Goal: Task Accomplishment & Management: Use online tool/utility

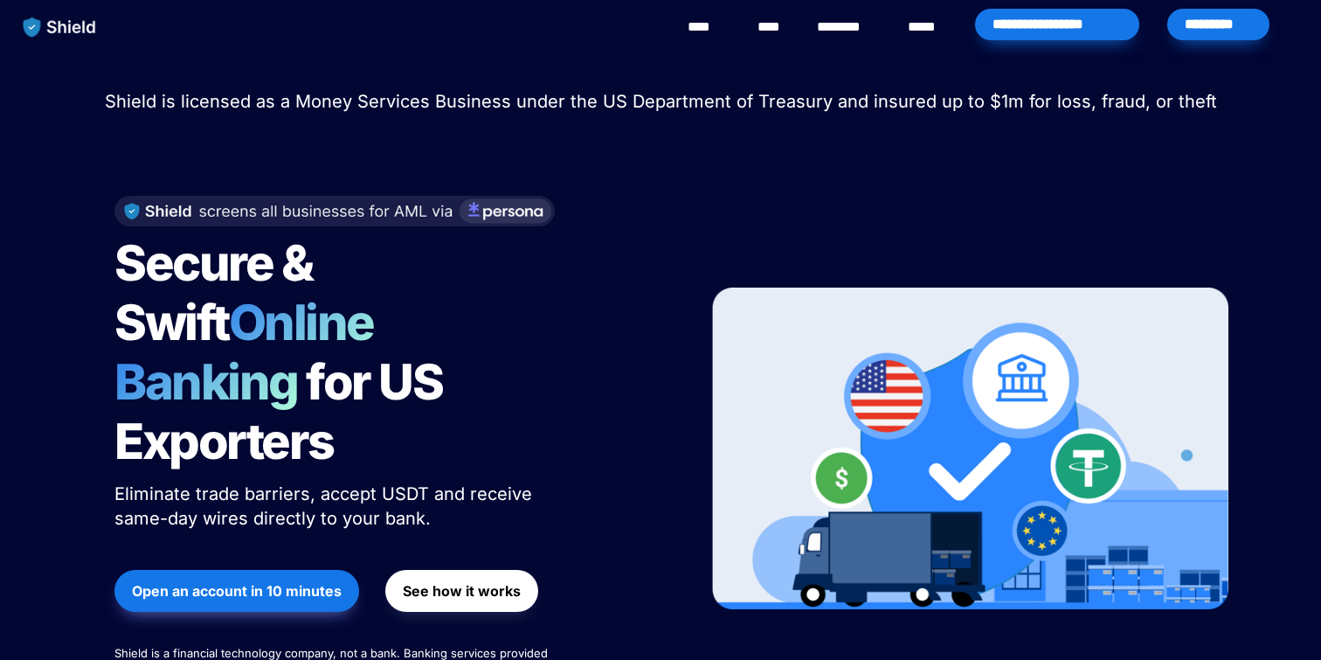
click at [1204, 34] on div "*********" at bounding box center [1218, 24] width 102 height 31
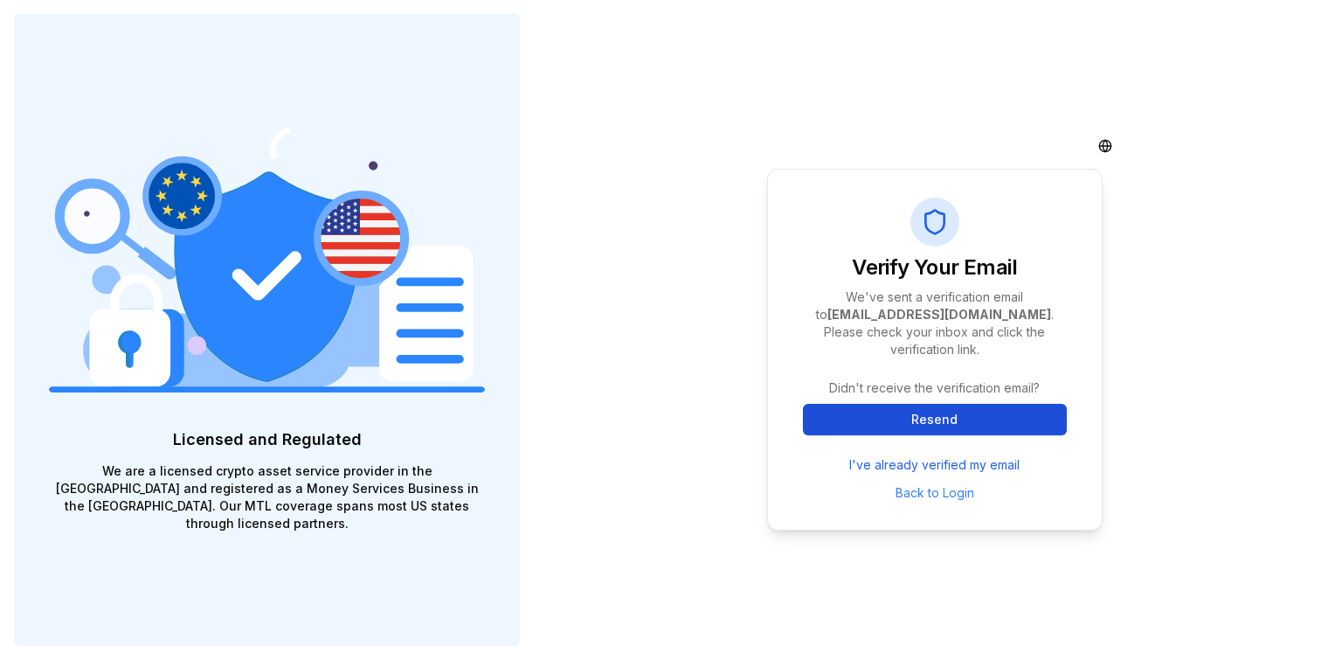
click at [916, 409] on button "Resend" at bounding box center [935, 419] width 264 height 31
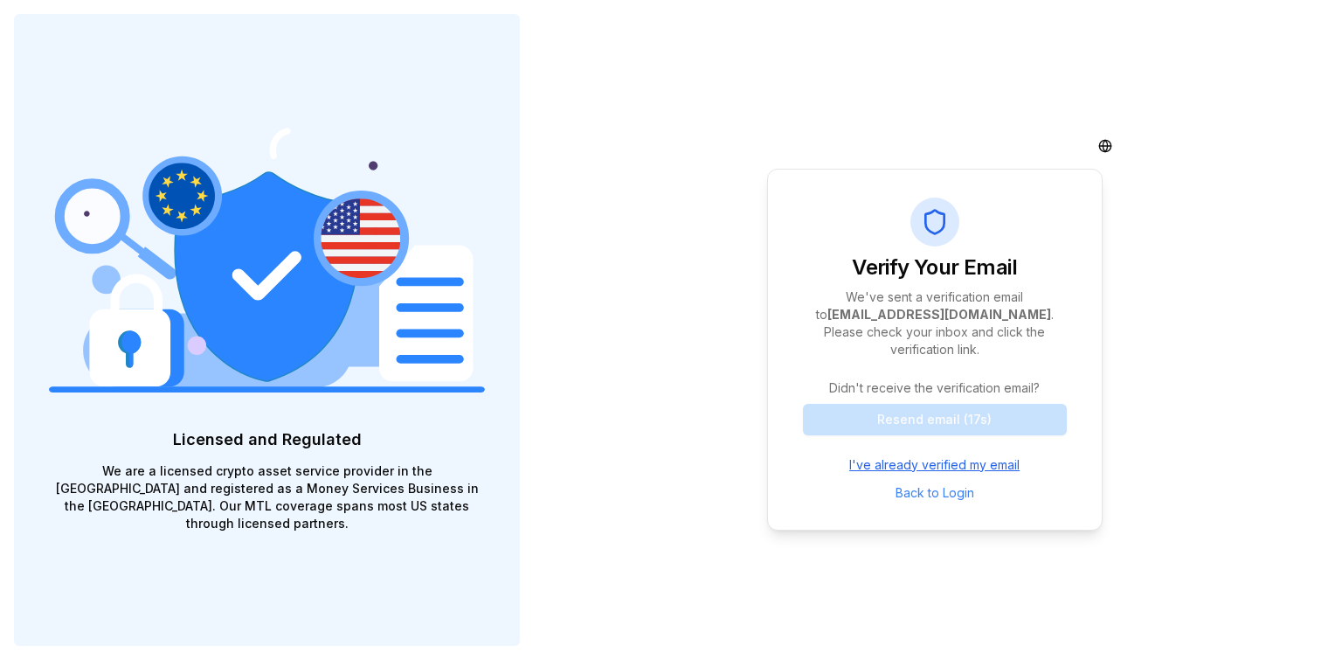
click at [895, 457] on link "I've already verified my email" at bounding box center [934, 464] width 170 height 17
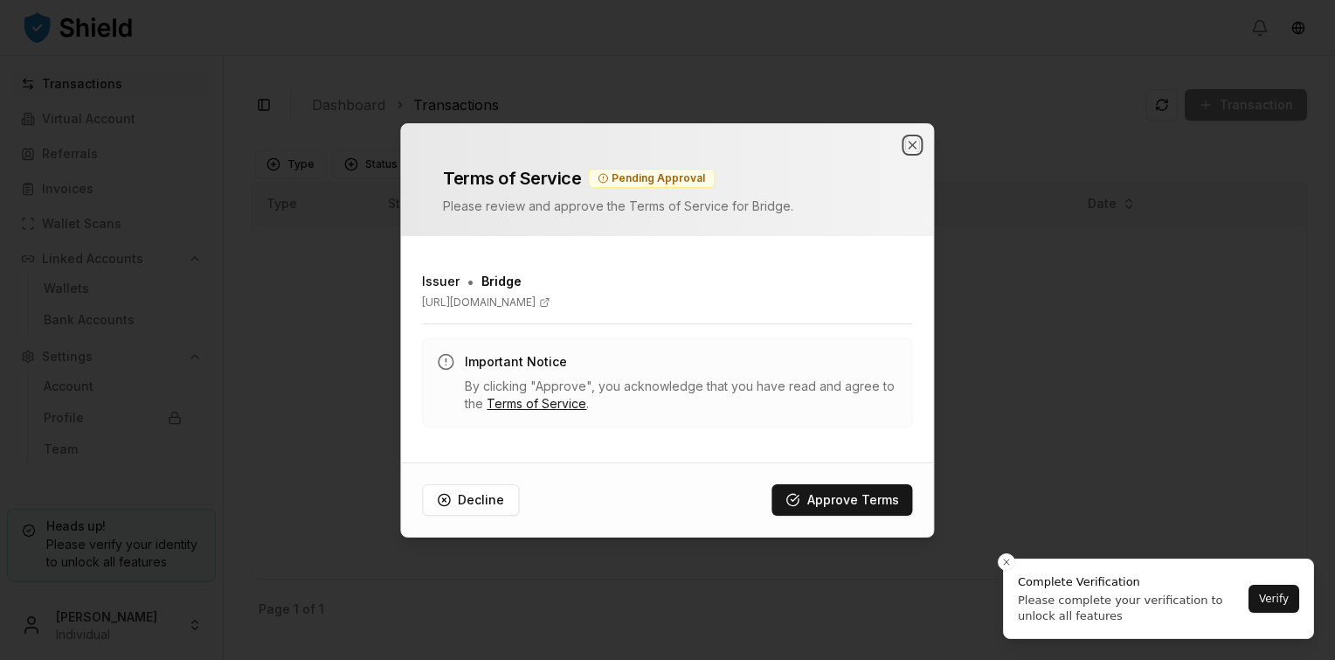
click at [910, 142] on icon "button" at bounding box center [913, 145] width 14 height 14
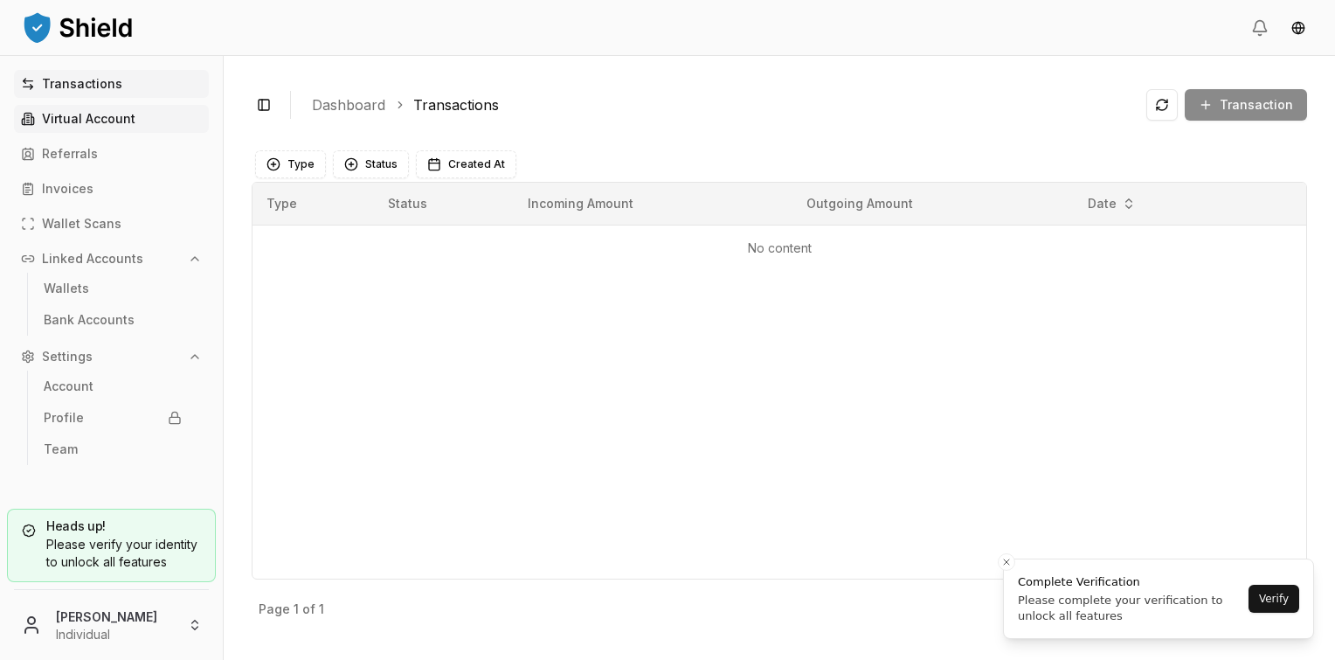
click at [117, 109] on link "Virtual Account" at bounding box center [111, 119] width 195 height 28
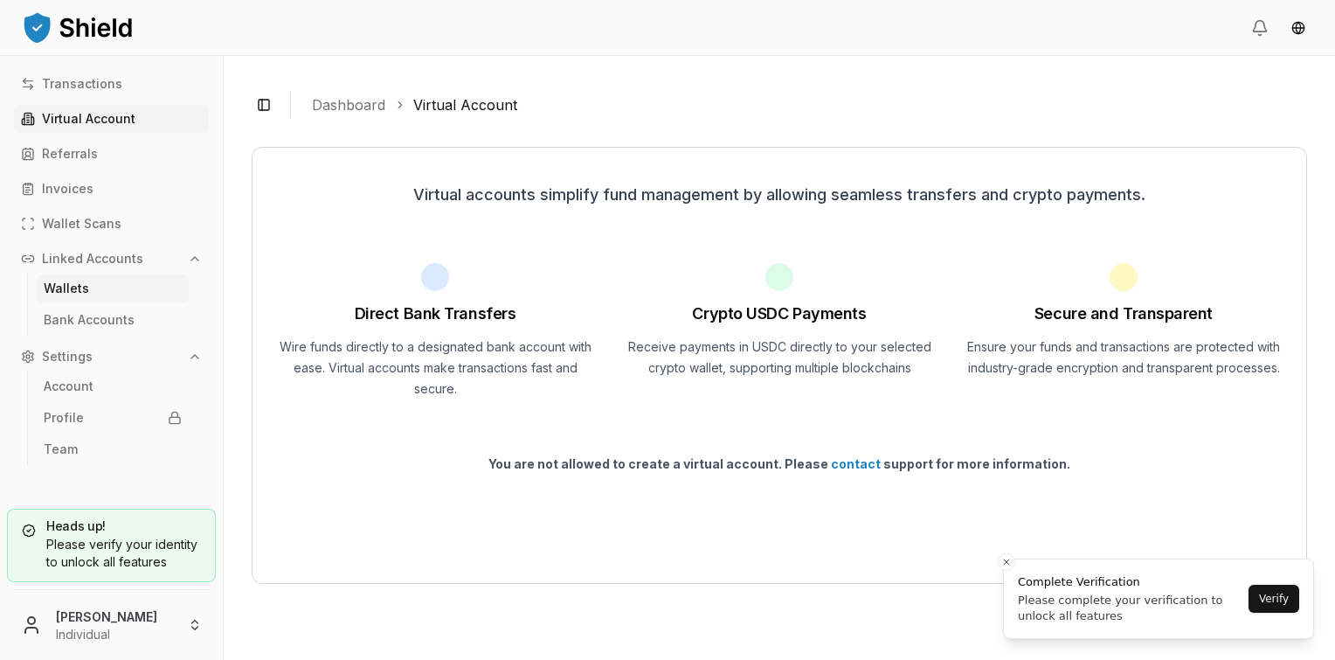
click at [96, 285] on link "Wallets" at bounding box center [113, 288] width 152 height 28
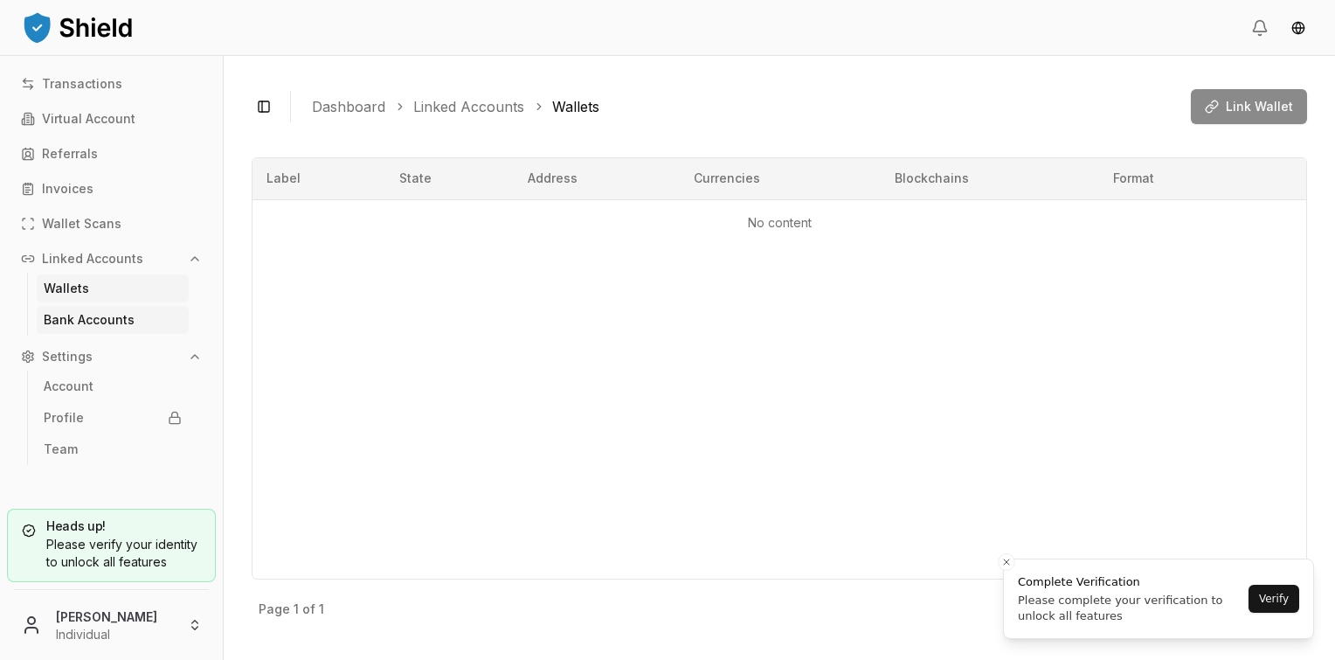
click at [107, 319] on p "Bank Accounts" at bounding box center [89, 320] width 91 height 12
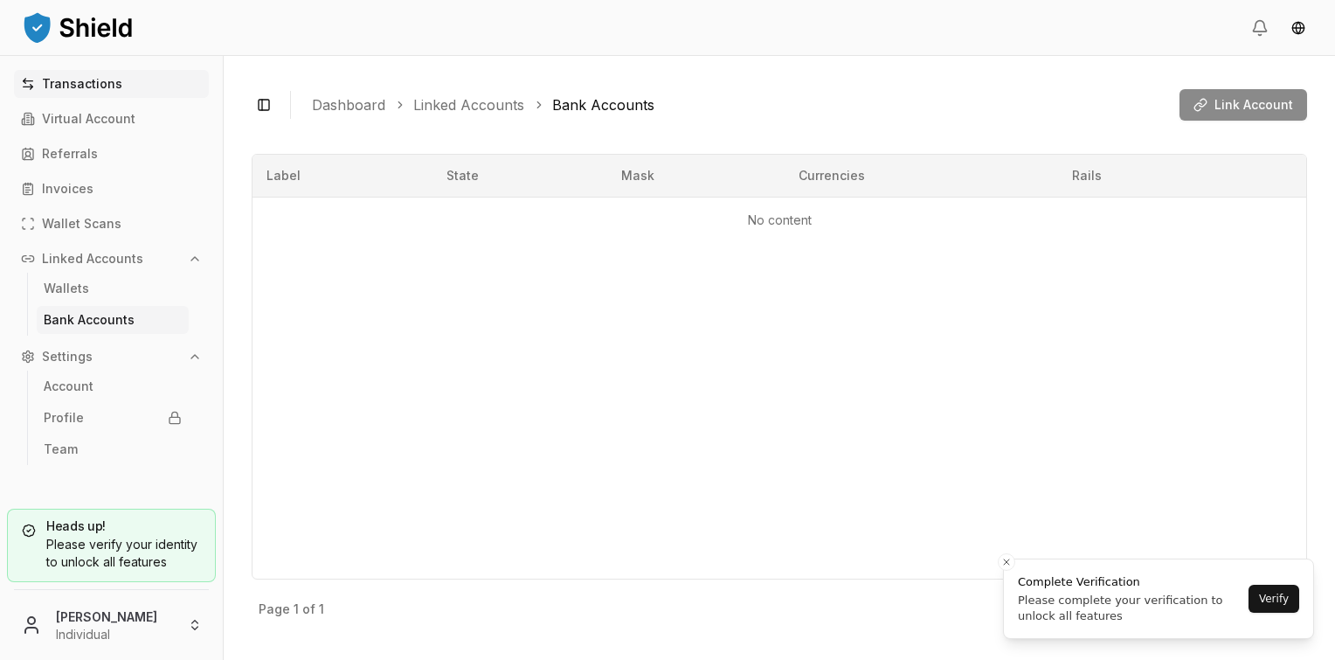
click at [126, 84] on link "Transactions" at bounding box center [111, 84] width 195 height 28
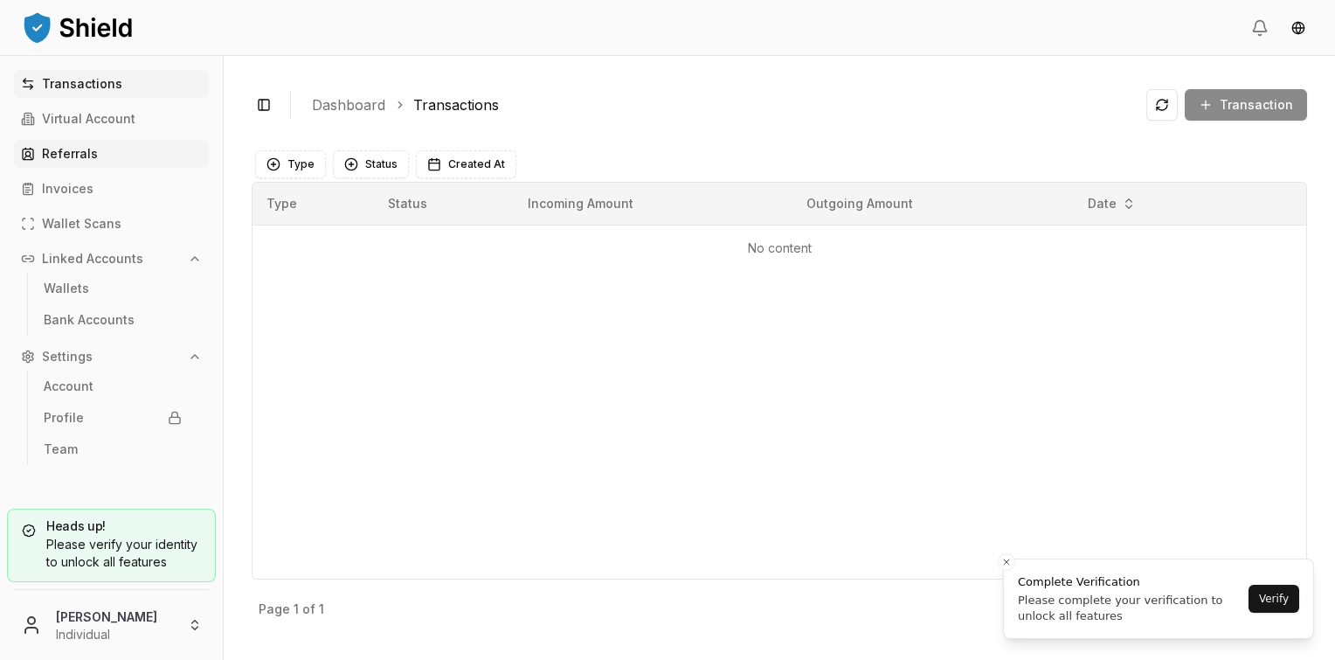
click at [95, 149] on link "Referrals" at bounding box center [111, 154] width 195 height 28
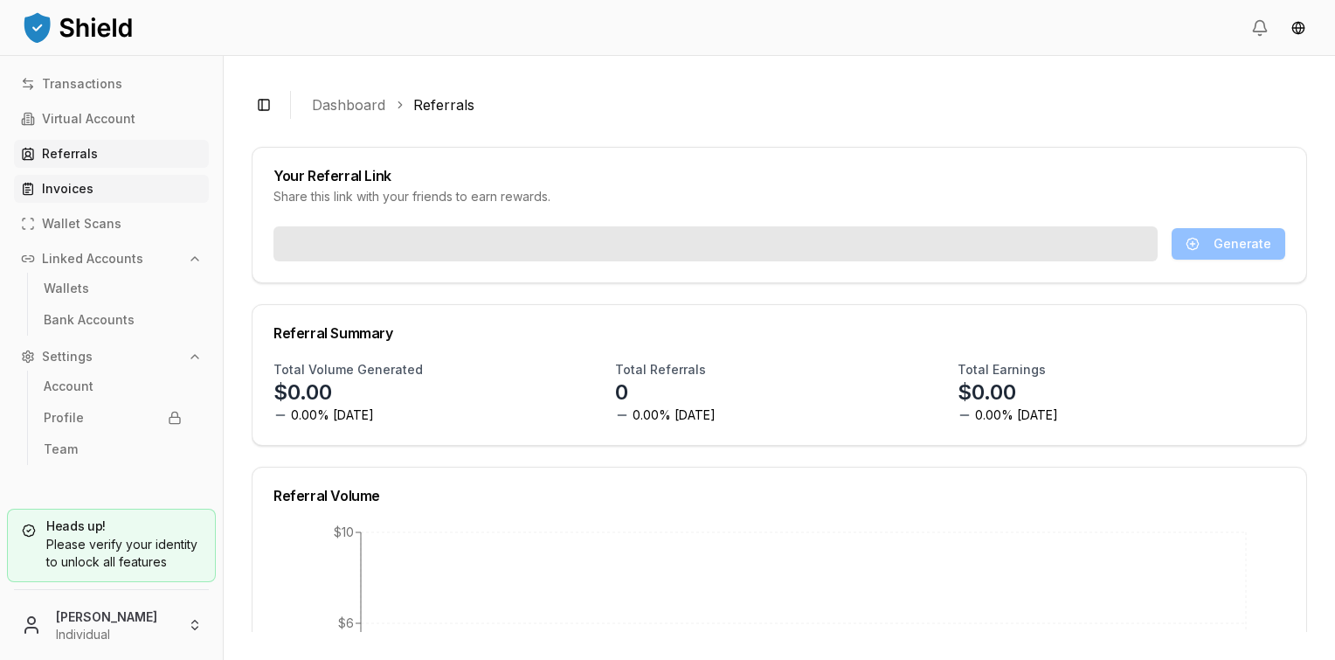
click at [90, 192] on p "Invoices" at bounding box center [68, 189] width 52 height 12
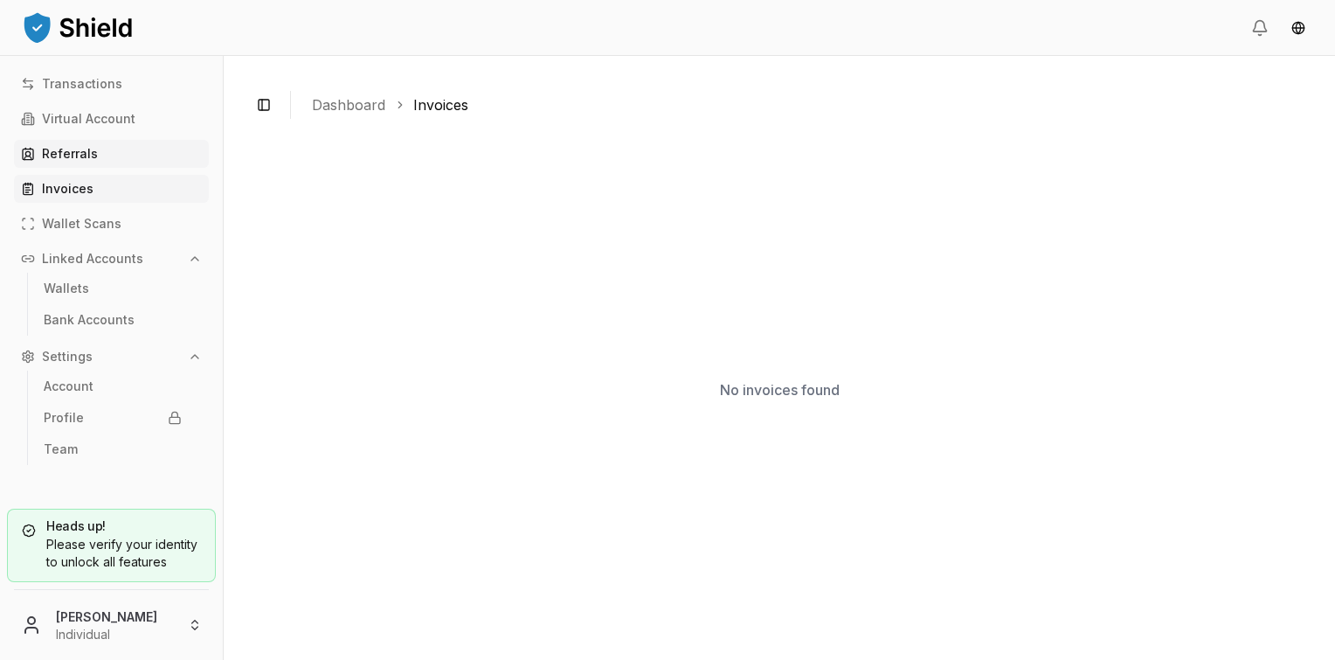
click at [112, 157] on link "Referrals" at bounding box center [111, 154] width 195 height 28
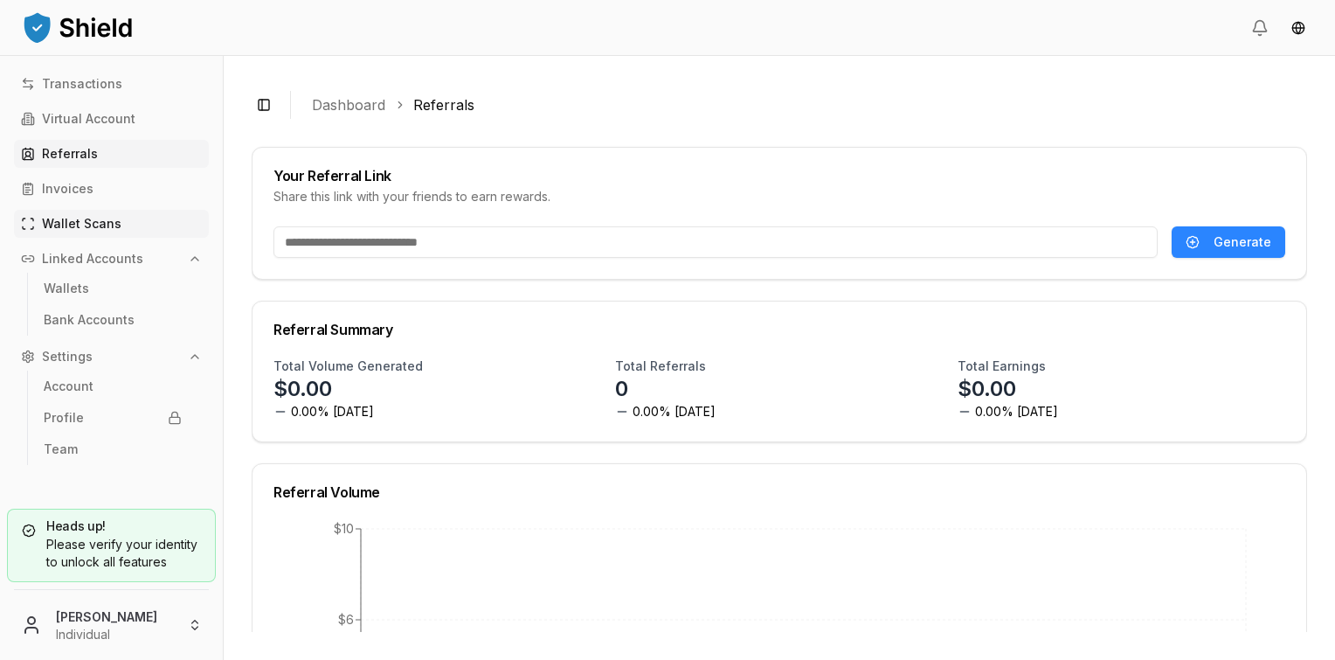
click at [119, 224] on link "Wallet Scans" at bounding box center [111, 224] width 195 height 28
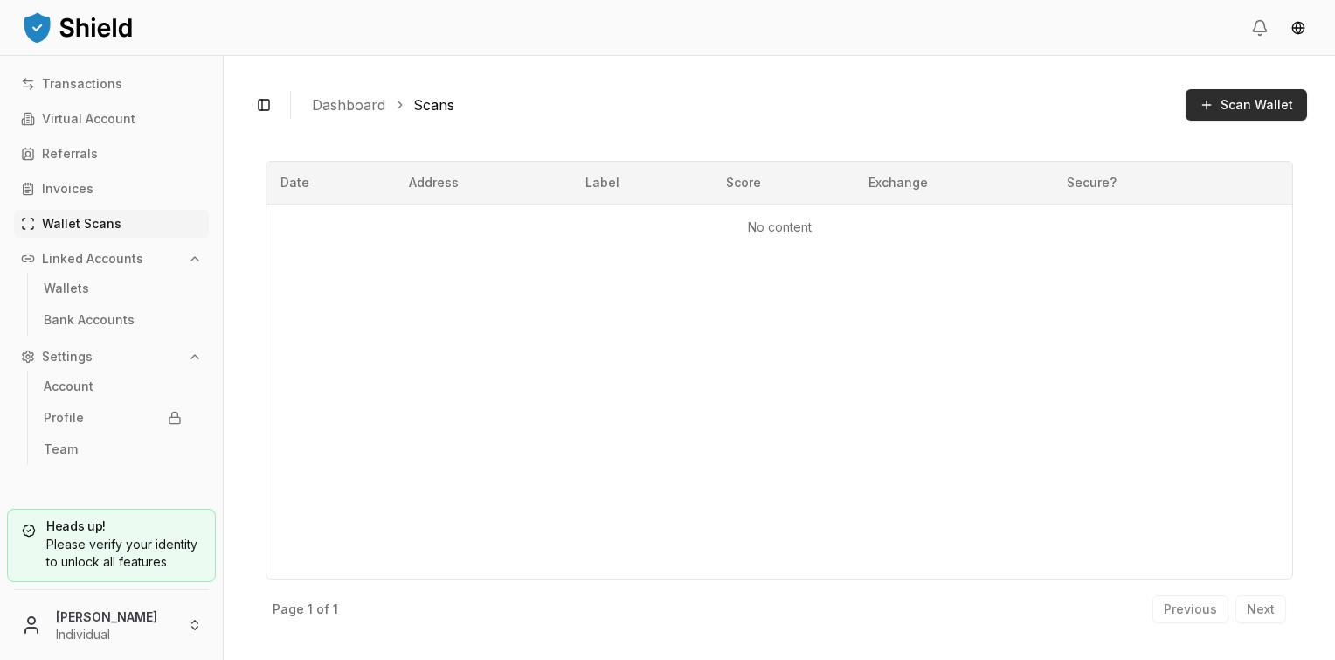
click at [1244, 107] on span "Scan Wallet" at bounding box center [1257, 104] width 73 height 17
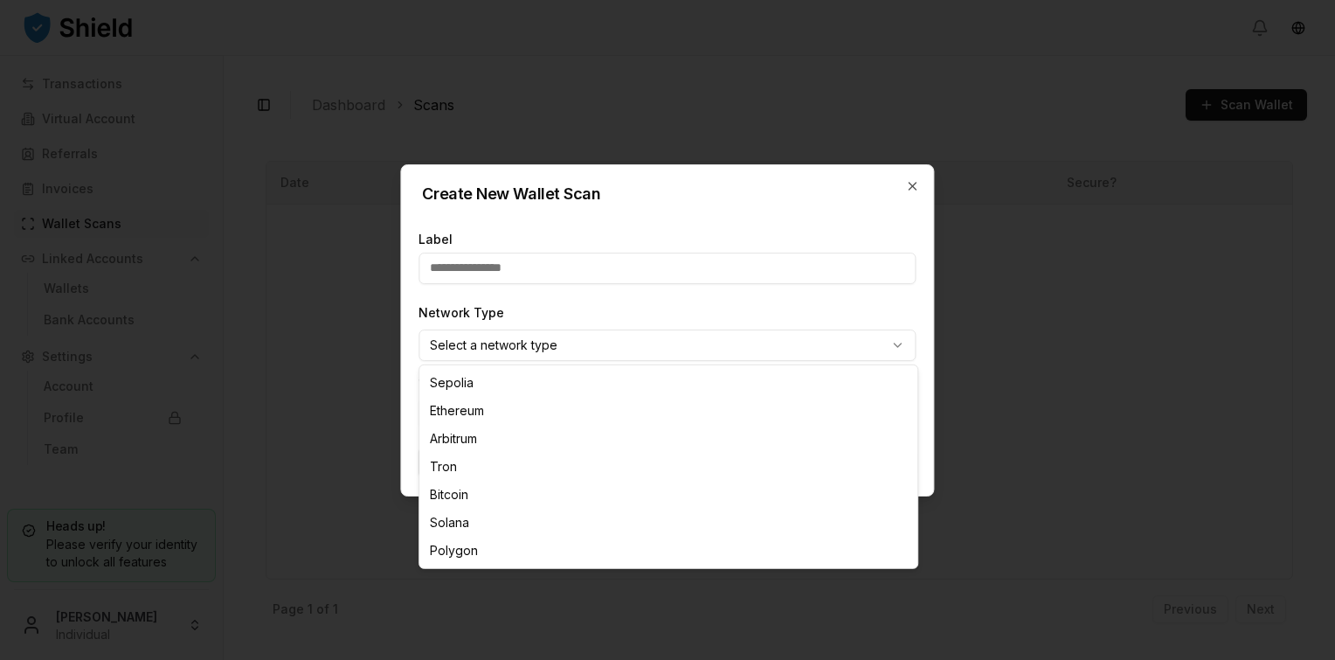
click at [503, 339] on body "Transactions Virtual Account Referrals Invoices Wallet Scans Linked Accounts Wa…" at bounding box center [667, 330] width 1335 height 660
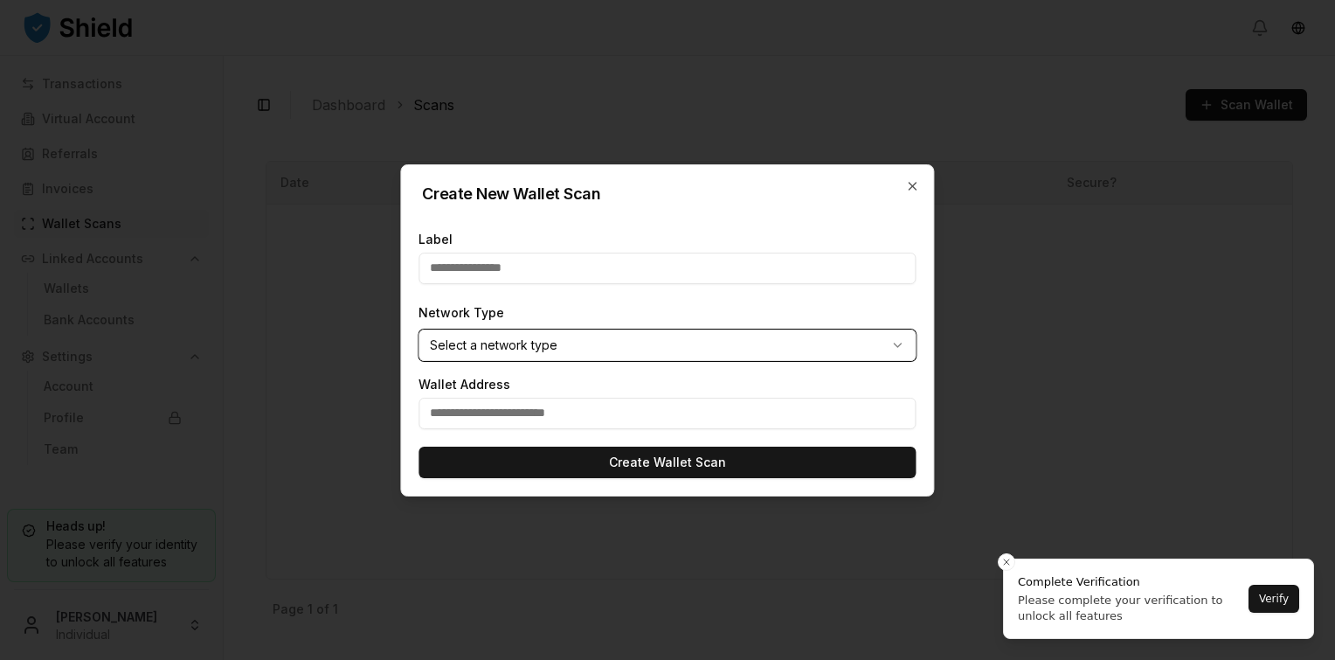
click at [503, 339] on body "Transactions Virtual Account Referrals Invoices Wallet Scans Linked Accounts Wa…" at bounding box center [667, 330] width 1335 height 660
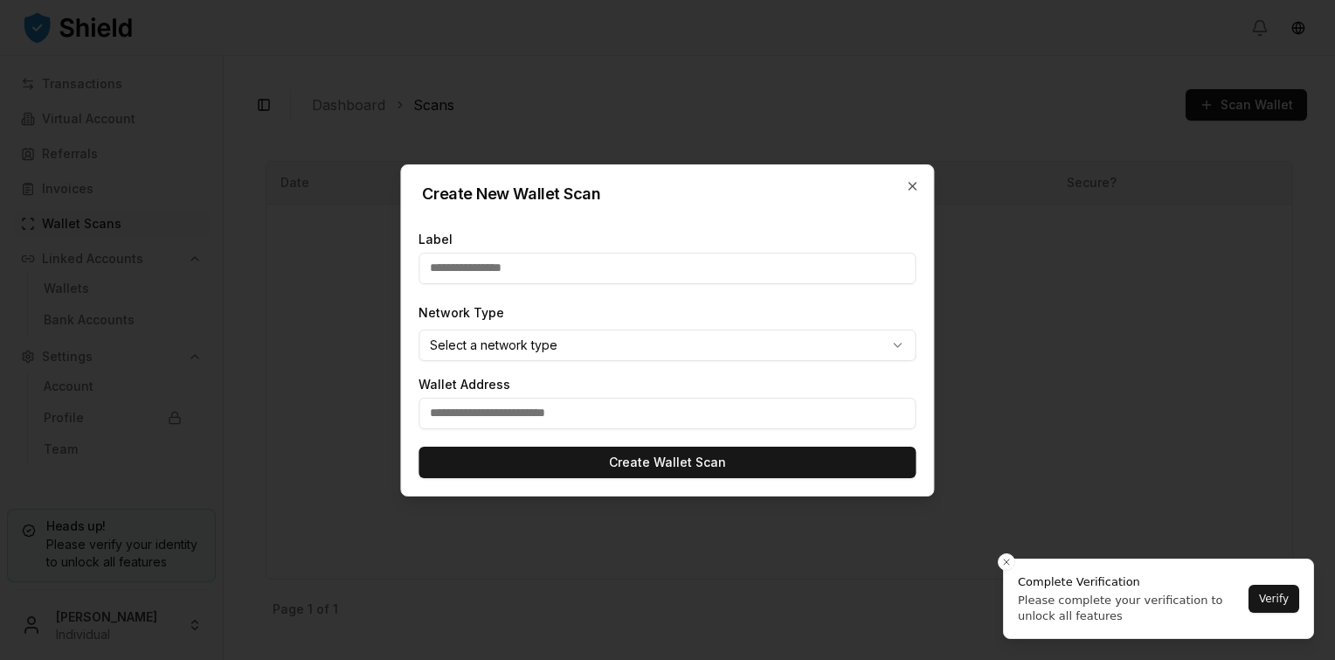
click at [521, 335] on body "Transactions Virtual Account Referrals Invoices Wallet Scans Linked Accounts Wa…" at bounding box center [667, 330] width 1335 height 660
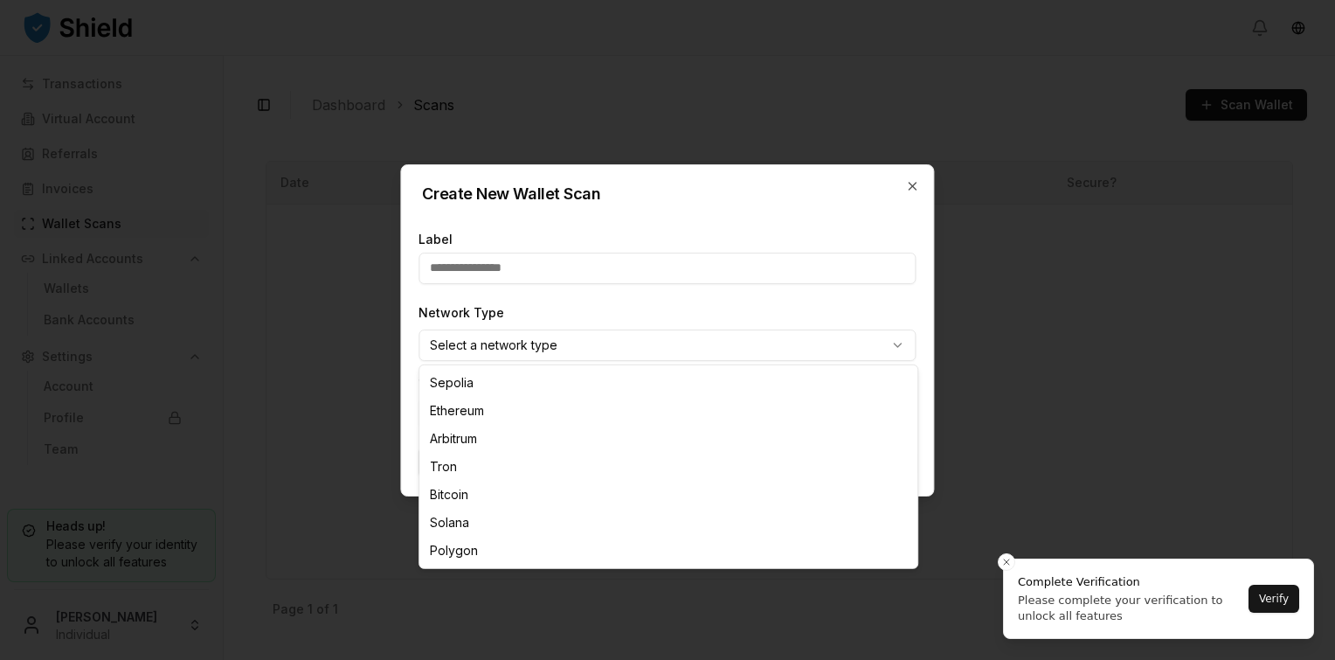
select select "****"
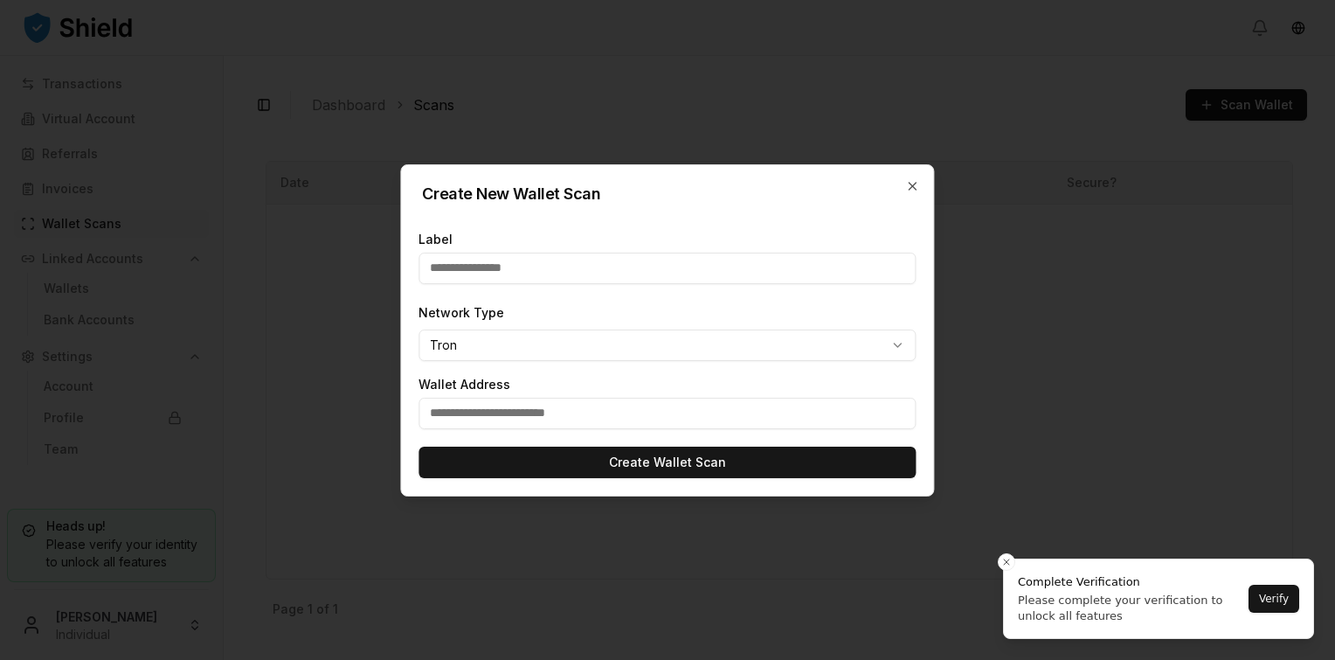
click at [514, 240] on p "Label" at bounding box center [666, 239] width 497 height 12
click at [508, 259] on input "text" at bounding box center [666, 267] width 497 height 31
click at [530, 405] on input "text" at bounding box center [666, 413] width 497 height 31
click at [762, 374] on form "Label Network Type Tron ******* ******** ******** **** ******* ****** ******* W…" at bounding box center [667, 356] width 532 height 280
click at [1009, 559] on div at bounding box center [667, 330] width 1335 height 660
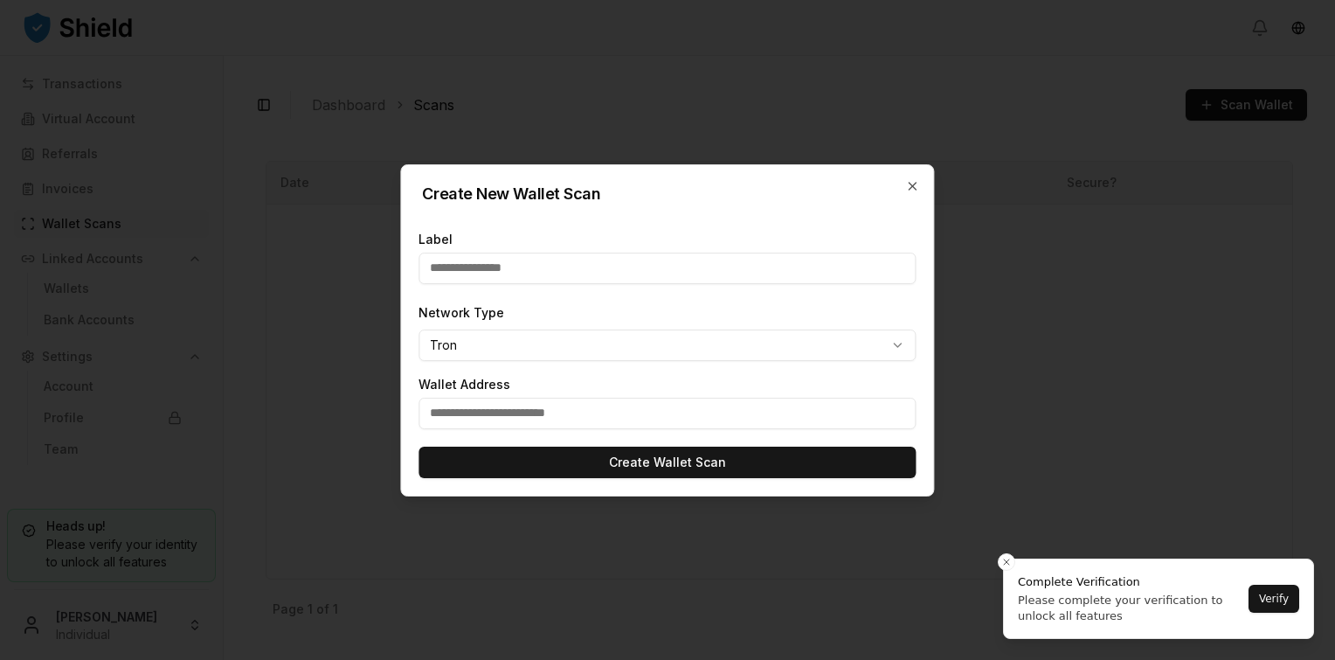
click at [610, 412] on input "text" at bounding box center [666, 413] width 497 height 31
paste input "**********"
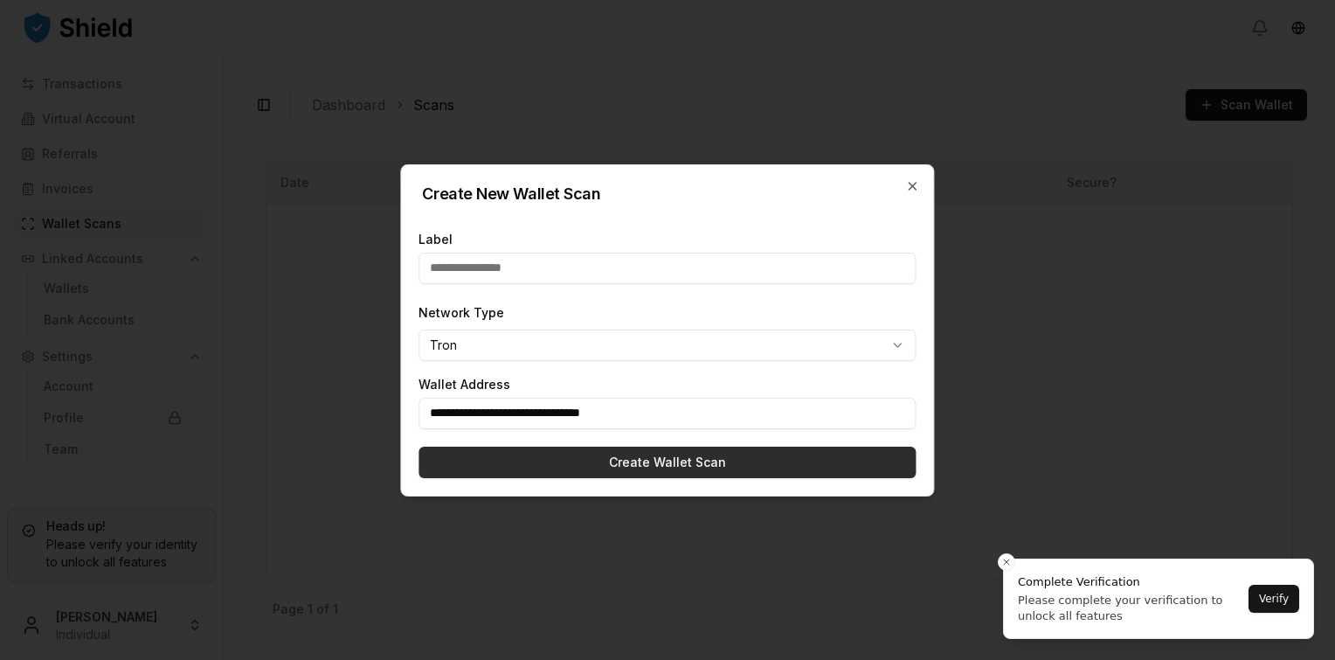
type input "**********"
click at [587, 468] on button "Create Wallet Scan" at bounding box center [666, 461] width 497 height 31
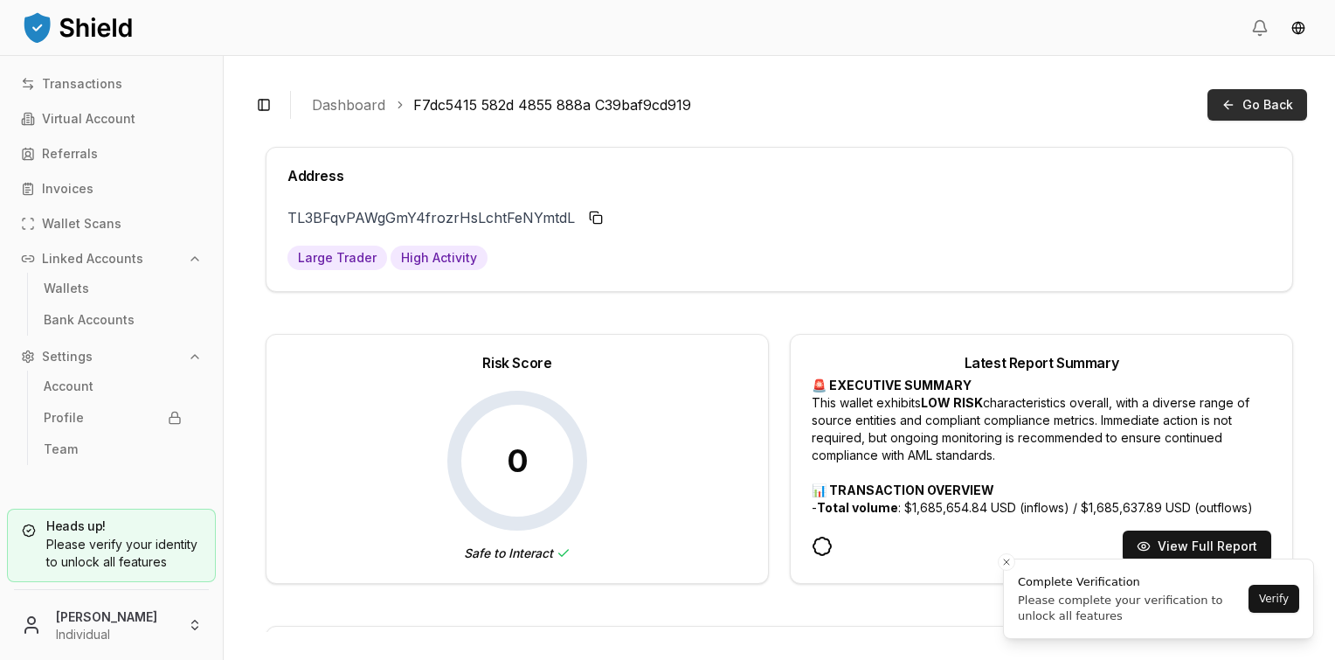
click at [1251, 105] on span "Go Back" at bounding box center [1267, 104] width 51 height 17
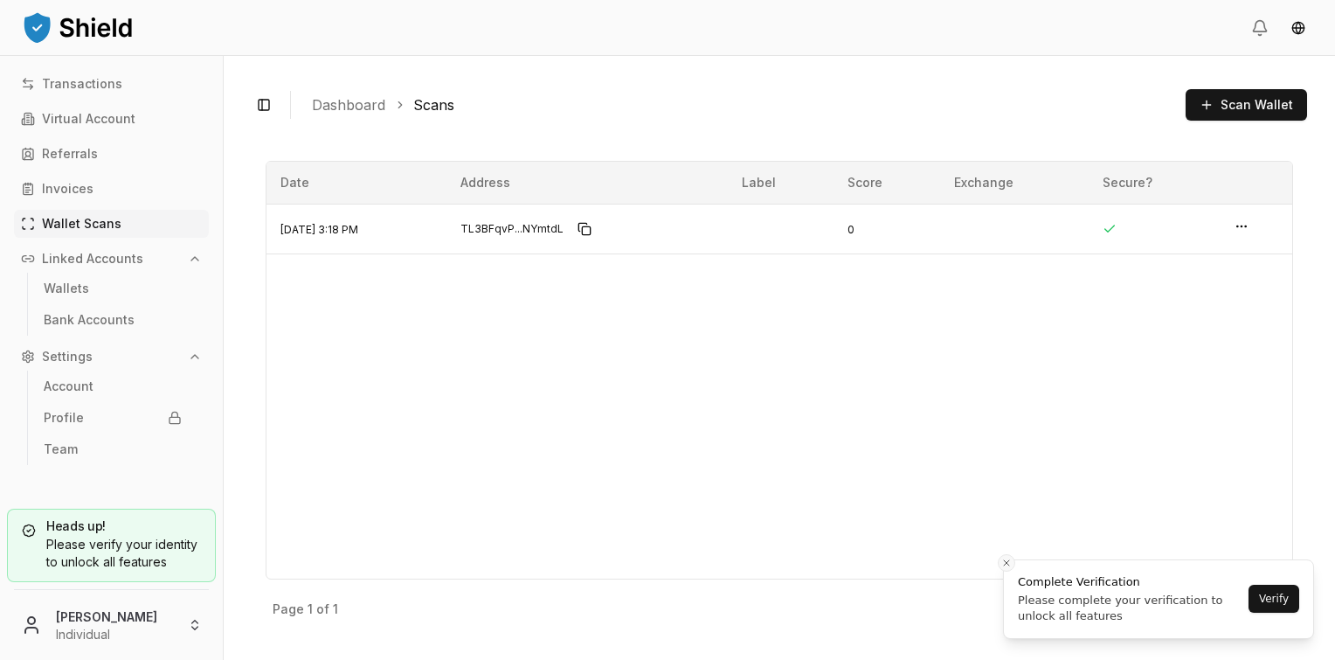
click at [999, 564] on button "Close toast" at bounding box center [1006, 562] width 17 height 17
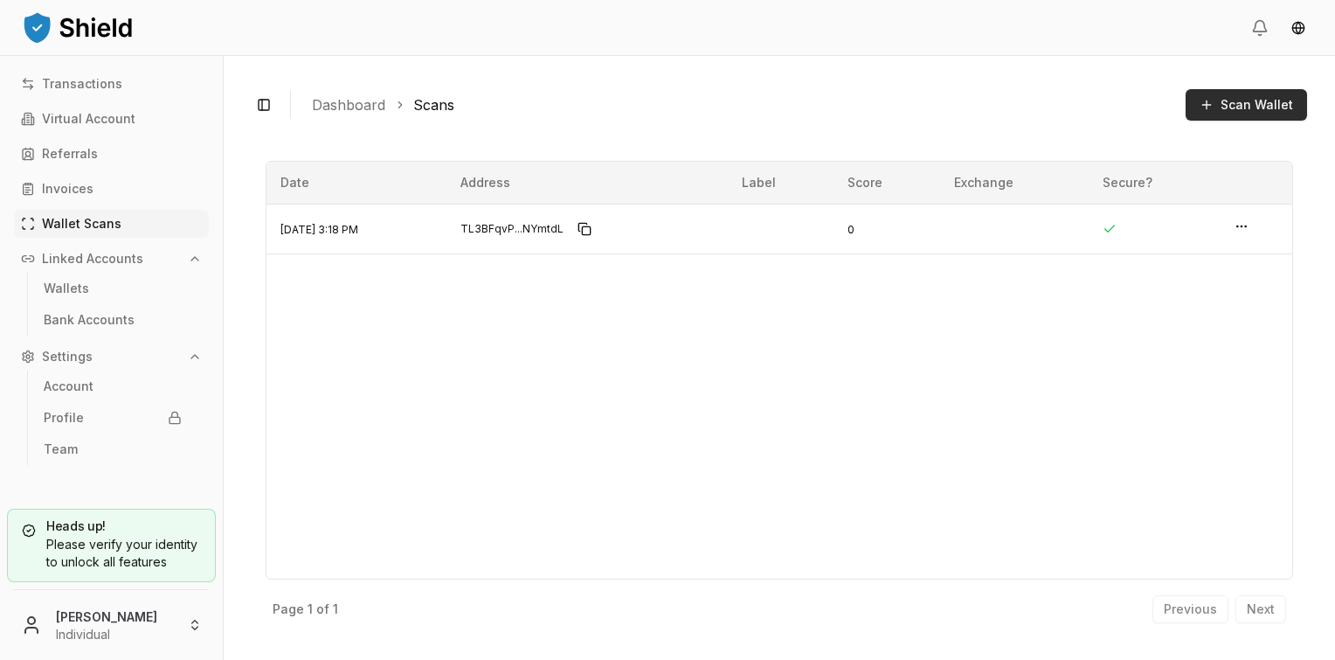
click at [1253, 107] on span "Scan Wallet" at bounding box center [1257, 104] width 73 height 17
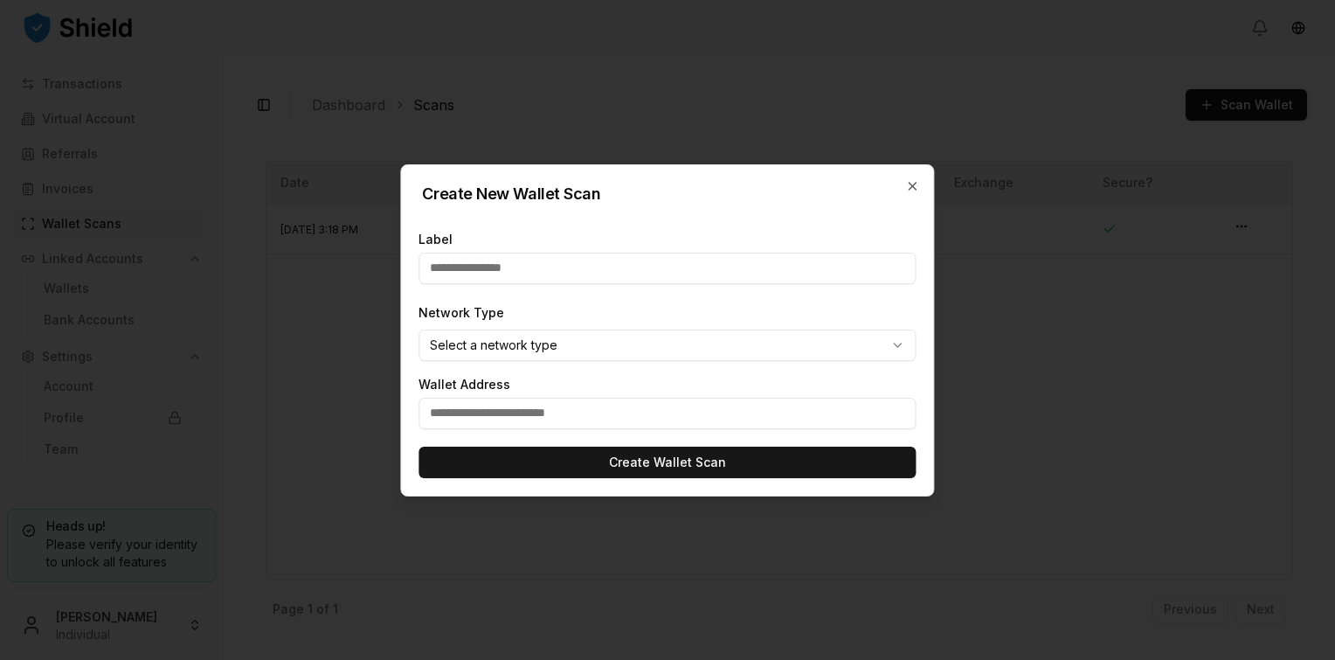
click at [505, 413] on input "text" at bounding box center [666, 413] width 497 height 31
paste input "**********"
type input "**********"
click at [500, 335] on body "**********" at bounding box center [667, 330] width 1335 height 660
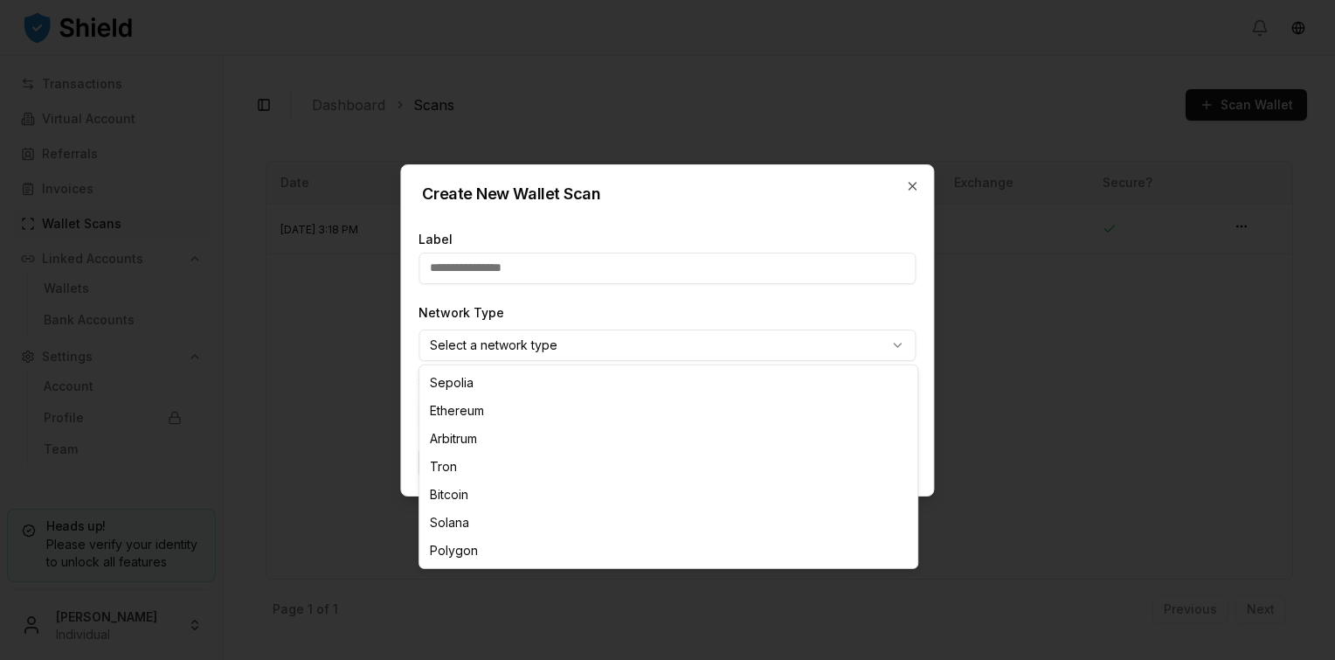
select select "****"
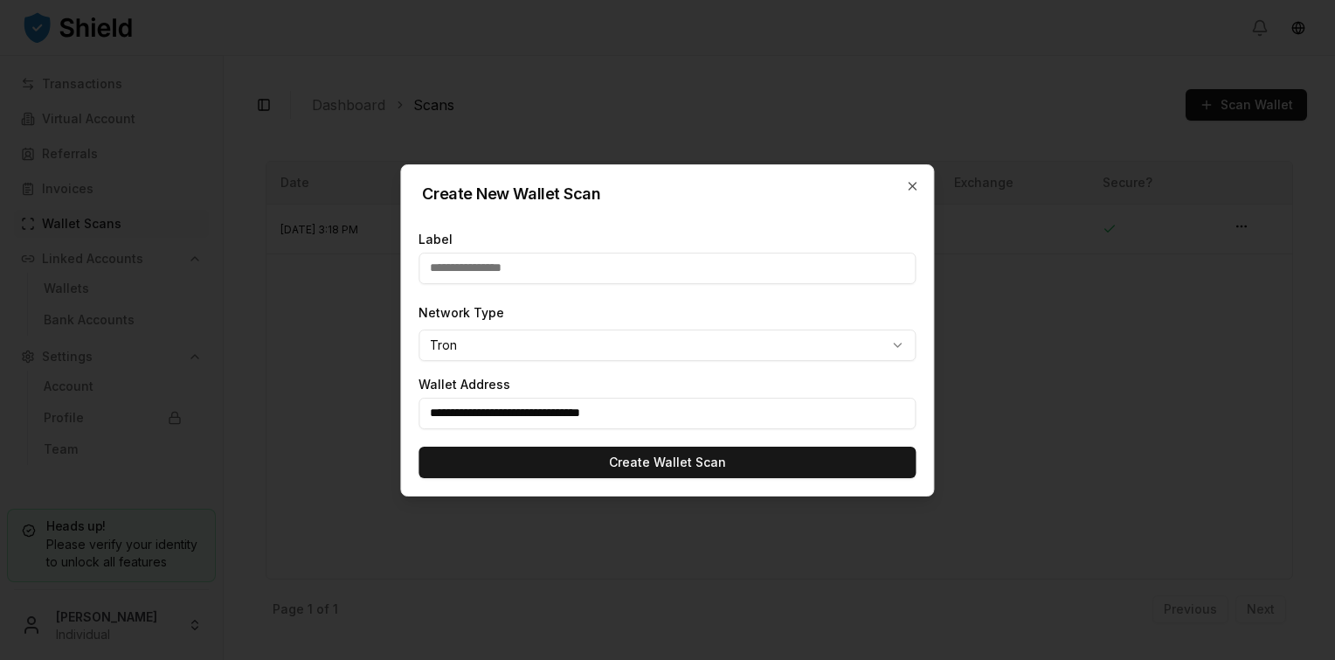
click at [550, 435] on form "**********" at bounding box center [667, 356] width 532 height 280
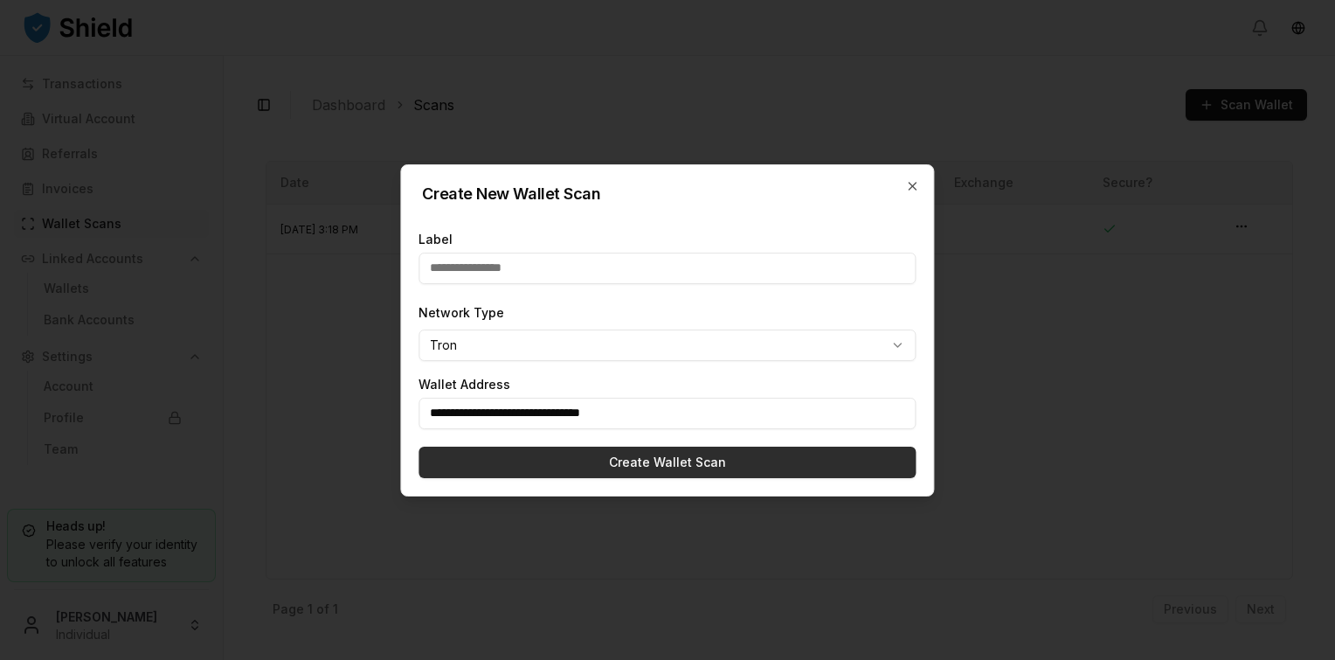
click at [562, 461] on button "Create Wallet Scan" at bounding box center [666, 461] width 497 height 31
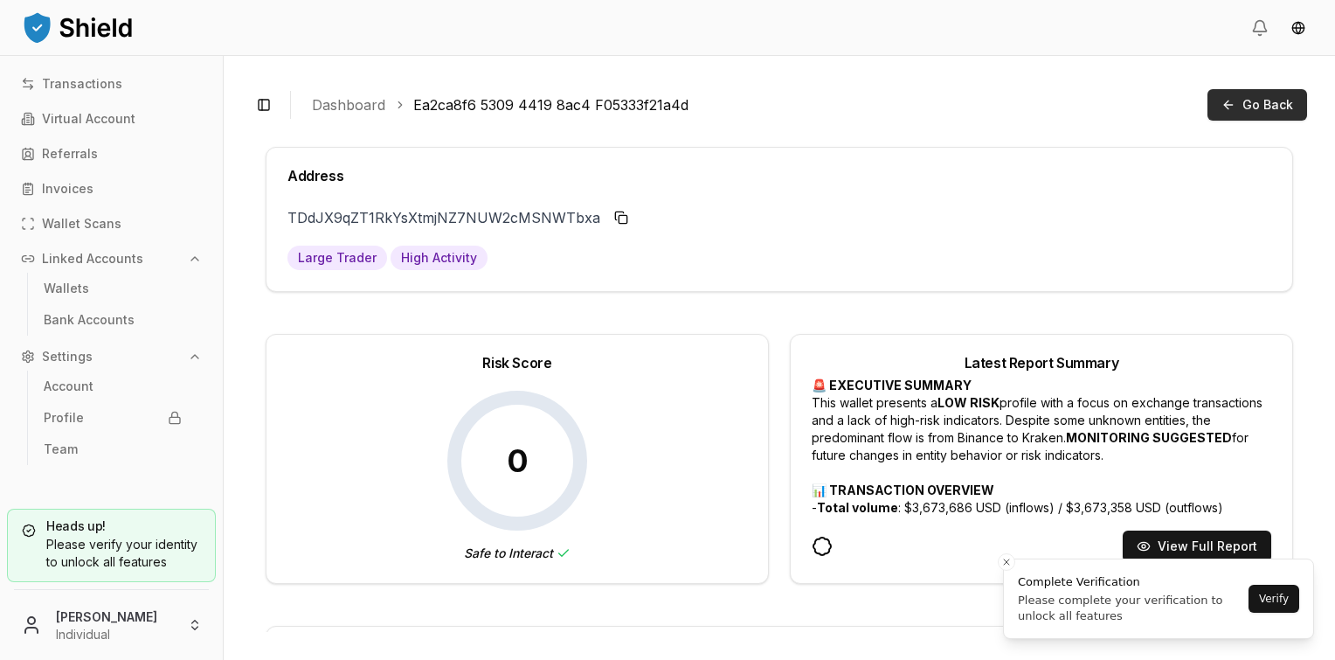
click at [1255, 112] on span "Go Back" at bounding box center [1267, 104] width 51 height 17
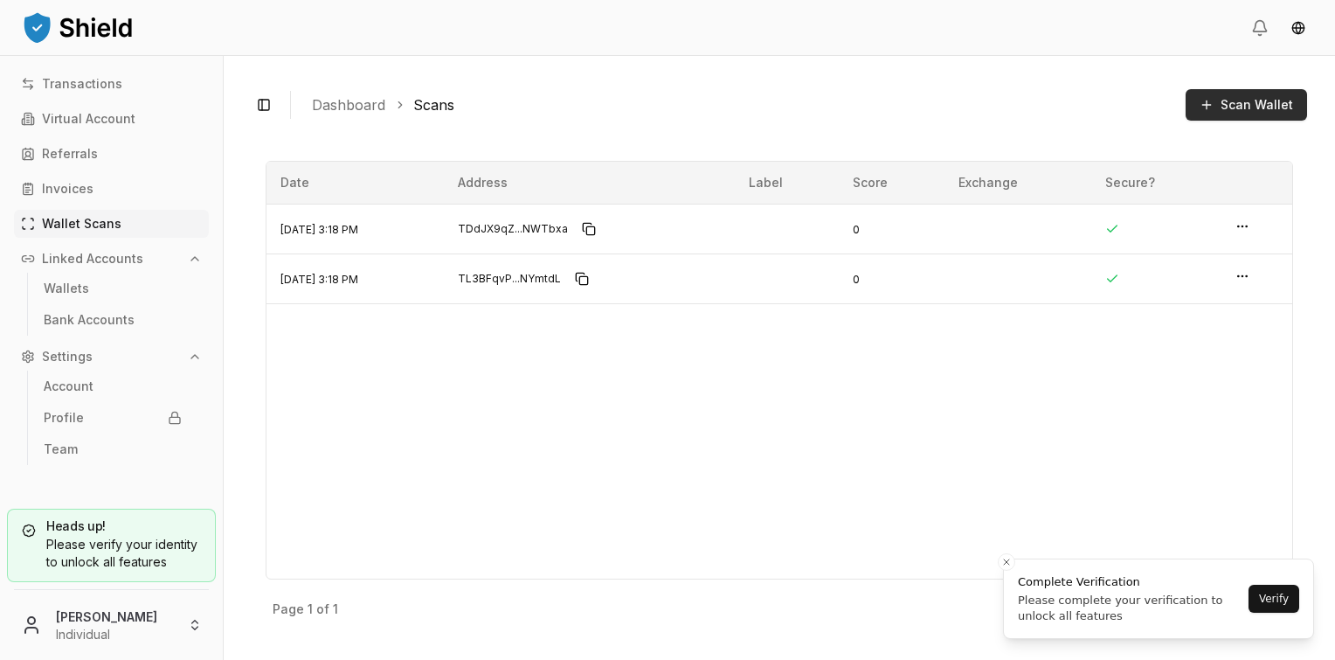
click at [1213, 98] on button "Scan Wallet" at bounding box center [1246, 104] width 121 height 31
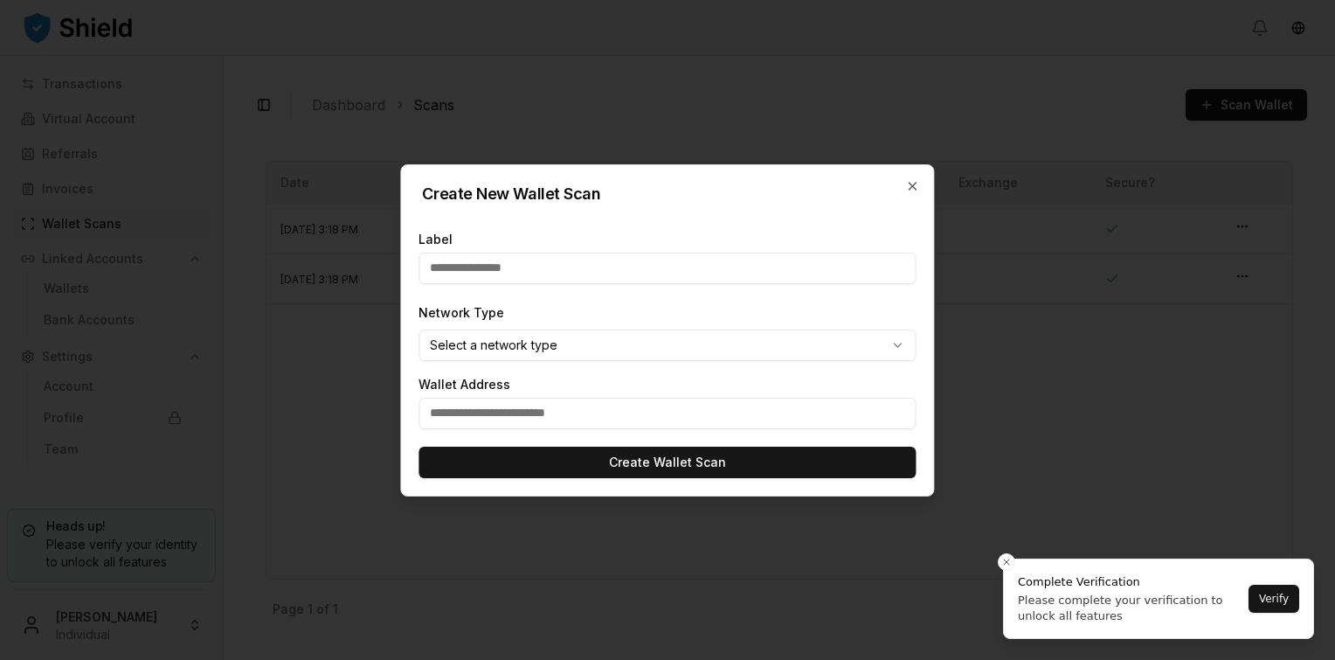
click at [496, 403] on input "text" at bounding box center [666, 413] width 497 height 31
paste input "**********"
type input "**********"
click at [460, 262] on input "text" at bounding box center [666, 267] width 497 height 31
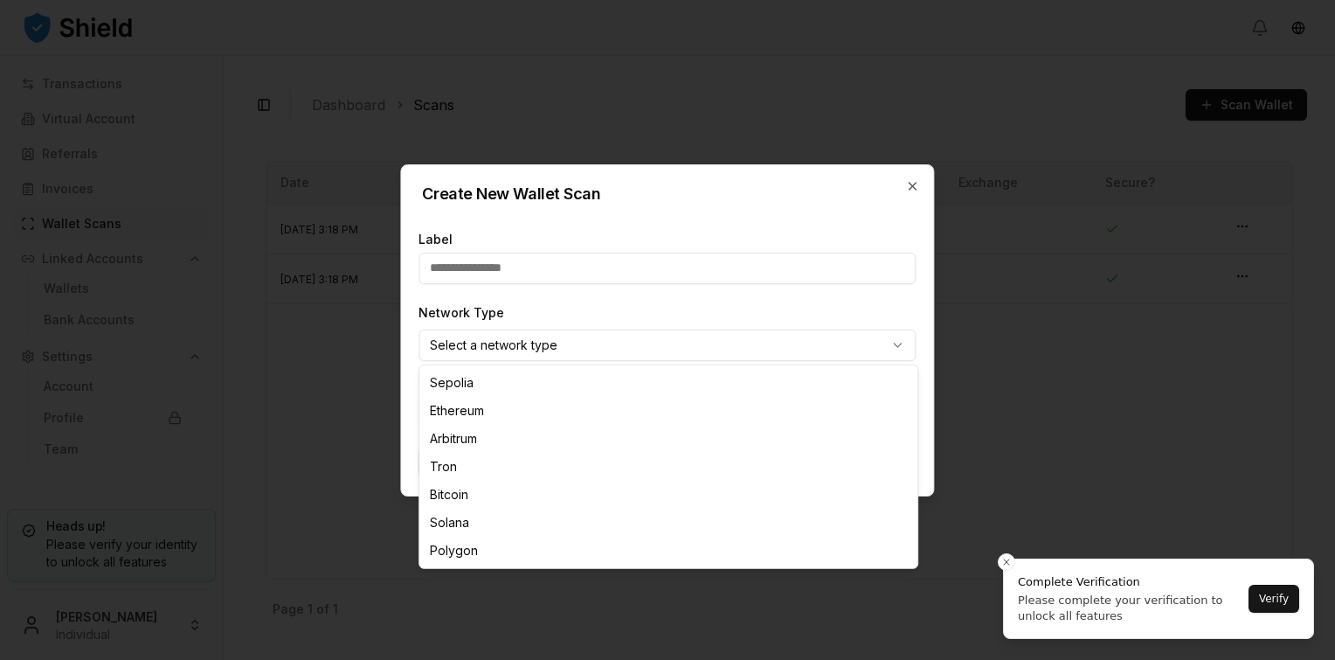
click at [475, 332] on body "**********" at bounding box center [667, 330] width 1335 height 660
select select "****"
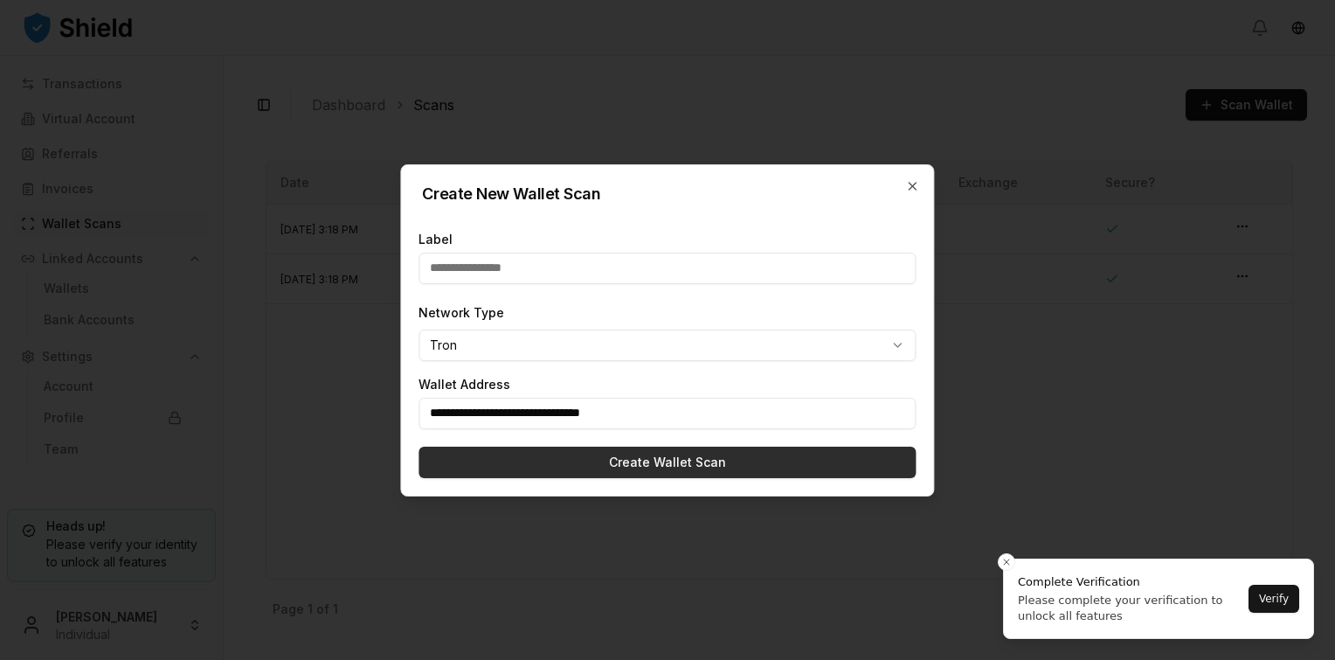
click at [585, 468] on button "Create Wallet Scan" at bounding box center [666, 461] width 497 height 31
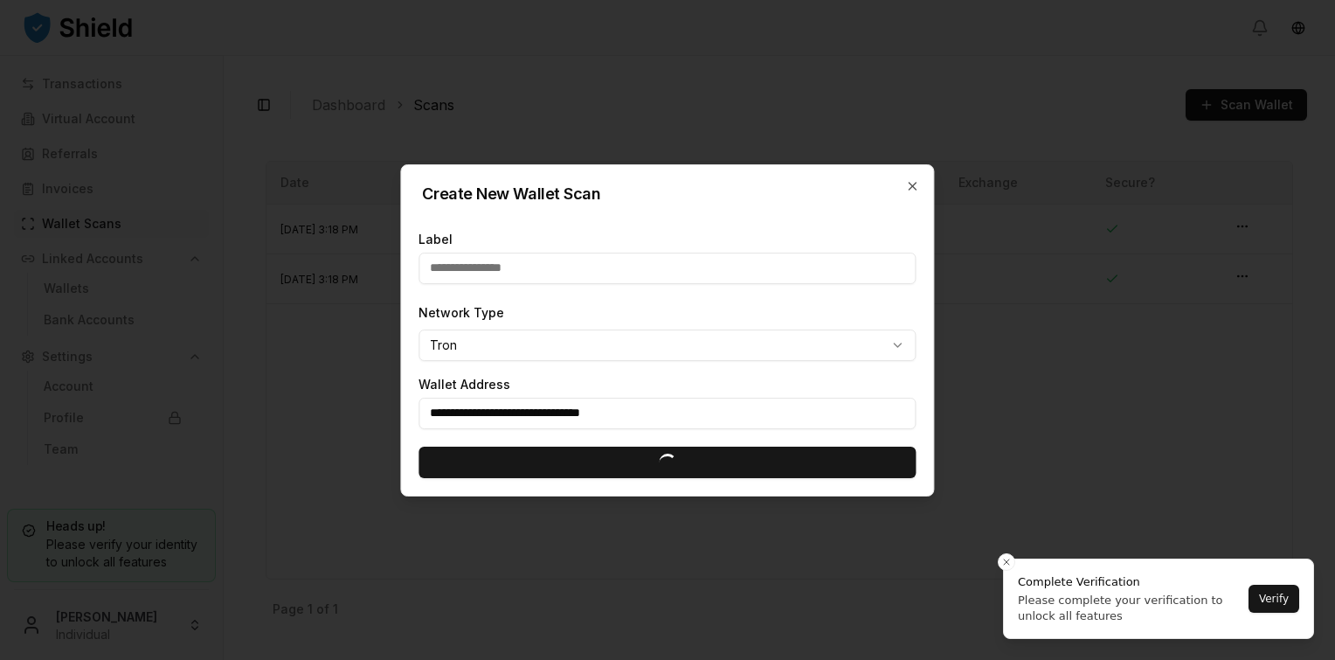
click at [1000, 562] on div at bounding box center [667, 330] width 1335 height 660
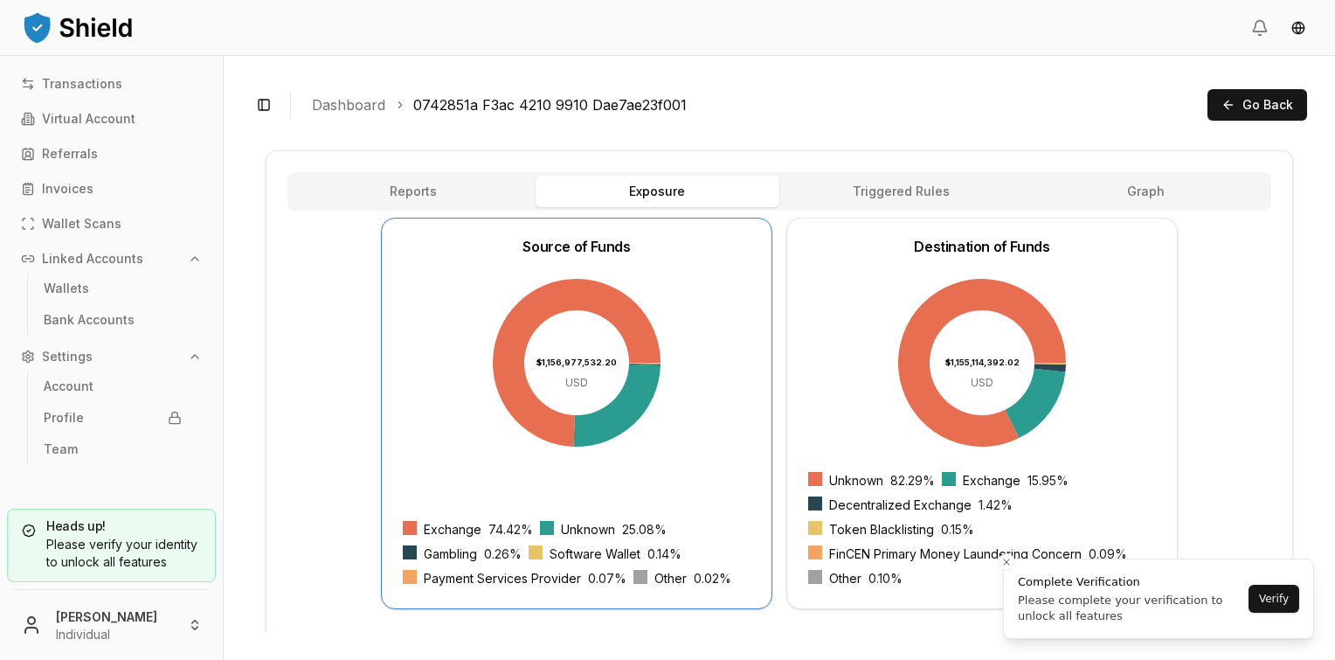
scroll to position [151, 0]
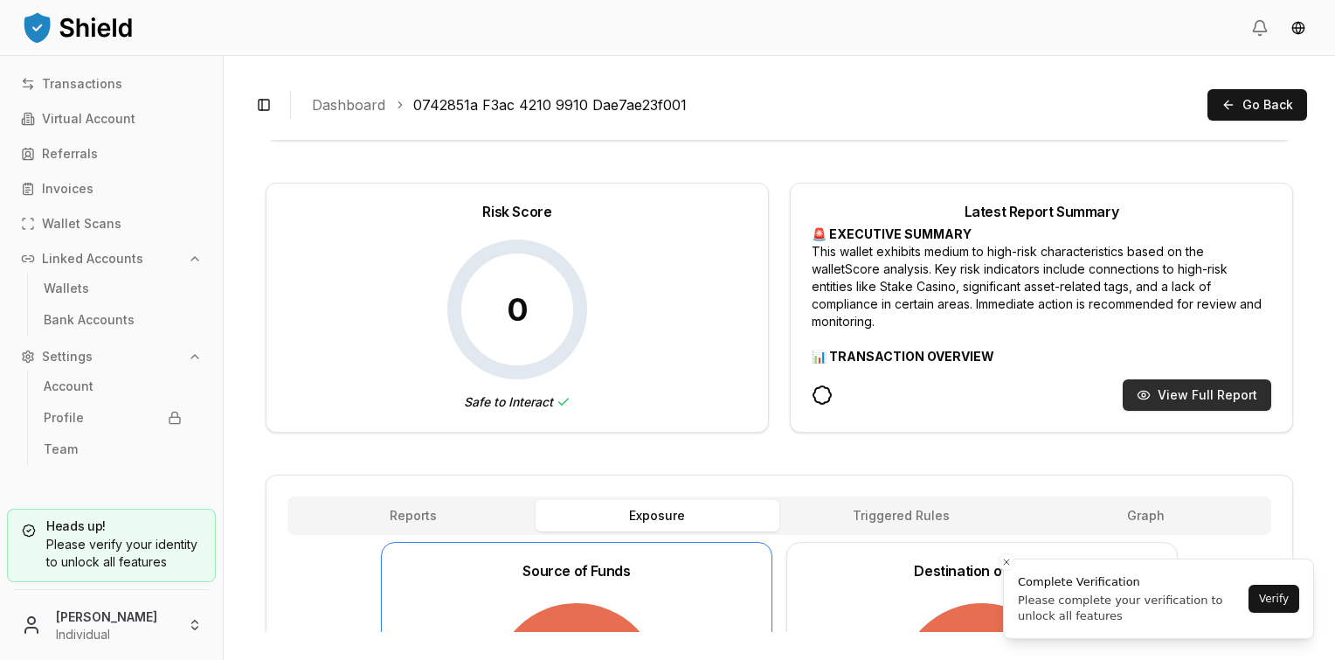
click at [1221, 391] on button "View Full Report" at bounding box center [1197, 394] width 149 height 31
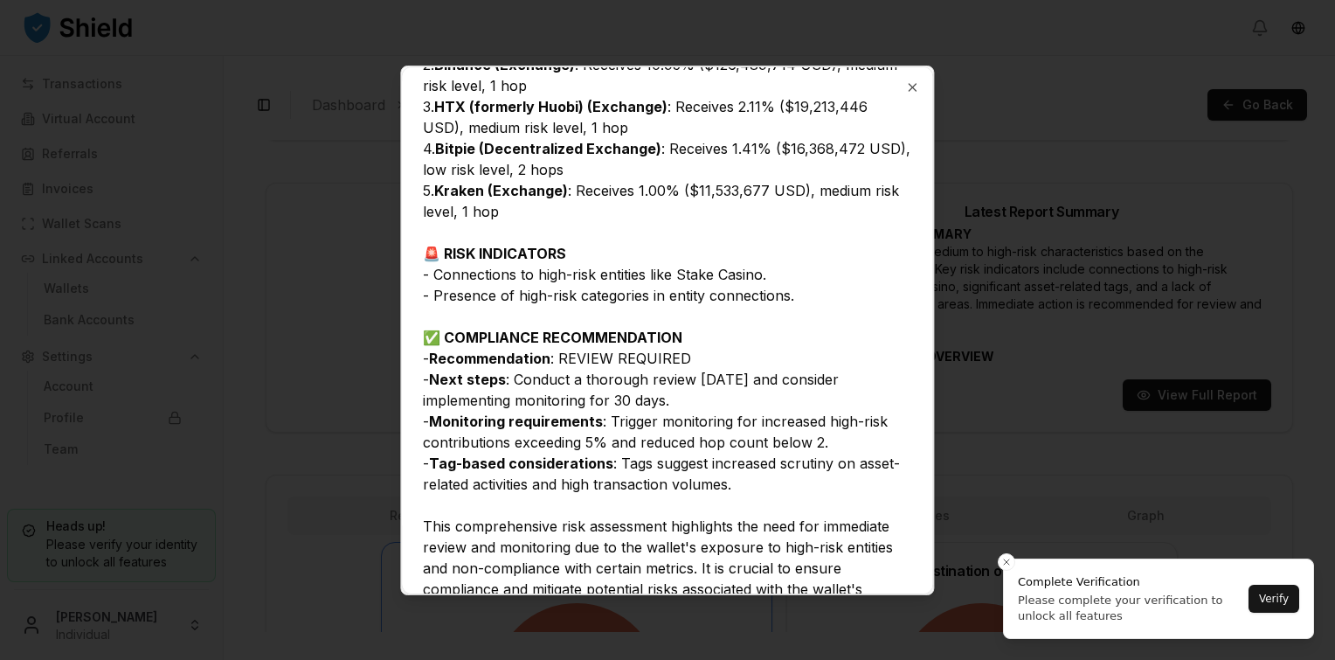
scroll to position [1144, 0]
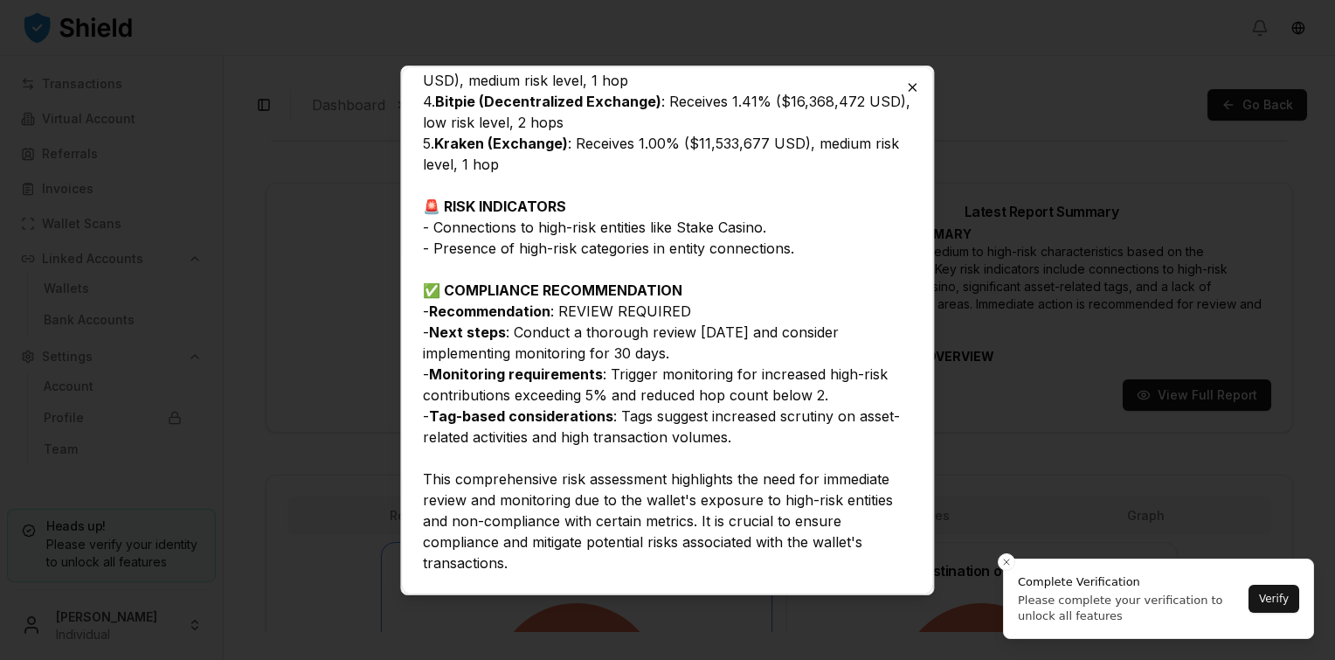
click at [912, 93] on icon "button" at bounding box center [913, 87] width 14 height 14
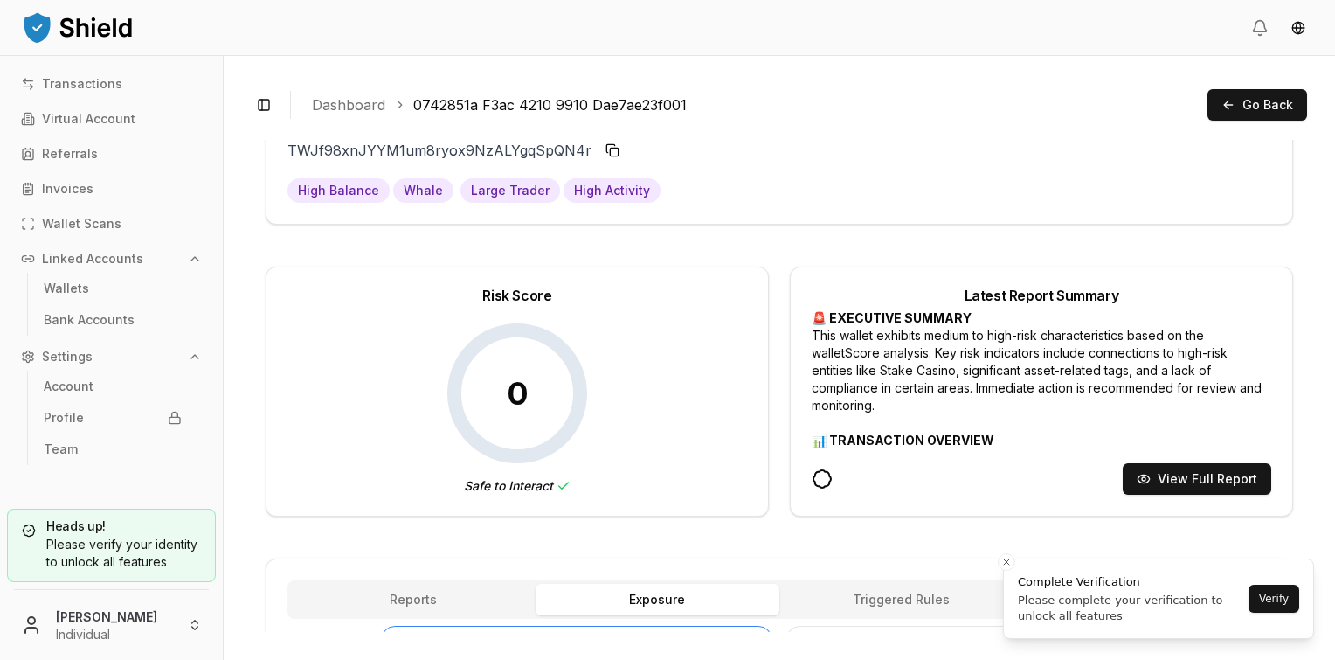
scroll to position [64, 0]
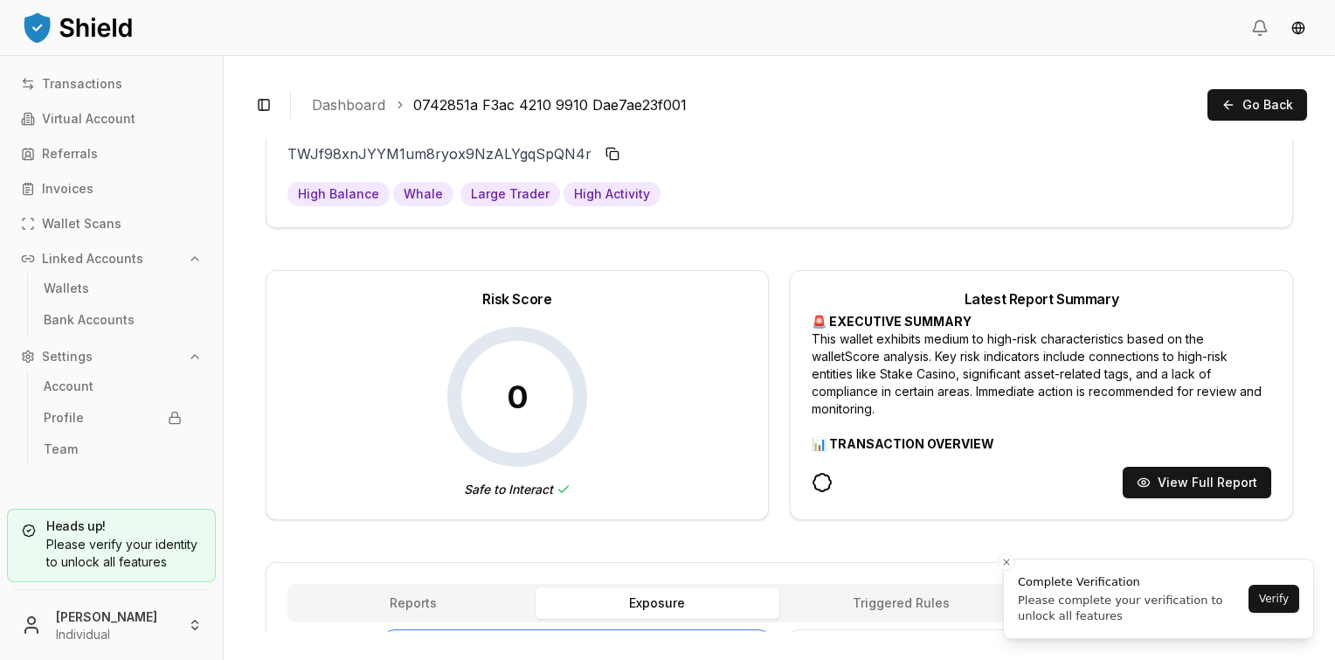
click at [341, 104] on link "Dashboard" at bounding box center [348, 104] width 73 height 21
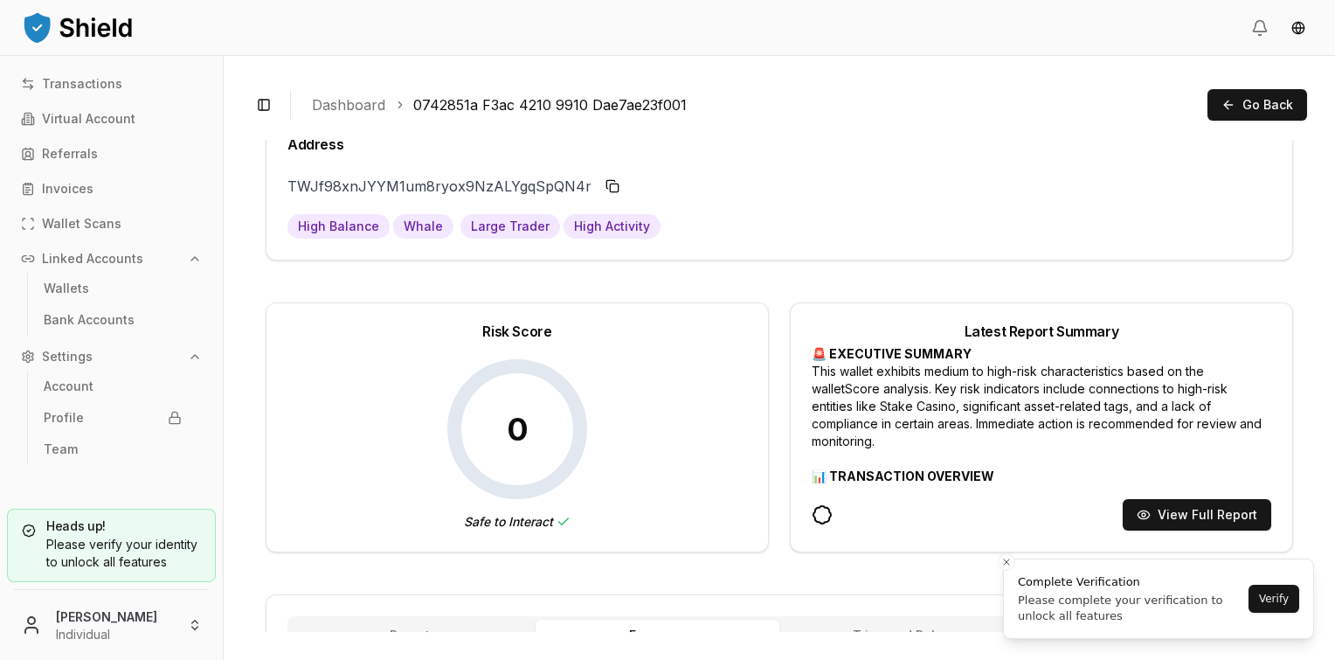
scroll to position [0, 0]
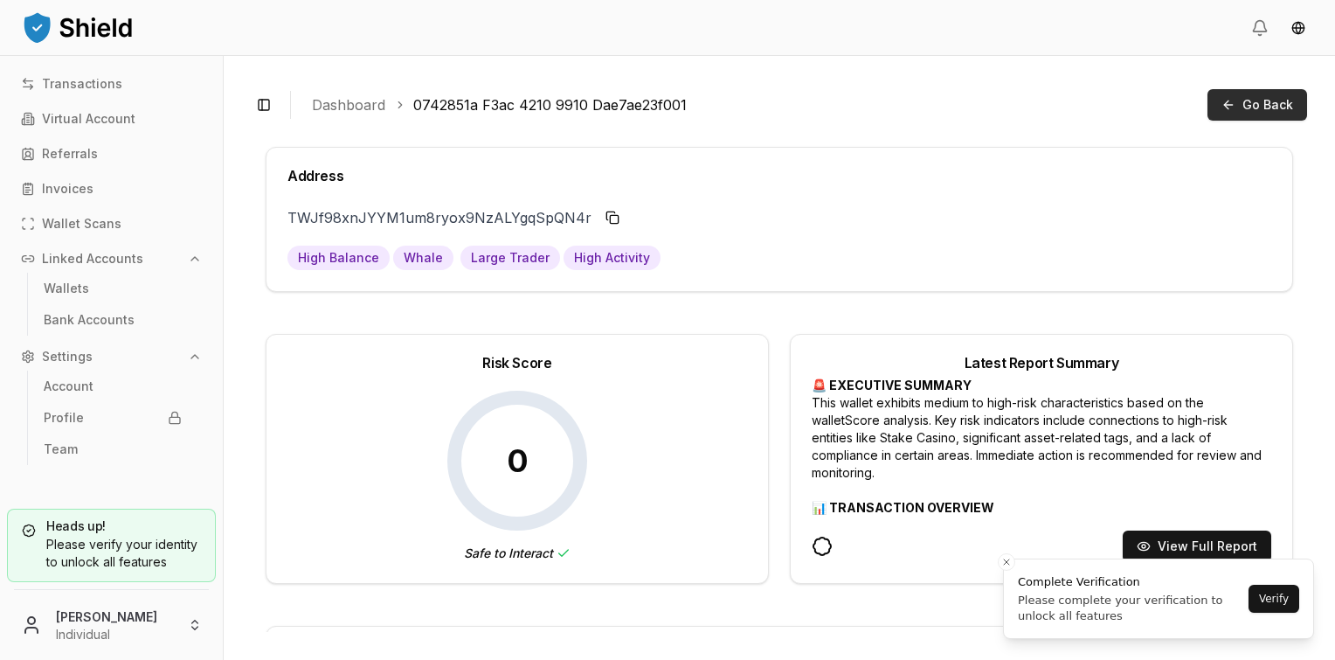
click at [1249, 117] on button "Go Back" at bounding box center [1257, 104] width 100 height 31
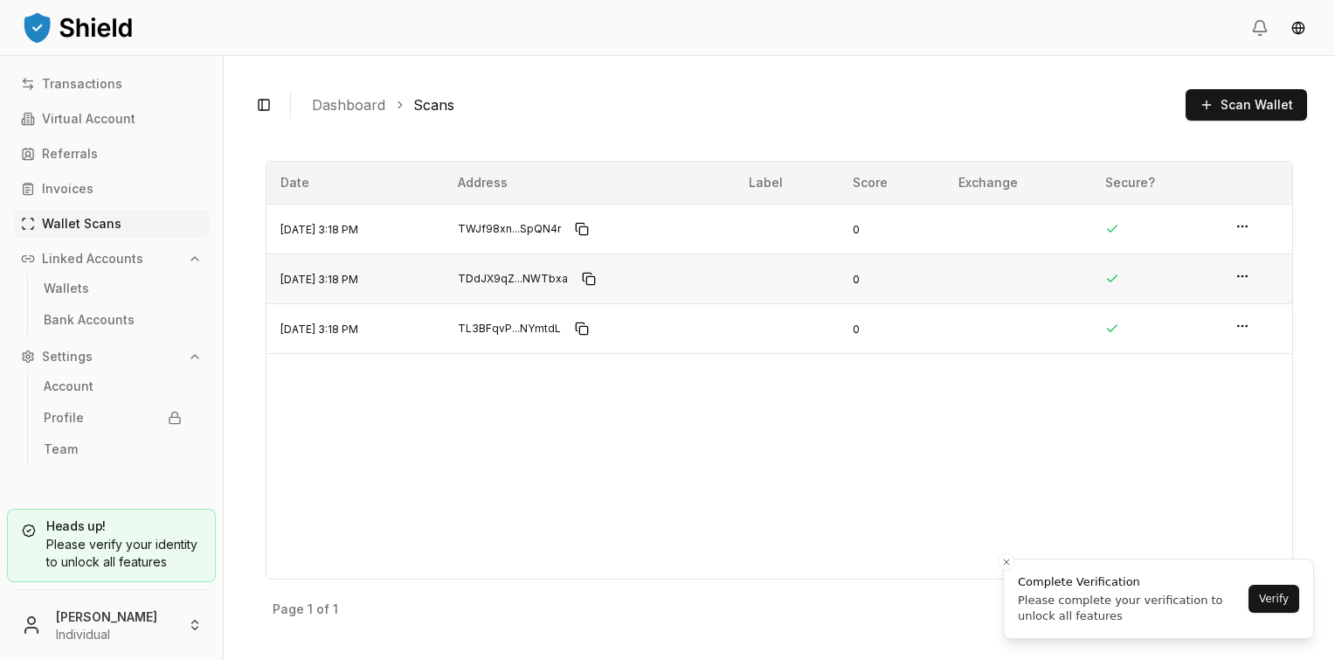
click at [358, 278] on span "Aug 28, 2025, 3:18 PM" at bounding box center [319, 279] width 78 height 13
click at [1113, 278] on td at bounding box center [1156, 278] width 130 height 50
click at [1255, 266] on td at bounding box center [1256, 278] width 71 height 50
click at [1244, 271] on html "Transactions Virtual Account Referrals Invoices Wallet Scans Linked Accounts Wa…" at bounding box center [667, 330] width 1335 height 660
click at [1188, 242] on p "View Details" at bounding box center [1187, 242] width 77 height 12
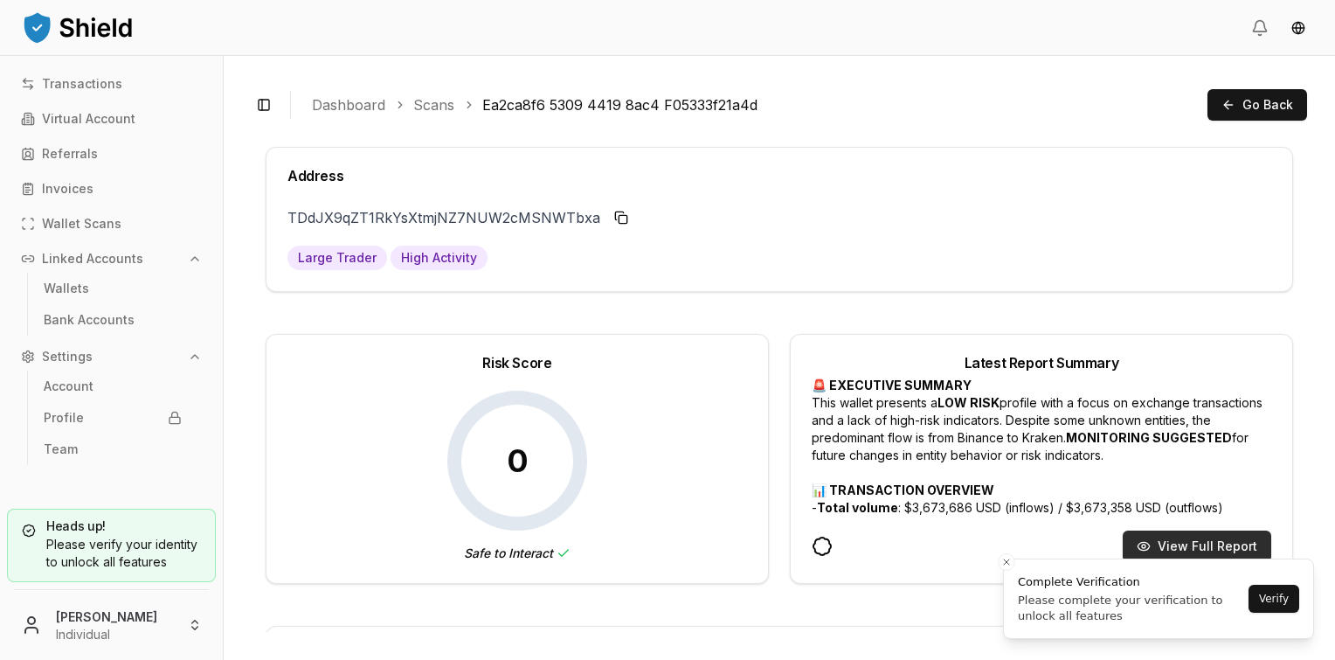
click at [1199, 540] on button "View Full Report" at bounding box center [1197, 545] width 149 height 31
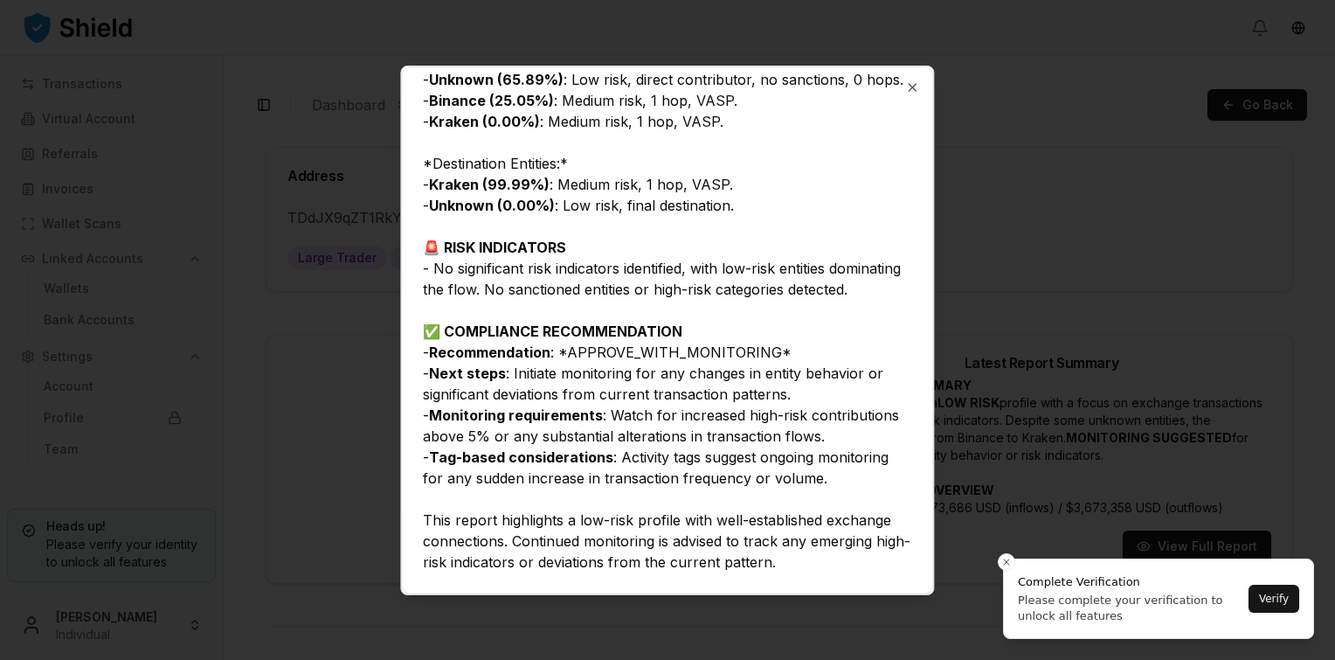
scroll to position [745, 0]
click at [916, 90] on icon "button" at bounding box center [913, 87] width 7 height 7
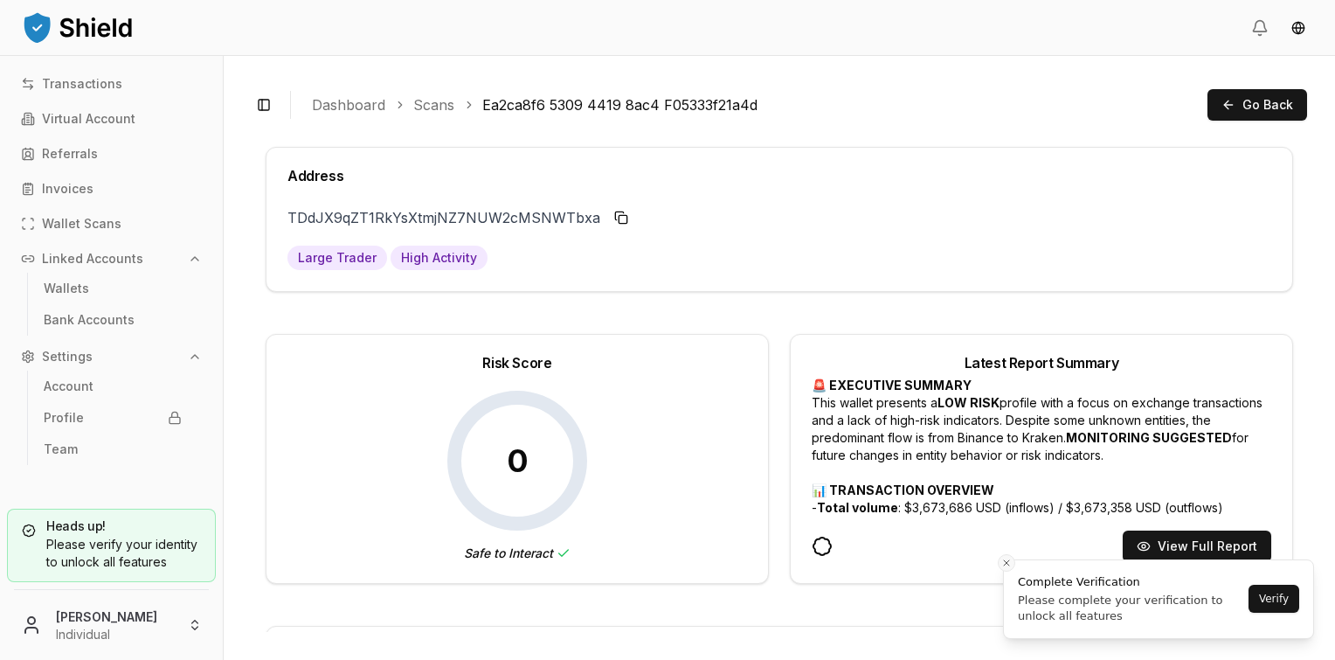
click at [1005, 559] on icon "Close toast" at bounding box center [1006, 562] width 10 height 10
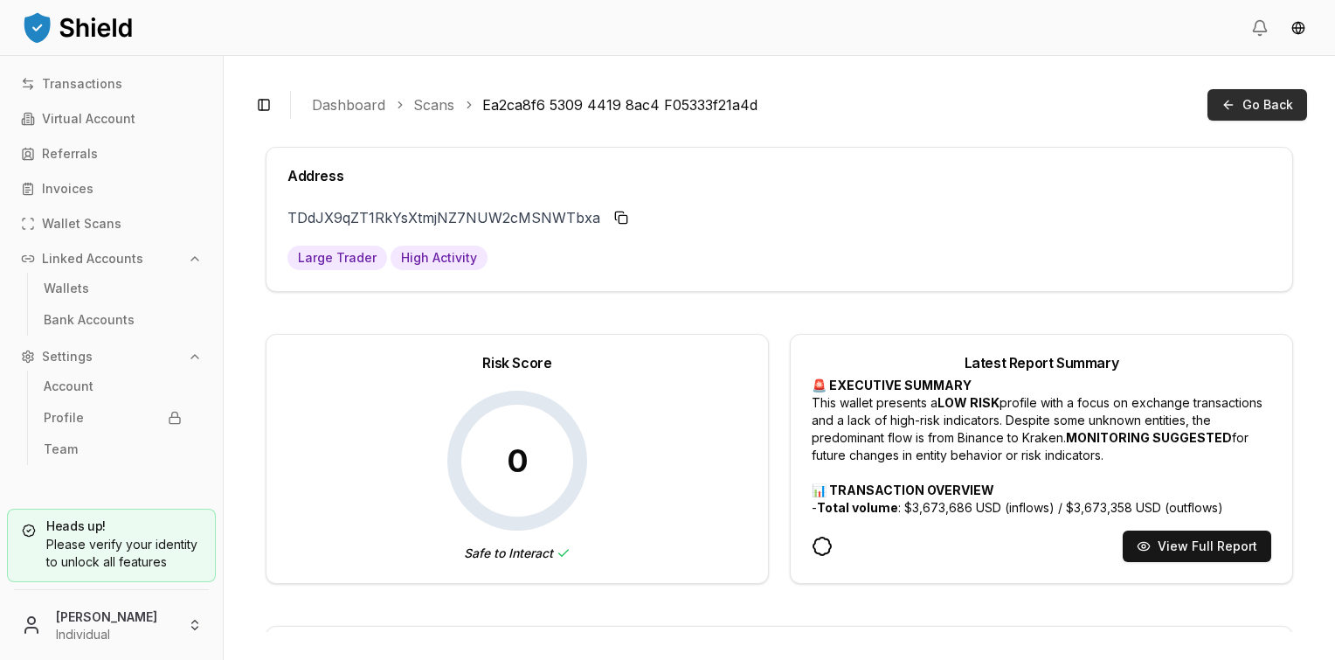
click at [1260, 104] on span "Go Back" at bounding box center [1267, 104] width 51 height 17
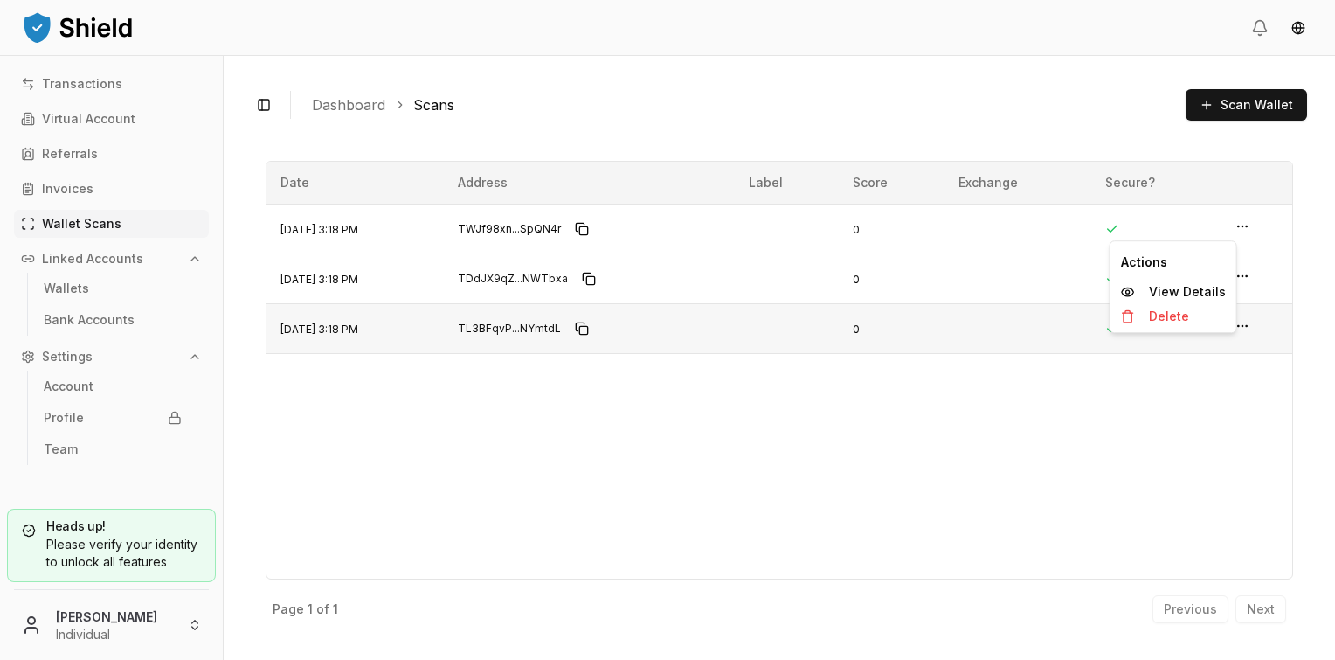
click at [1242, 319] on html "Transactions Virtual Account Referrals Invoices Wallet Scans Linked Accounts Wa…" at bounding box center [667, 330] width 1335 height 660
click at [1186, 289] on p "View Details" at bounding box center [1187, 292] width 77 height 12
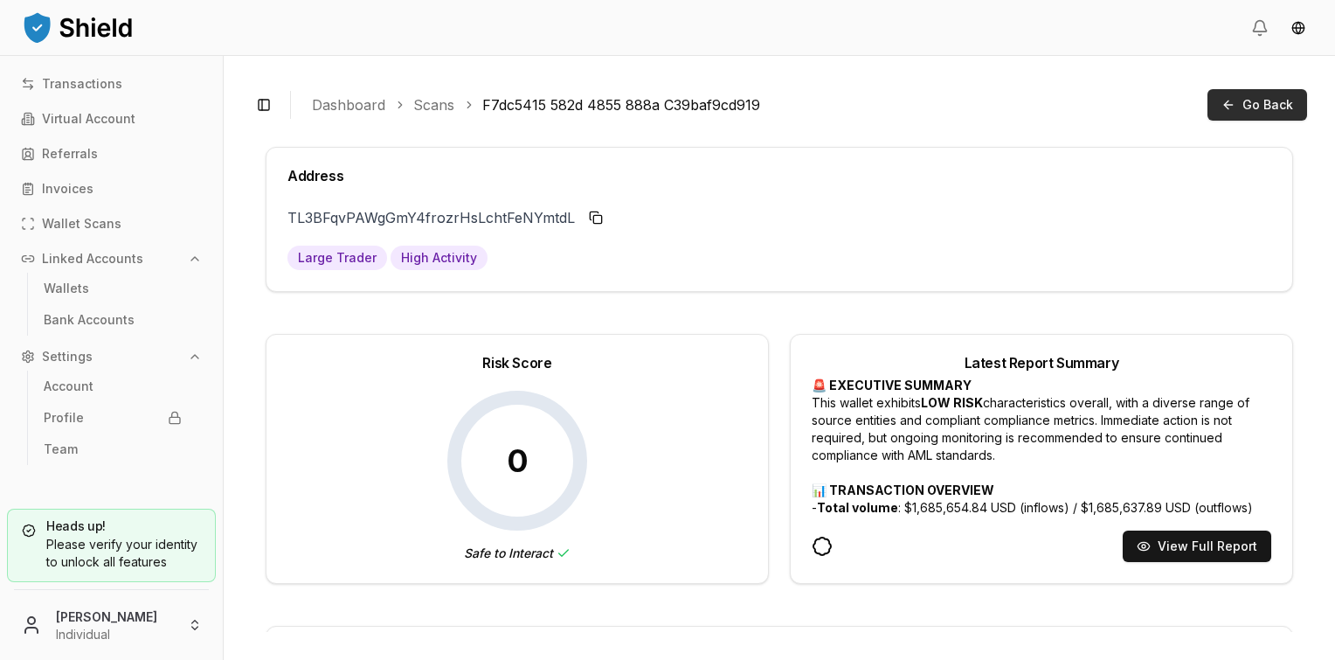
click at [1254, 109] on span "Go Back" at bounding box center [1267, 104] width 51 height 17
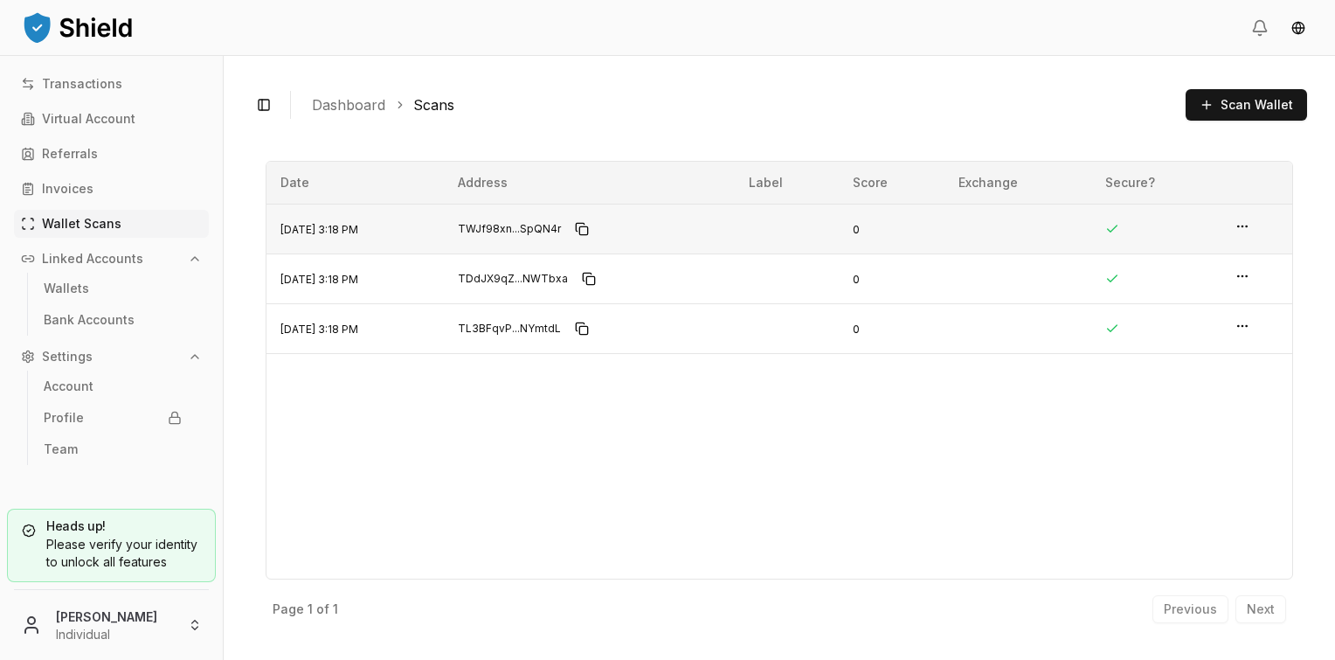
click at [1255, 223] on td at bounding box center [1256, 229] width 71 height 50
click at [1250, 225] on html "Transactions Virtual Account Referrals Invoices Wallet Scans Linked Accounts Wa…" at bounding box center [667, 330] width 1335 height 660
click at [1182, 183] on div "View Details" at bounding box center [1173, 193] width 119 height 24
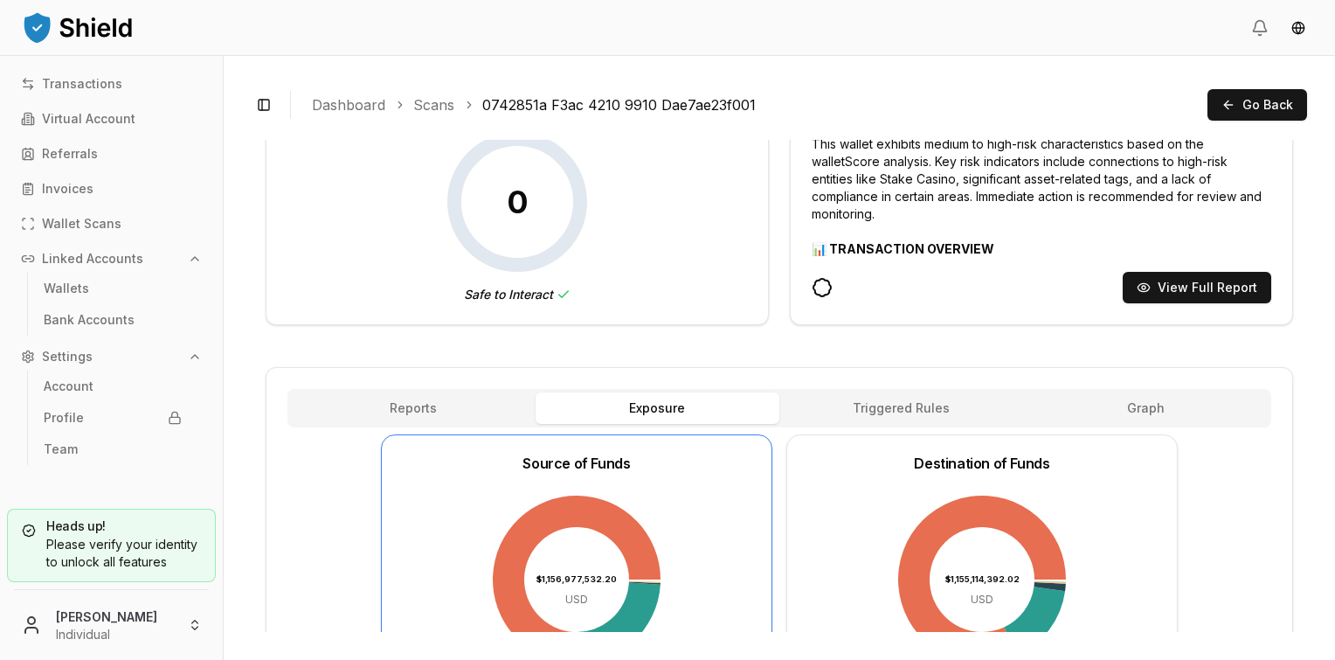
scroll to position [437, 0]
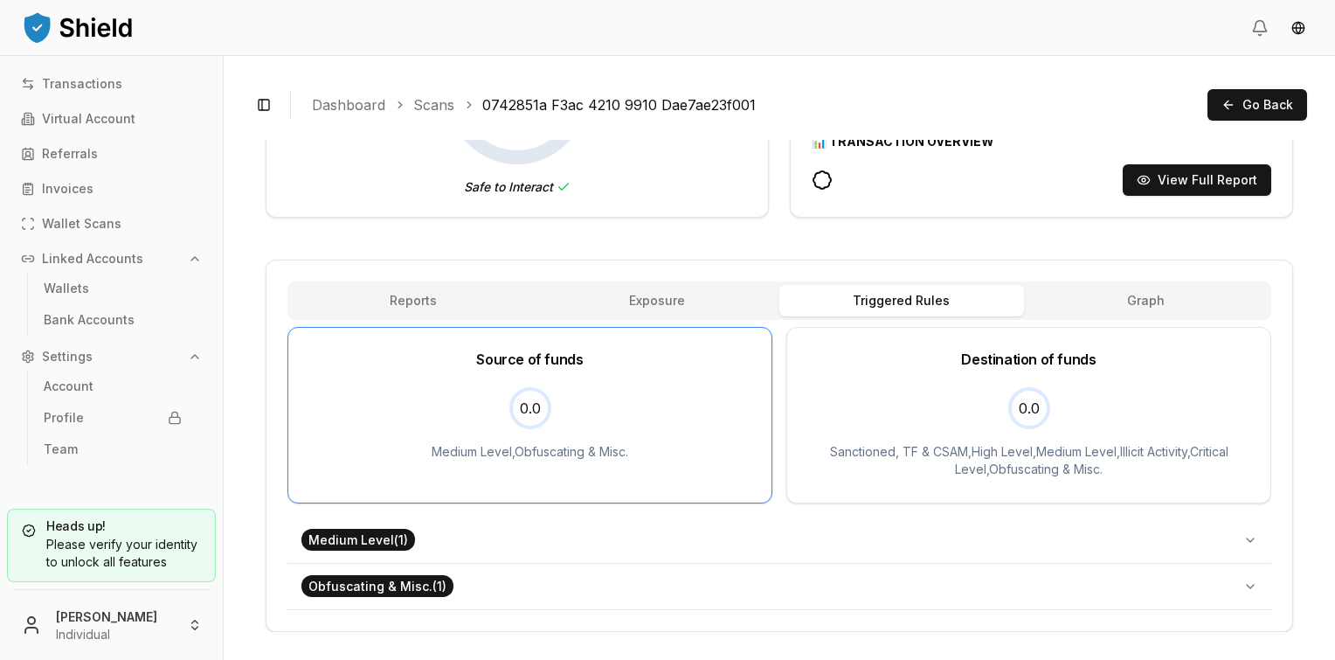
click at [916, 233] on div "Address TWJf98xnJYYM1um8ryox9NzALYgqSpQN4r TWJf98xn...SpQN4r High Balance Whale…" at bounding box center [779, 206] width 1027 height 851
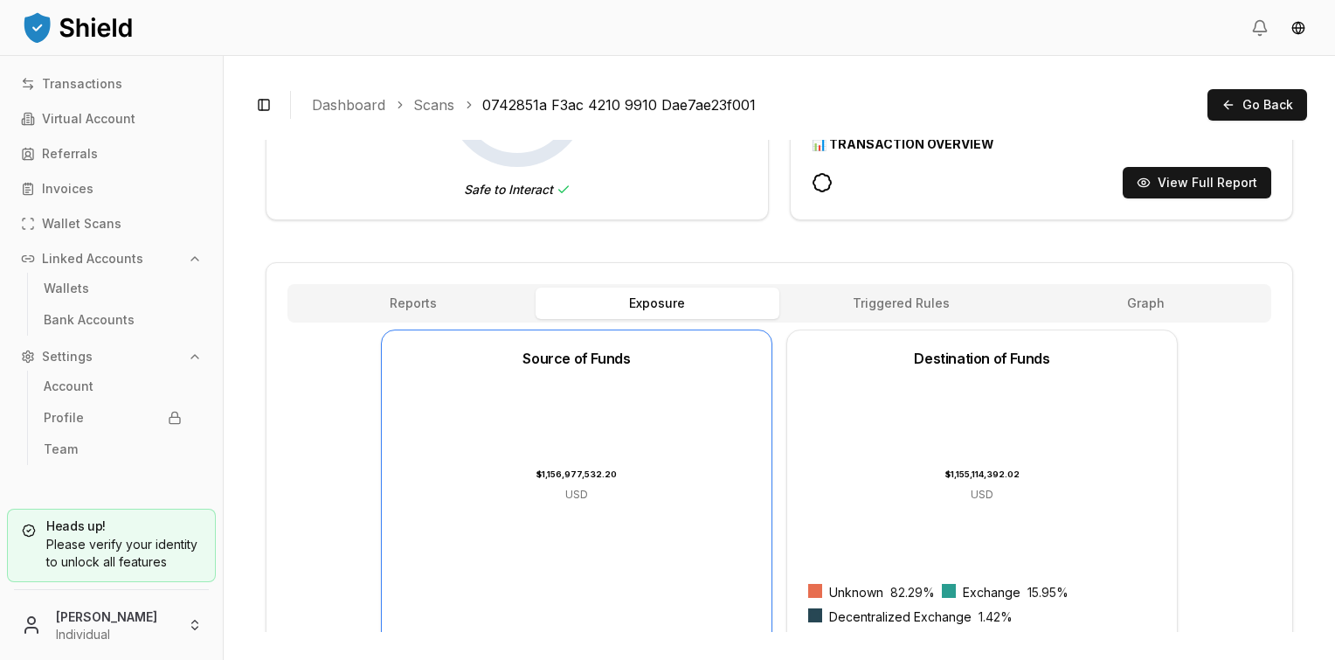
click at [674, 310] on button "Exposure" at bounding box center [658, 302] width 245 height 31
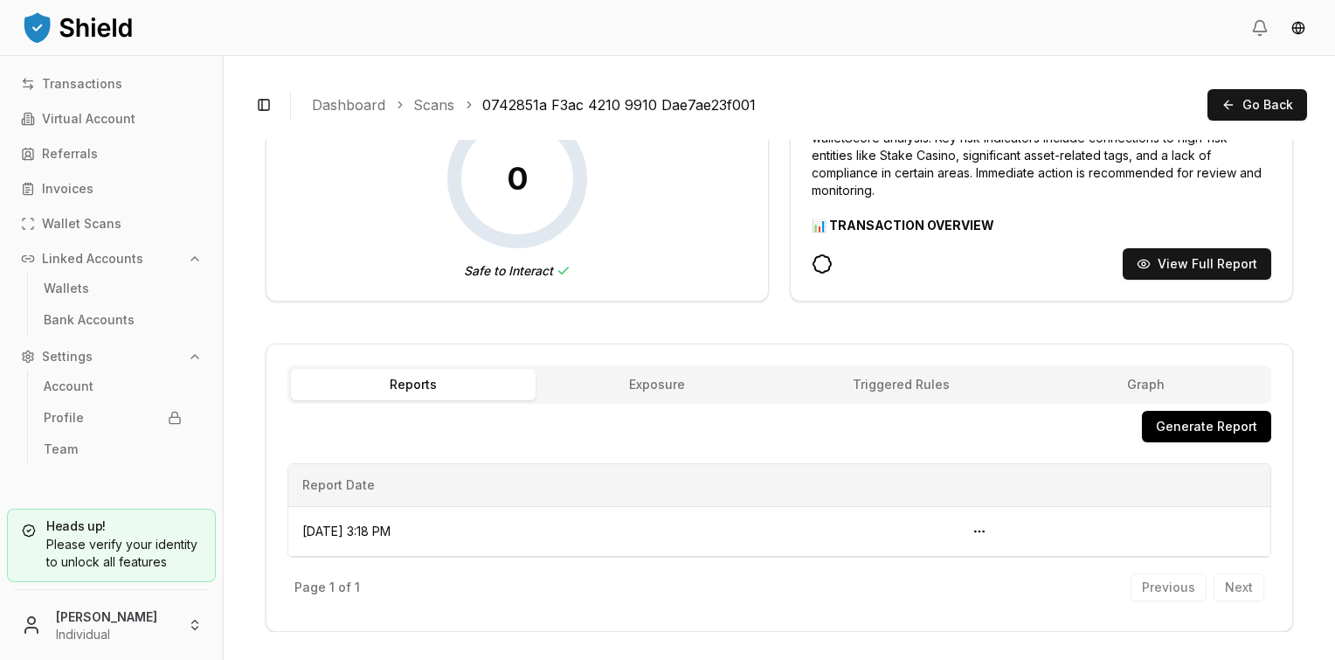
click at [502, 308] on div "Address TWJf98xnJYYM1um8ryox9NzALYgqSpQN4r TWJf98xn...SpQN4r High Balance Whale…" at bounding box center [779, 248] width 1027 height 767
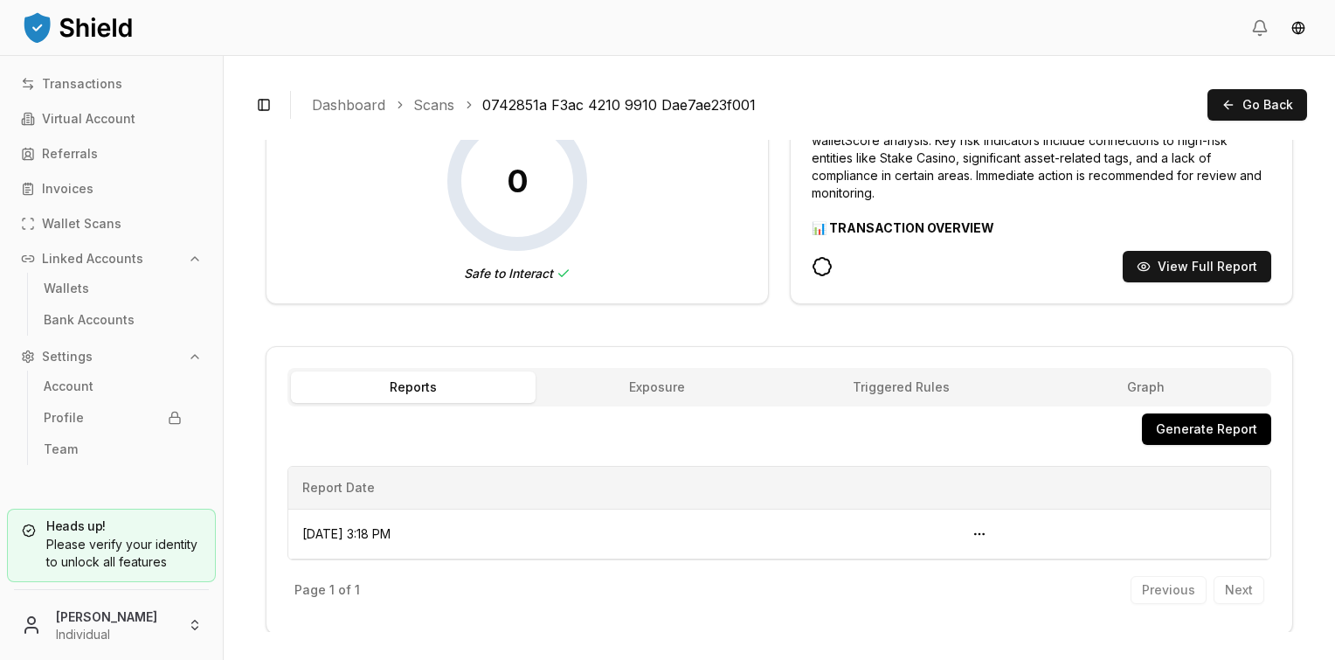
click at [1090, 377] on button "Graph" at bounding box center [1146, 386] width 245 height 31
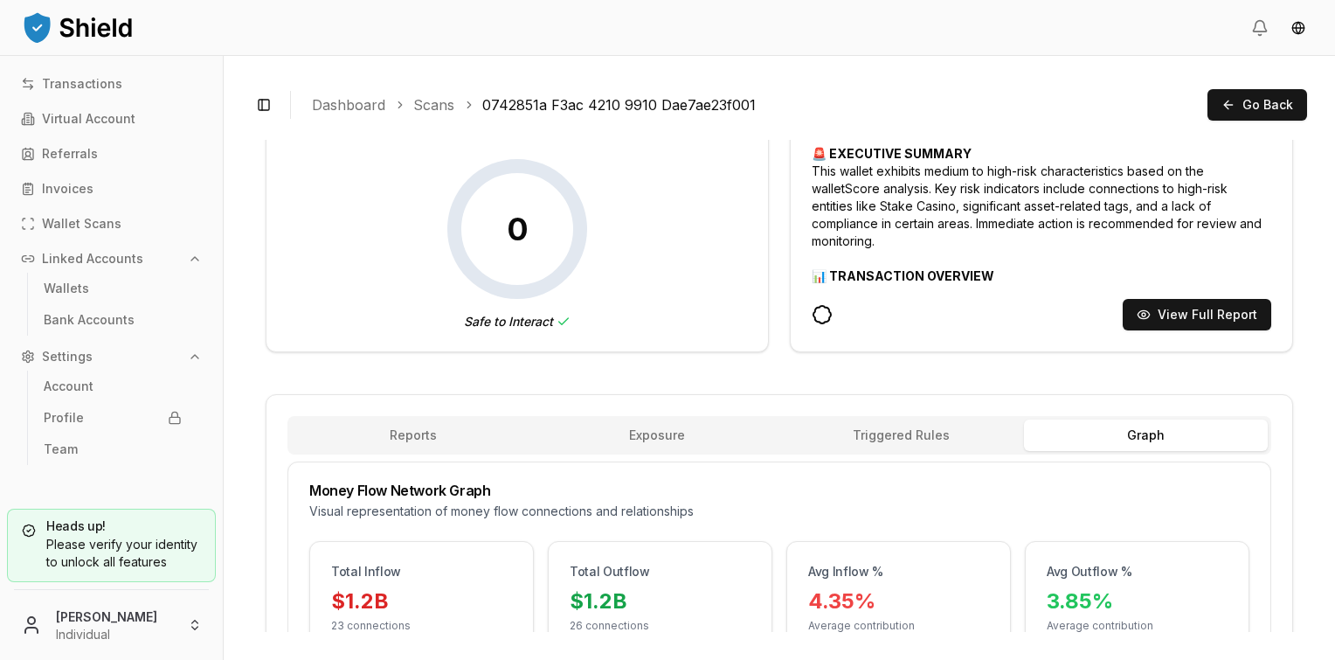
scroll to position [75, 0]
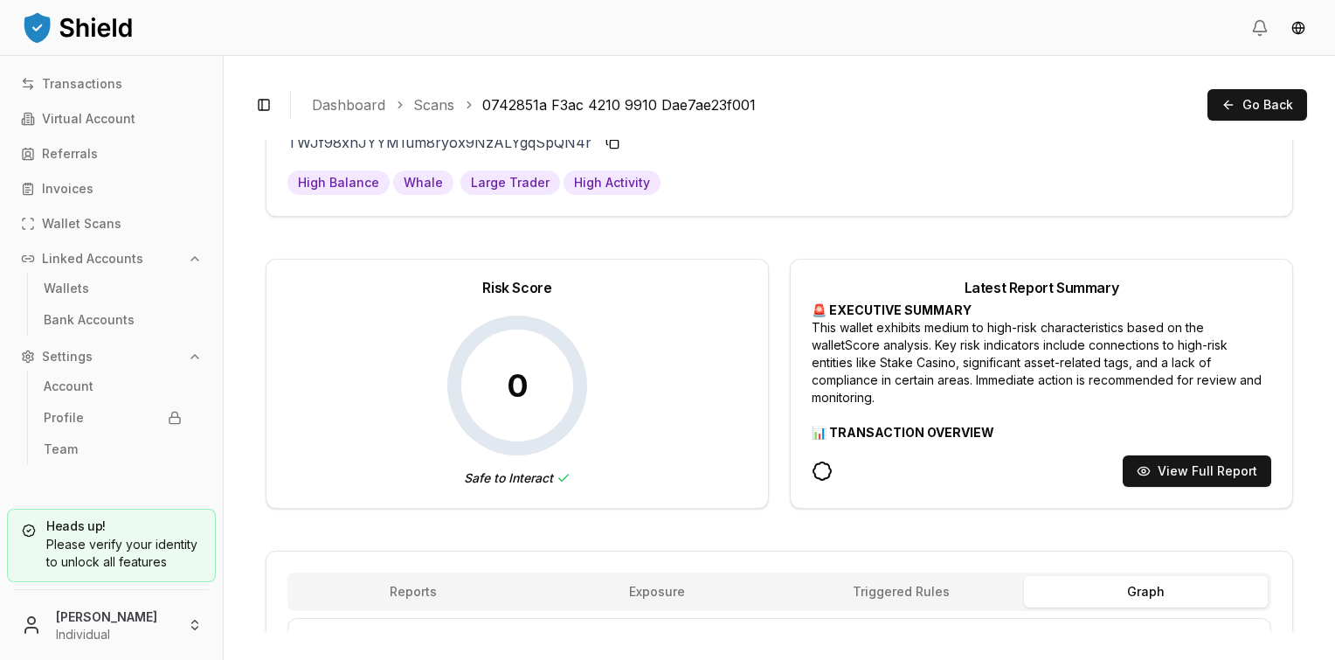
click at [1111, 472] on div "2025-08-28T19:18:58.883Z View Full Report" at bounding box center [1042, 470] width 460 height 31
click at [1169, 463] on button "View Full Report" at bounding box center [1197, 470] width 149 height 31
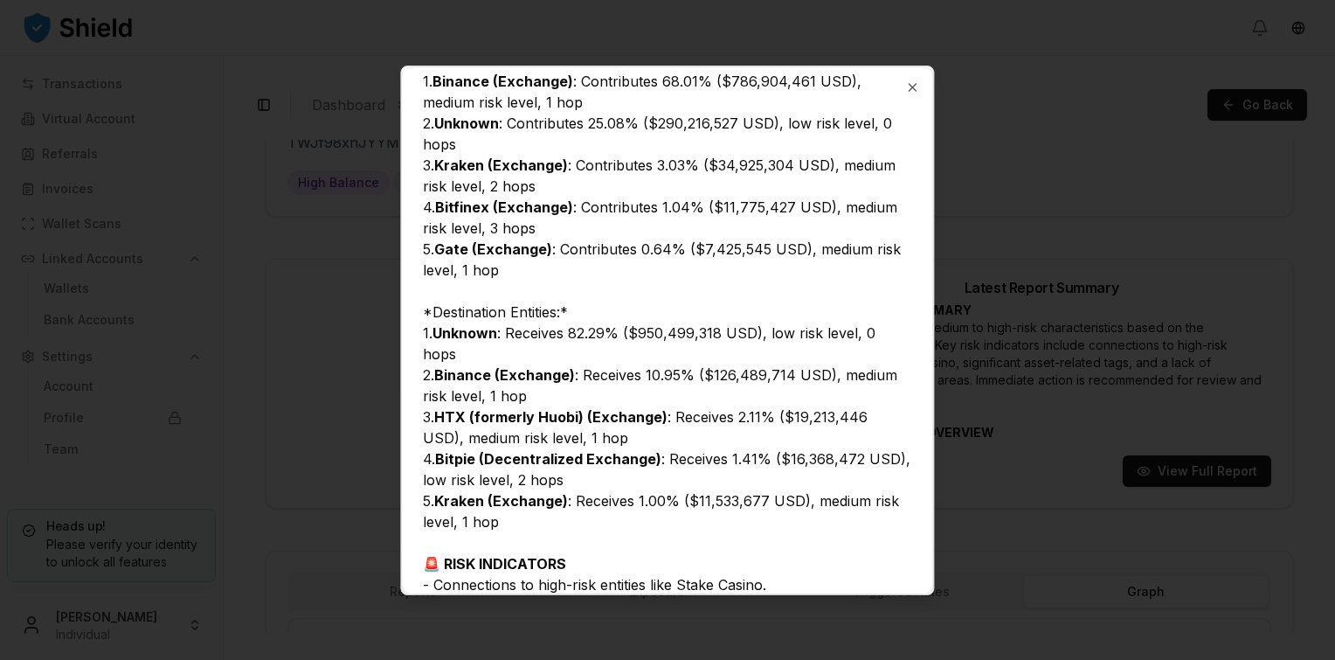
scroll to position [1144, 0]
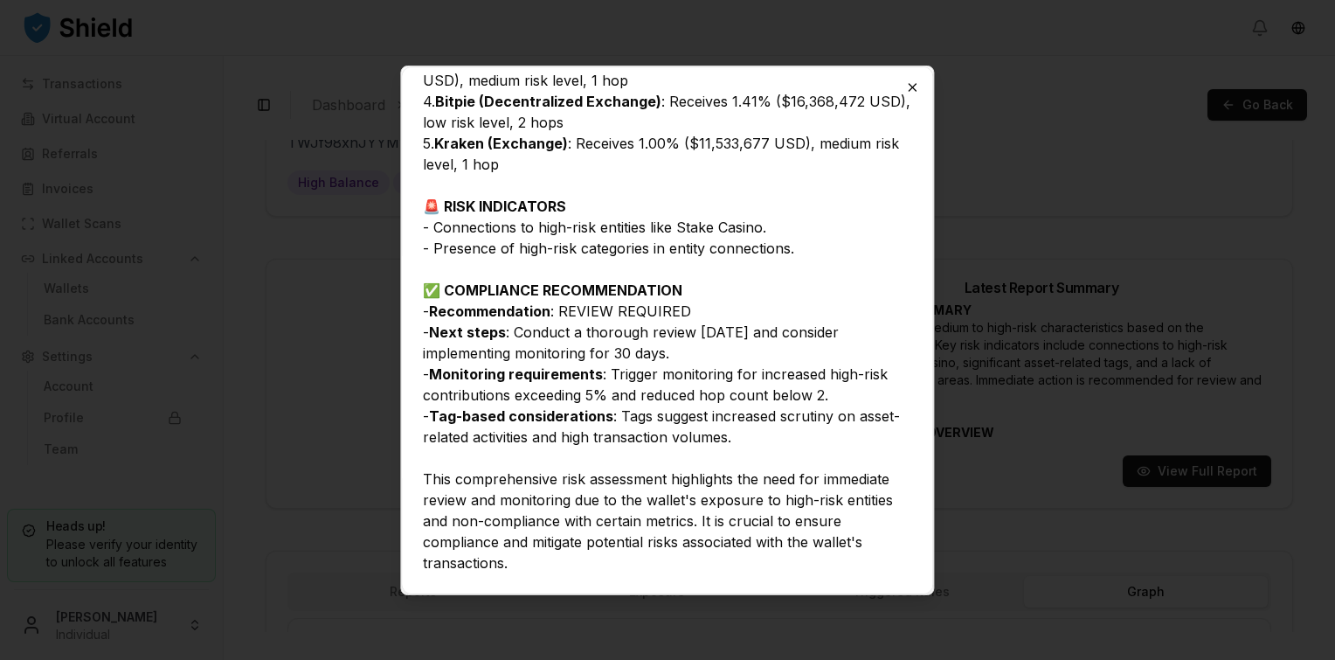
click at [913, 86] on icon "button" at bounding box center [913, 87] width 7 height 7
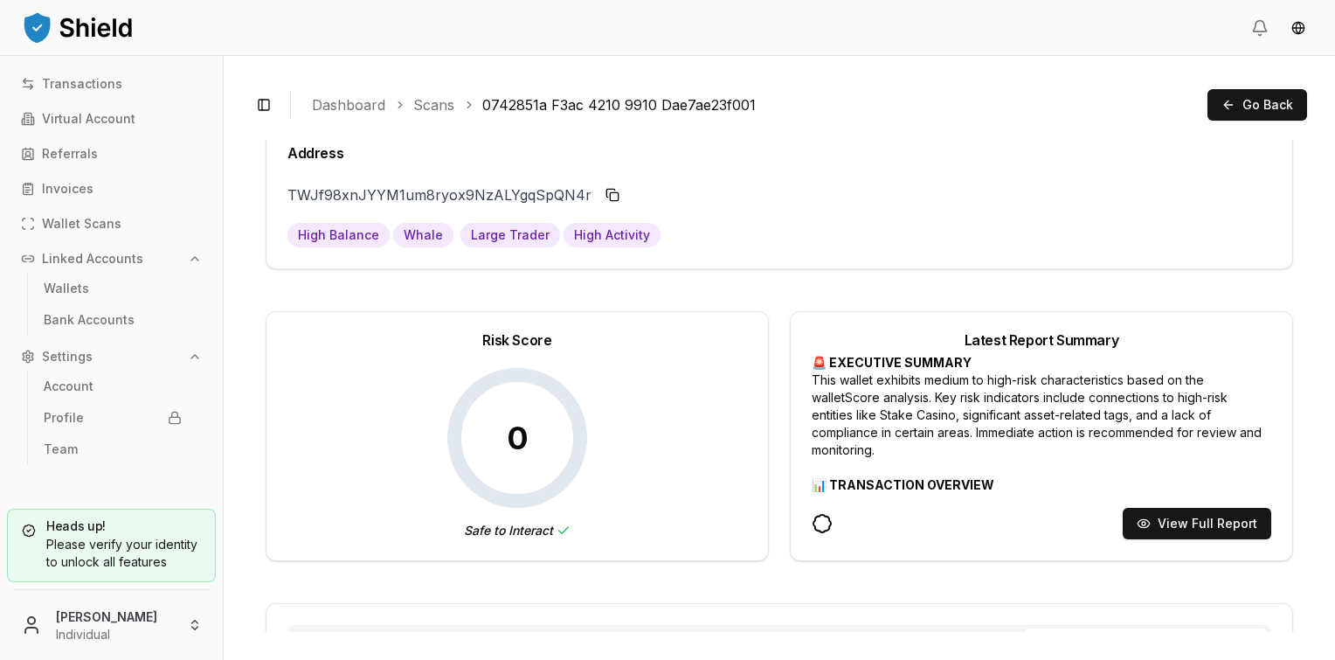
scroll to position [0, 0]
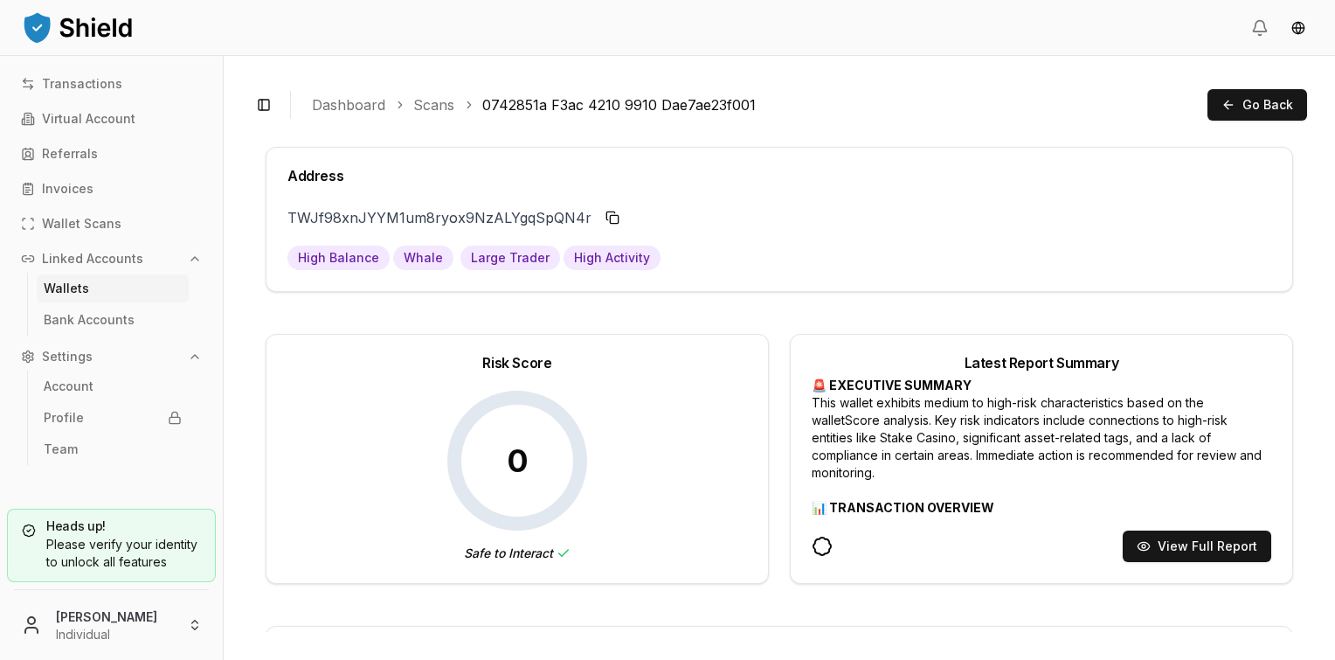
click at [112, 299] on link "Wallets" at bounding box center [113, 288] width 152 height 28
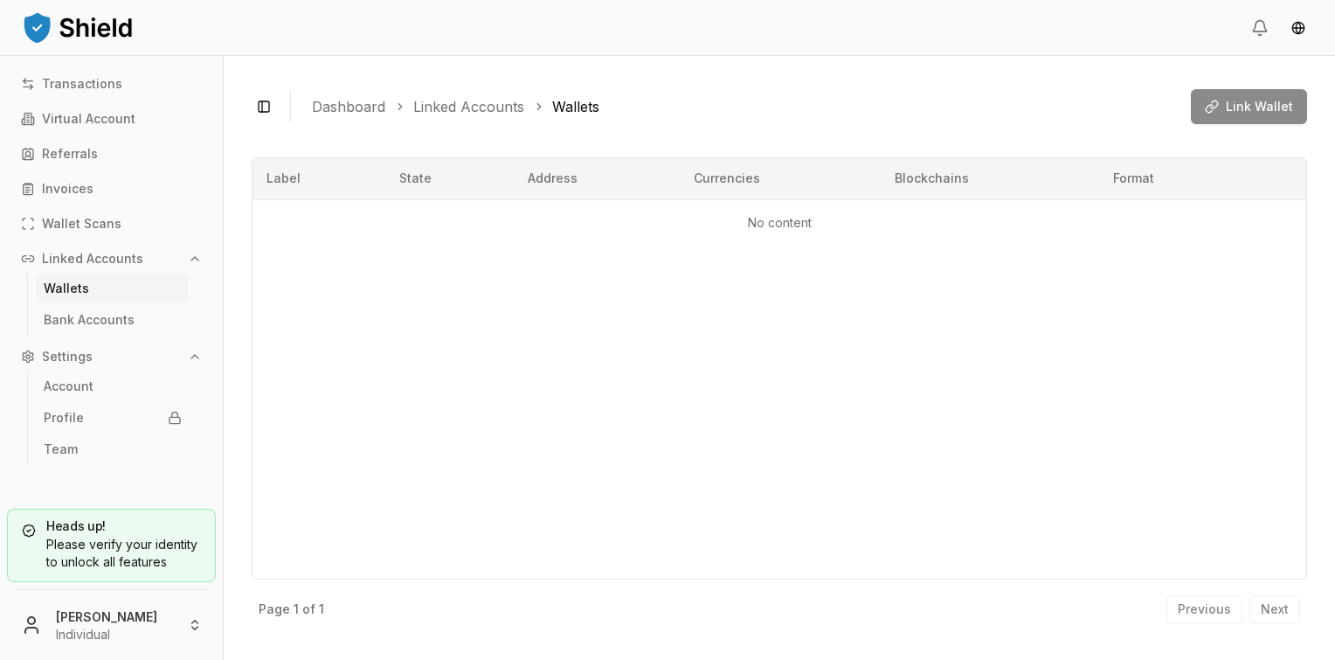
click at [1253, 107] on div "Link Wallet" at bounding box center [1249, 106] width 116 height 35
click at [116, 314] on p "Bank Accounts" at bounding box center [89, 320] width 91 height 12
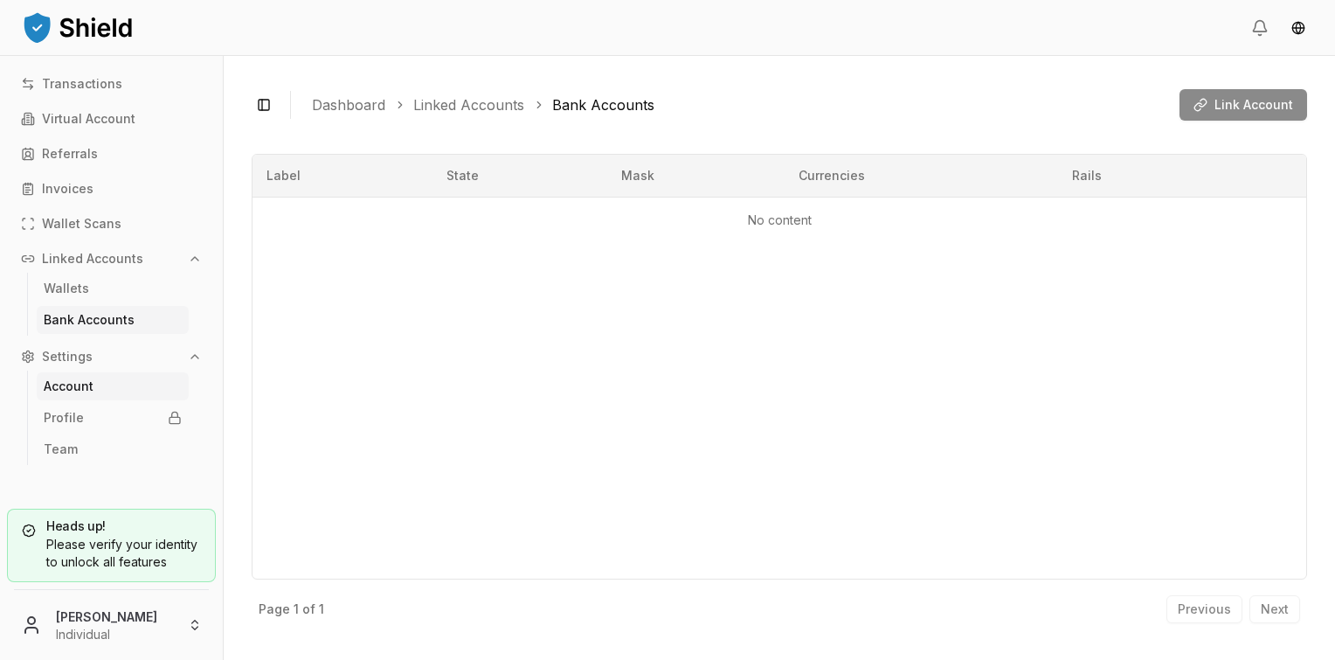
click at [84, 391] on p "Account" at bounding box center [69, 386] width 50 height 12
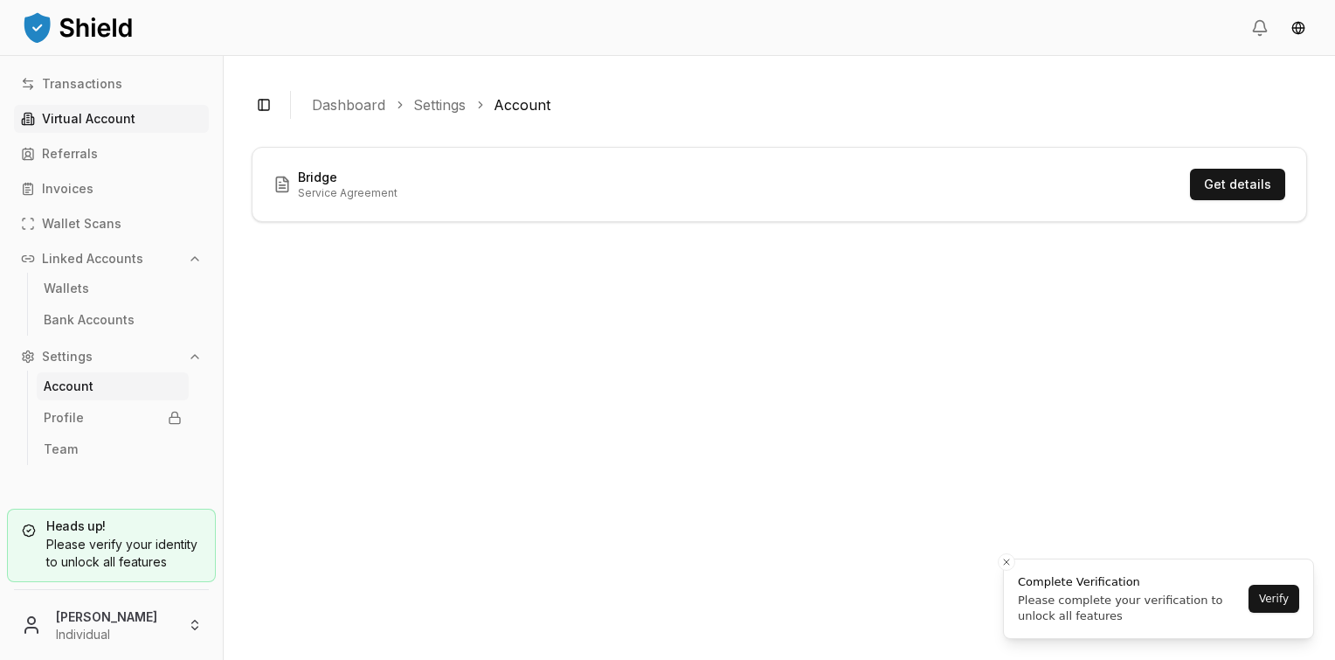
click at [109, 129] on link "Virtual Account" at bounding box center [111, 119] width 195 height 28
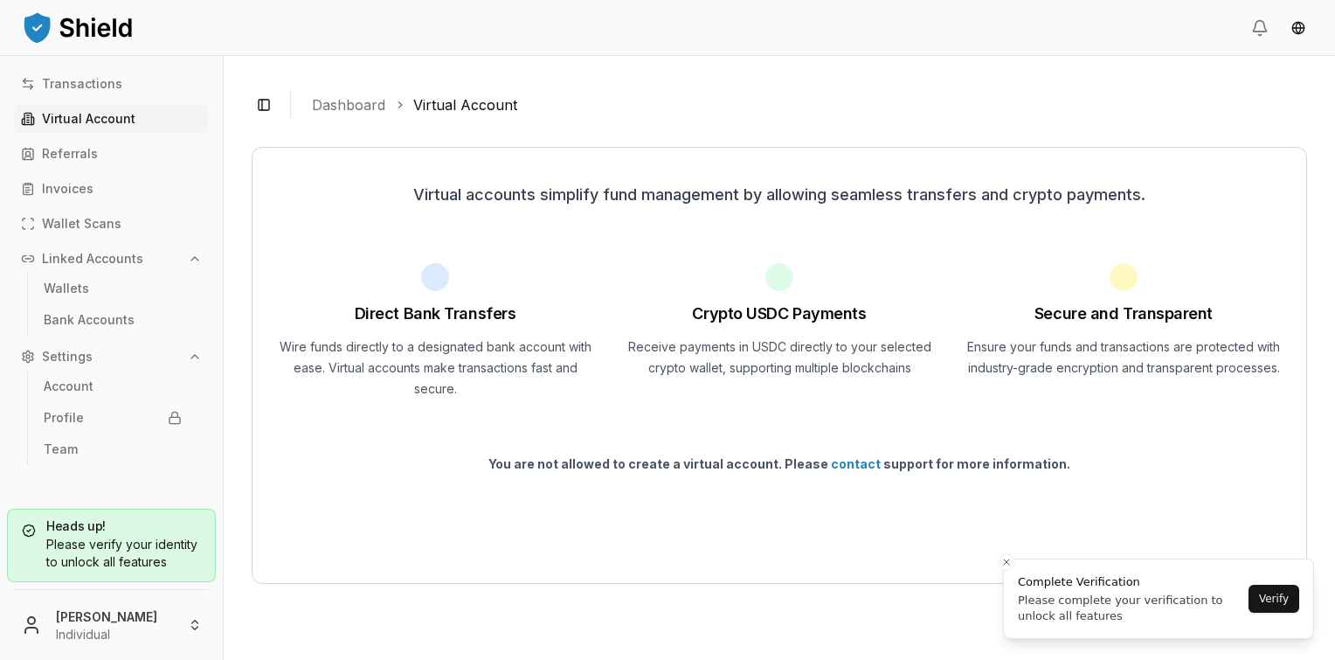
click at [163, 557] on div "Please verify your identity to unlock all features" at bounding box center [111, 553] width 179 height 35
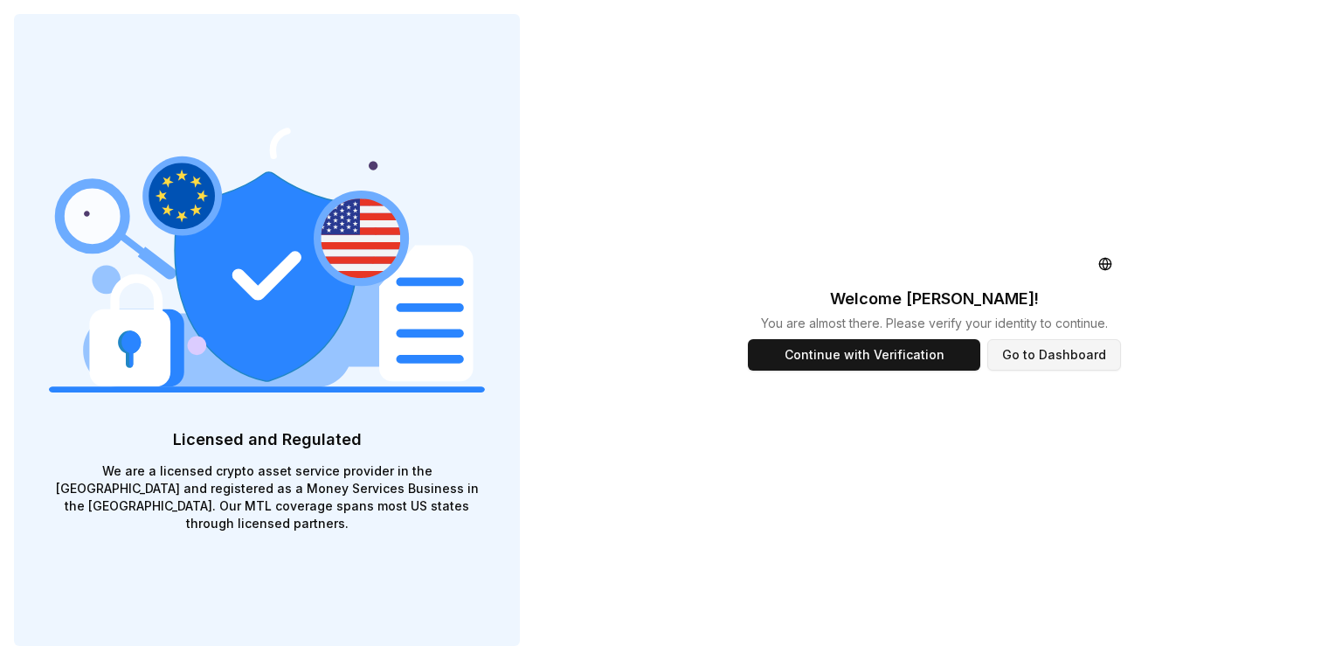
click at [1066, 349] on button "Go to Dashboard" at bounding box center [1054, 354] width 134 height 31
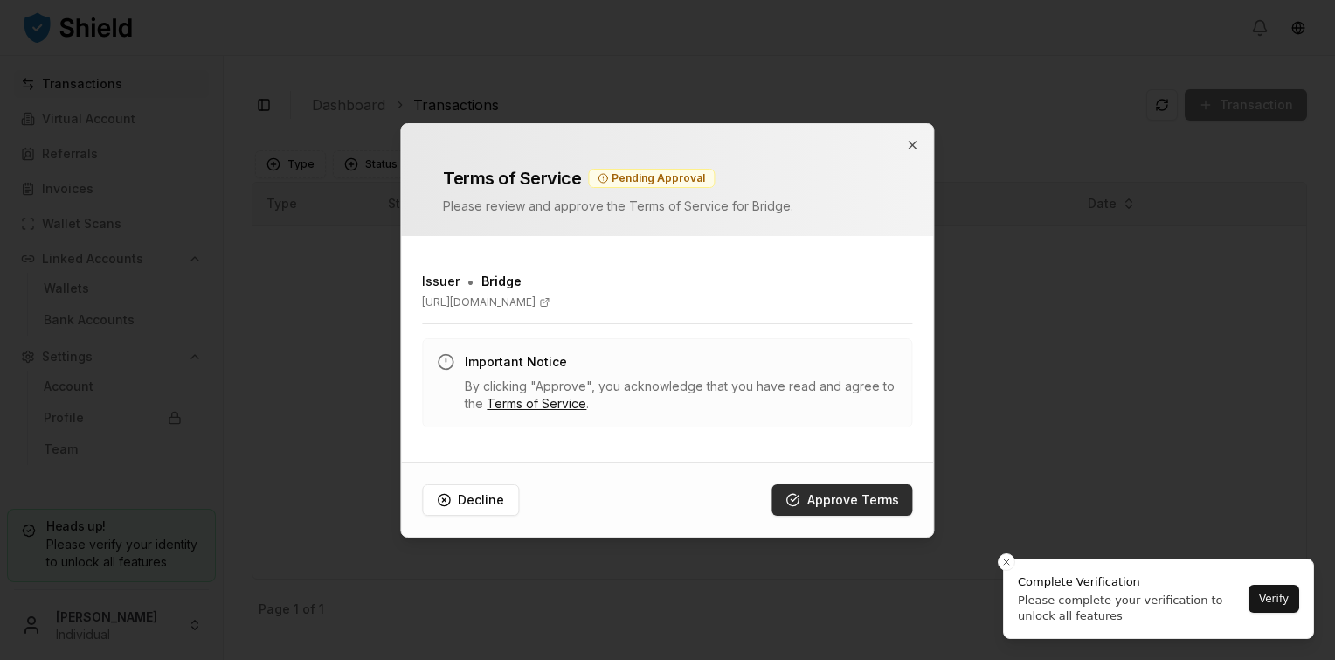
click at [837, 509] on button "Approve Terms" at bounding box center [842, 499] width 141 height 31
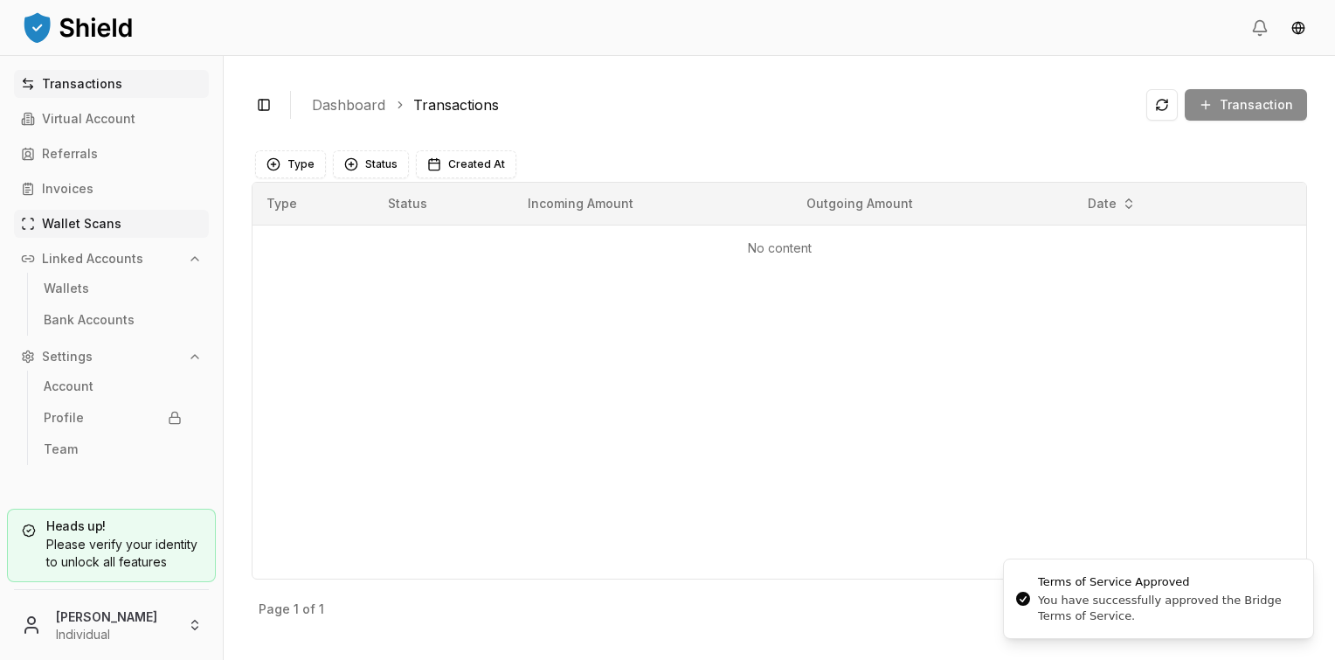
click at [93, 218] on p "Wallet Scans" at bounding box center [82, 224] width 80 height 12
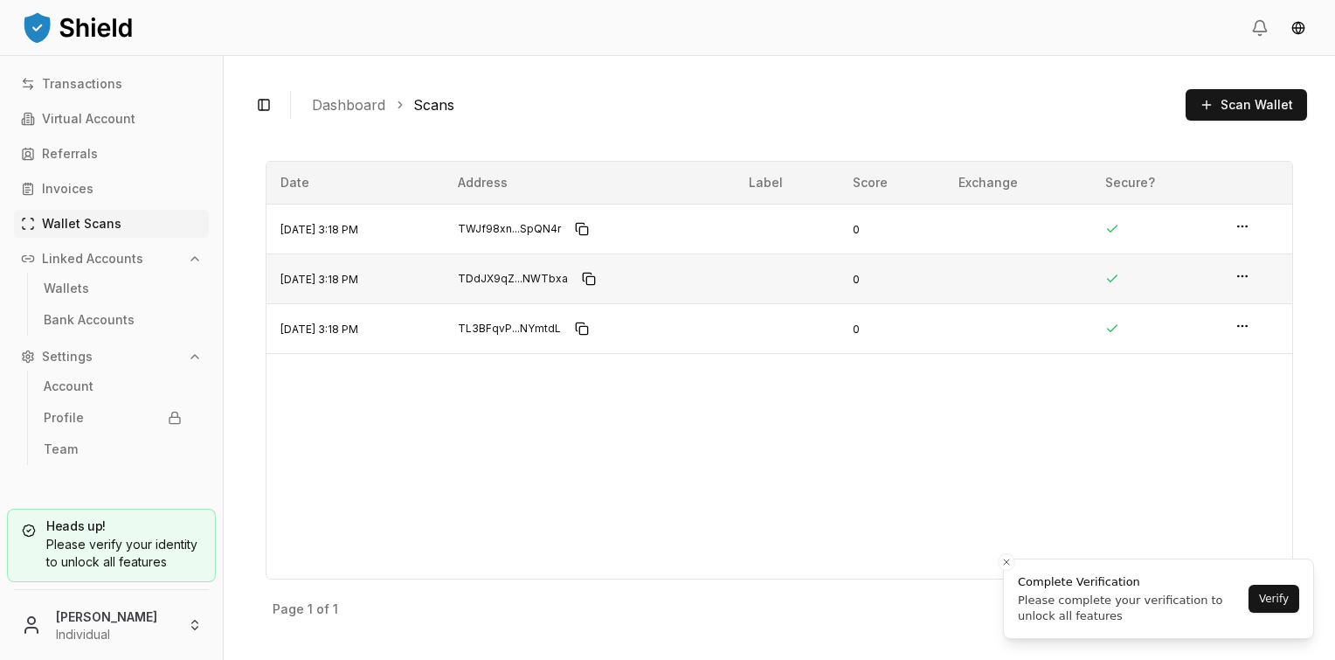
click at [1235, 279] on td at bounding box center [1256, 278] width 71 height 50
click at [1242, 274] on html "Transactions Virtual Account Referrals Invoices Wallet Scans Linked Accounts Wa…" at bounding box center [667, 330] width 1335 height 660
click at [1179, 236] on p "View Details" at bounding box center [1187, 242] width 77 height 12
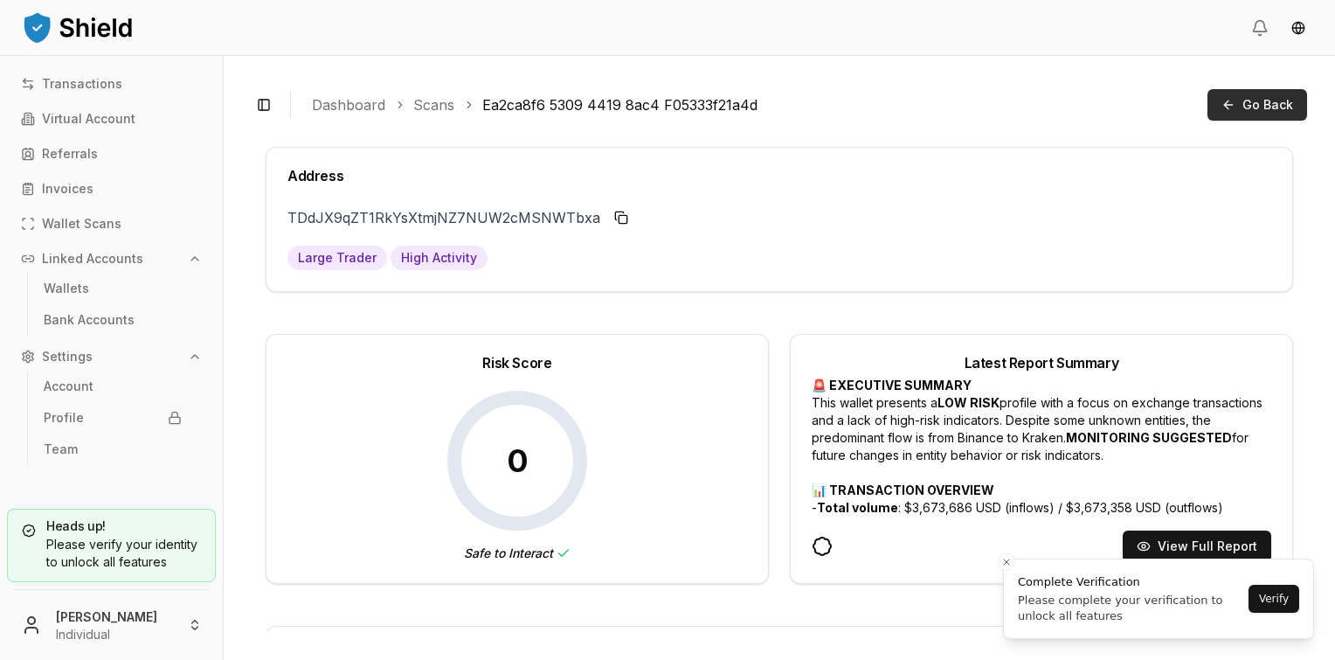
click at [1241, 108] on button "Go Back" at bounding box center [1257, 104] width 100 height 31
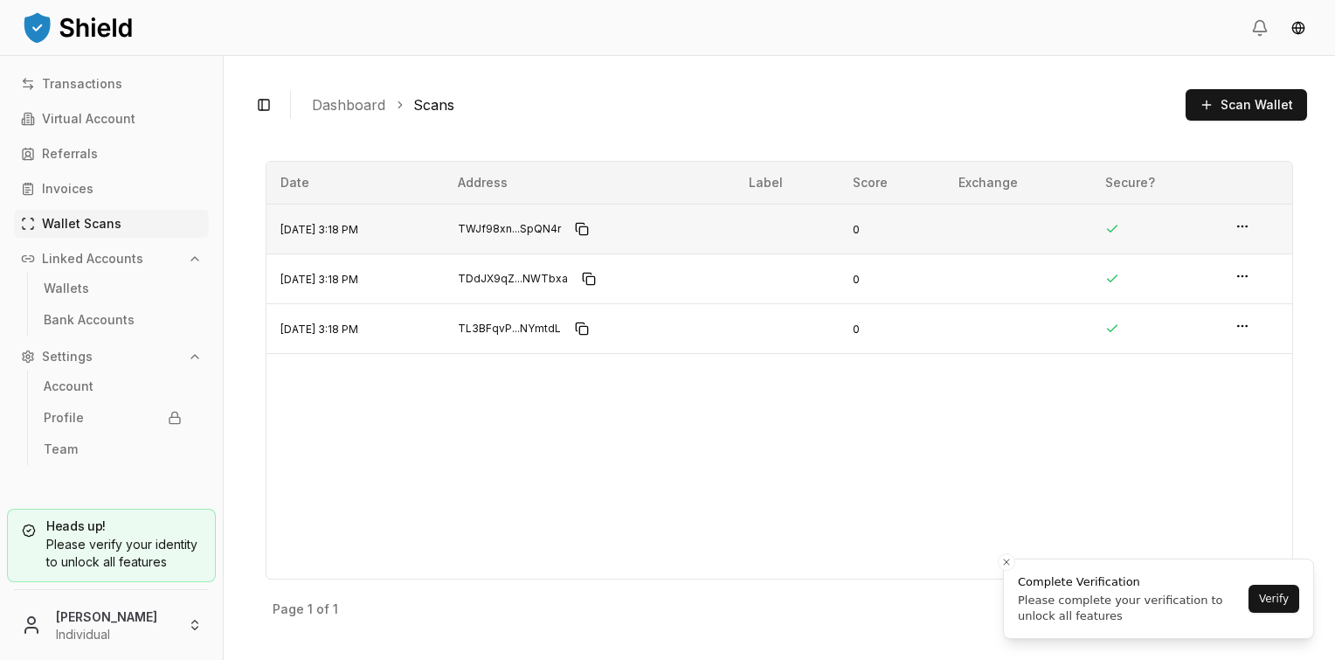
click at [1251, 227] on html "Transactions Virtual Account Referrals Invoices Wallet Scans Linked Accounts Wa…" at bounding box center [667, 330] width 1335 height 660
click at [1208, 197] on p "View Details" at bounding box center [1187, 193] width 77 height 12
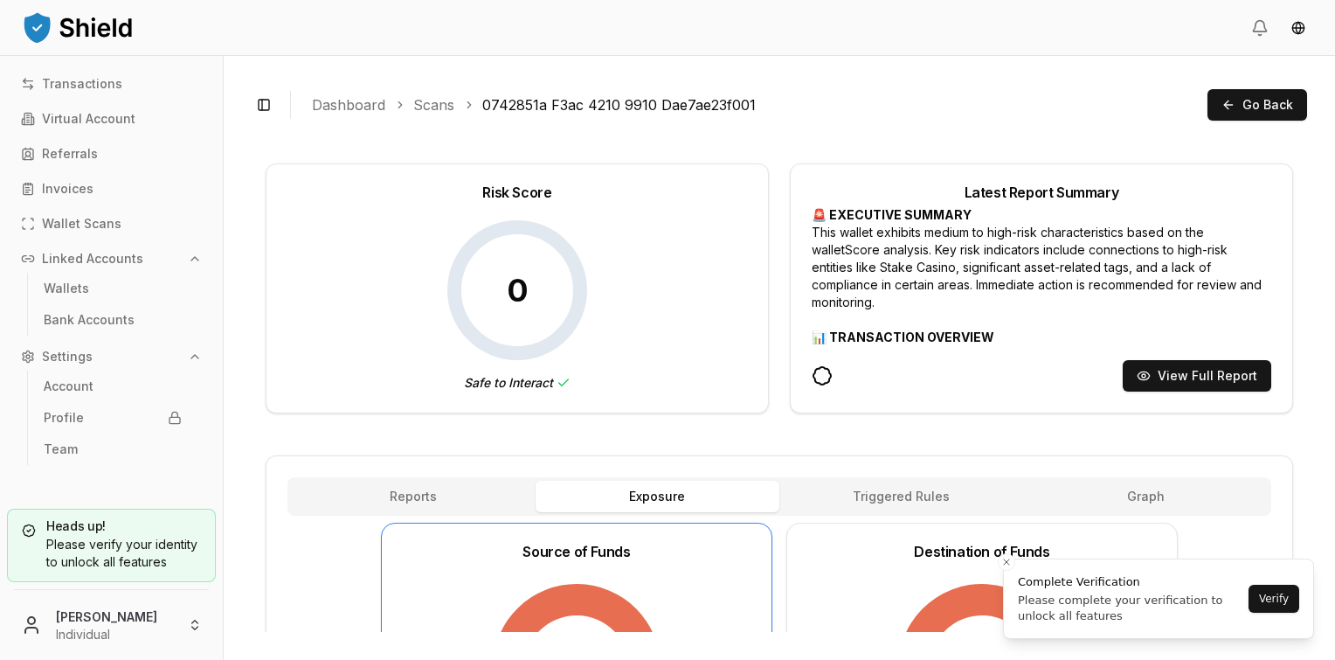
scroll to position [262, 0]
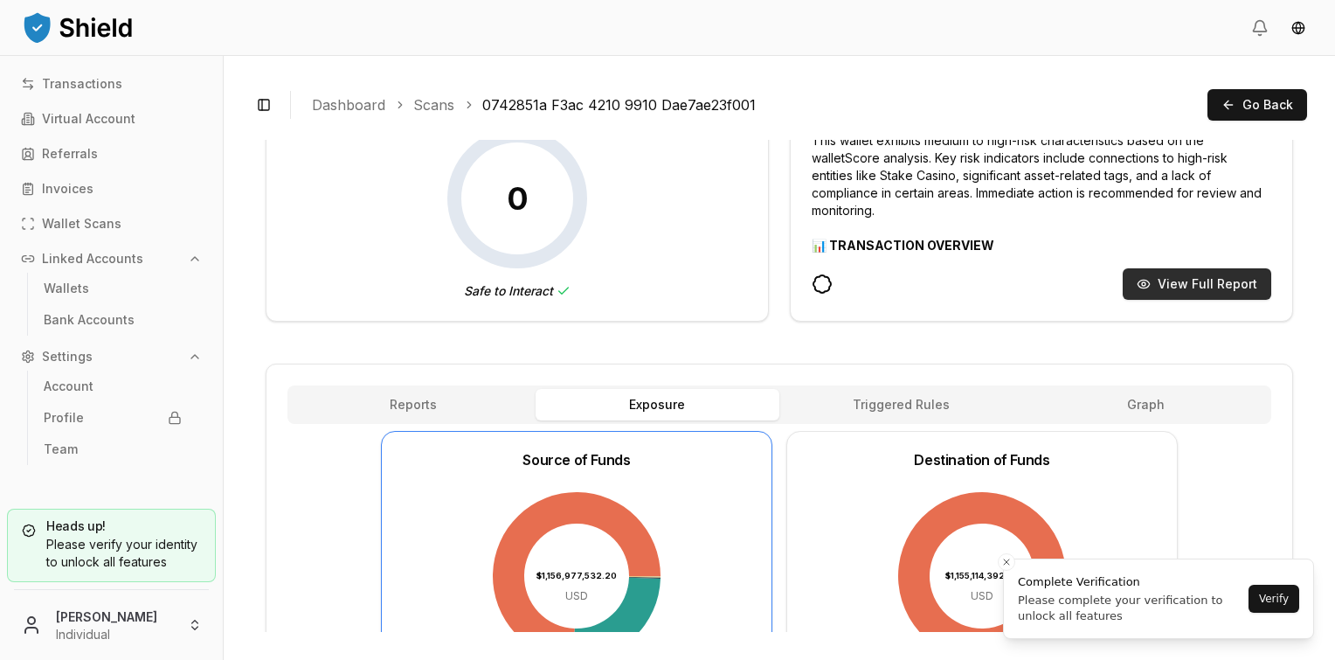
click at [1157, 287] on button "View Full Report" at bounding box center [1197, 283] width 149 height 31
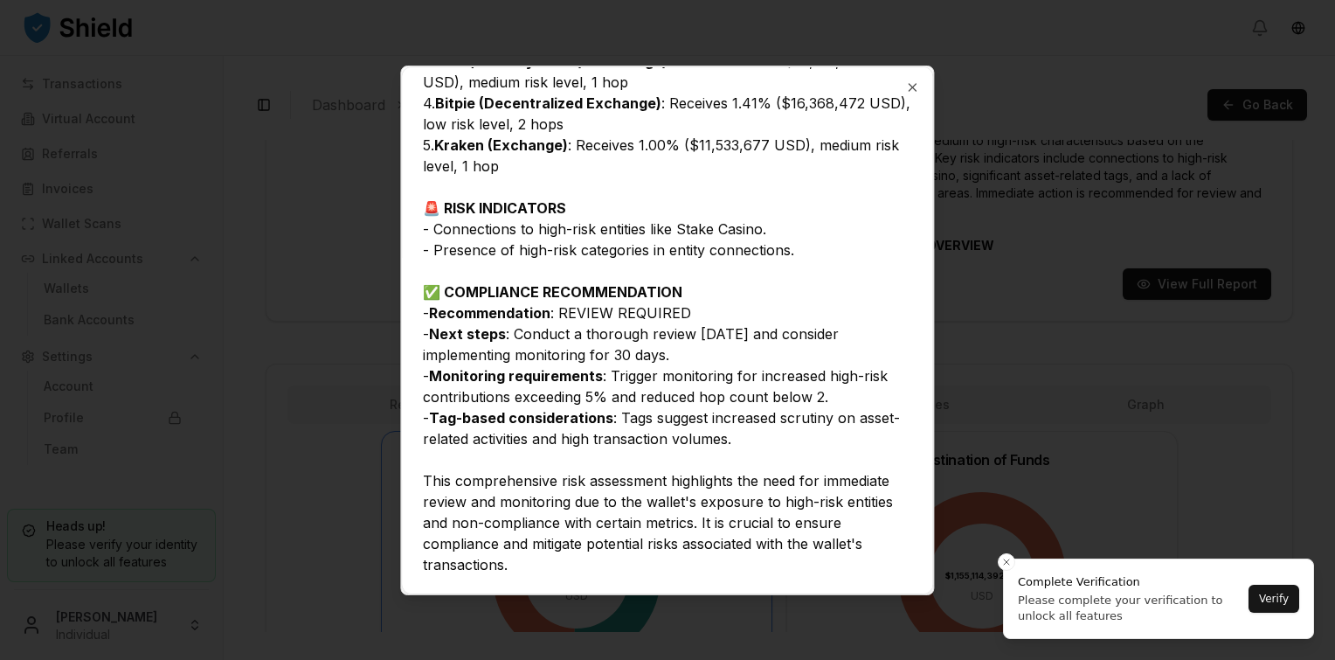
scroll to position [1144, 0]
click at [1006, 557] on div at bounding box center [667, 330] width 1335 height 660
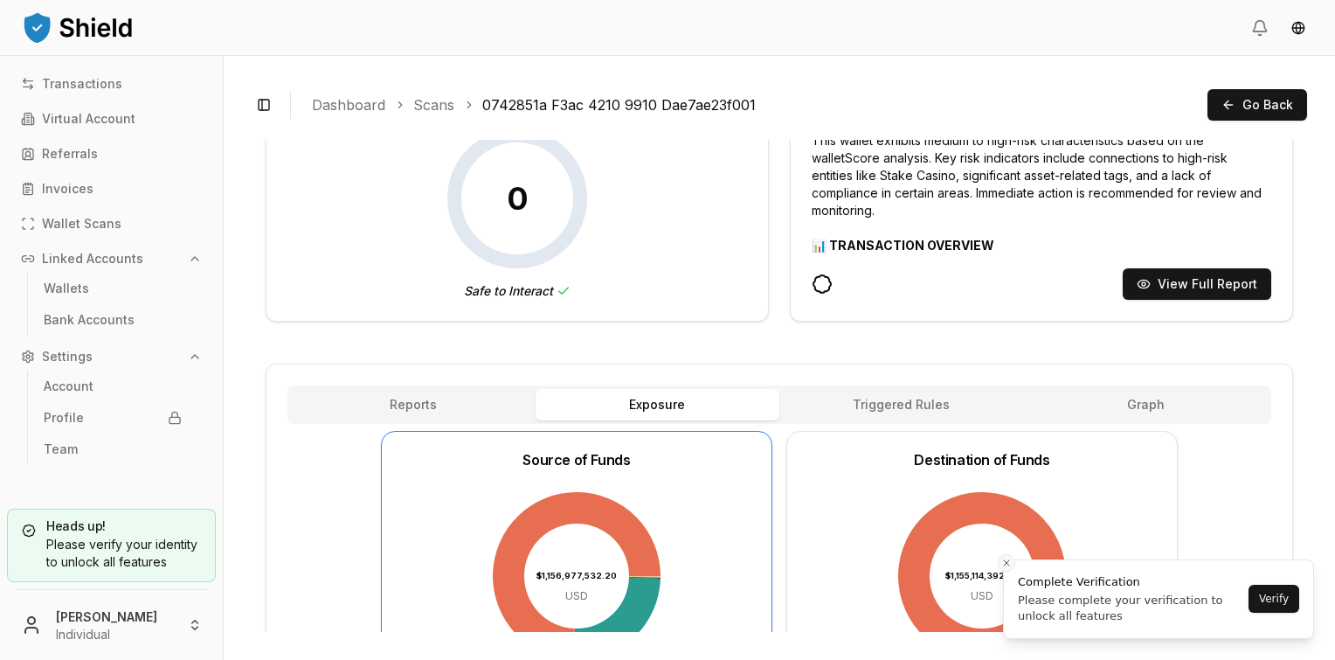
click at [1006, 566] on icon "Close toast" at bounding box center [1006, 562] width 10 height 10
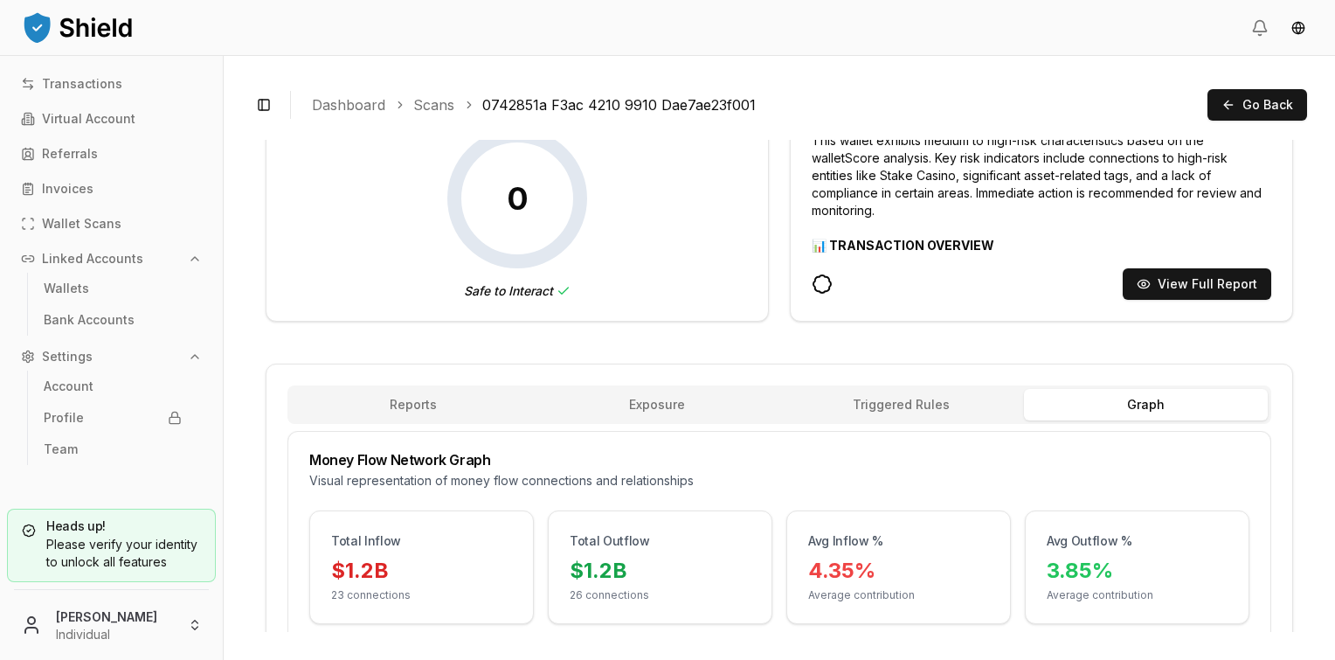
click at [1115, 393] on button "Graph" at bounding box center [1146, 404] width 245 height 31
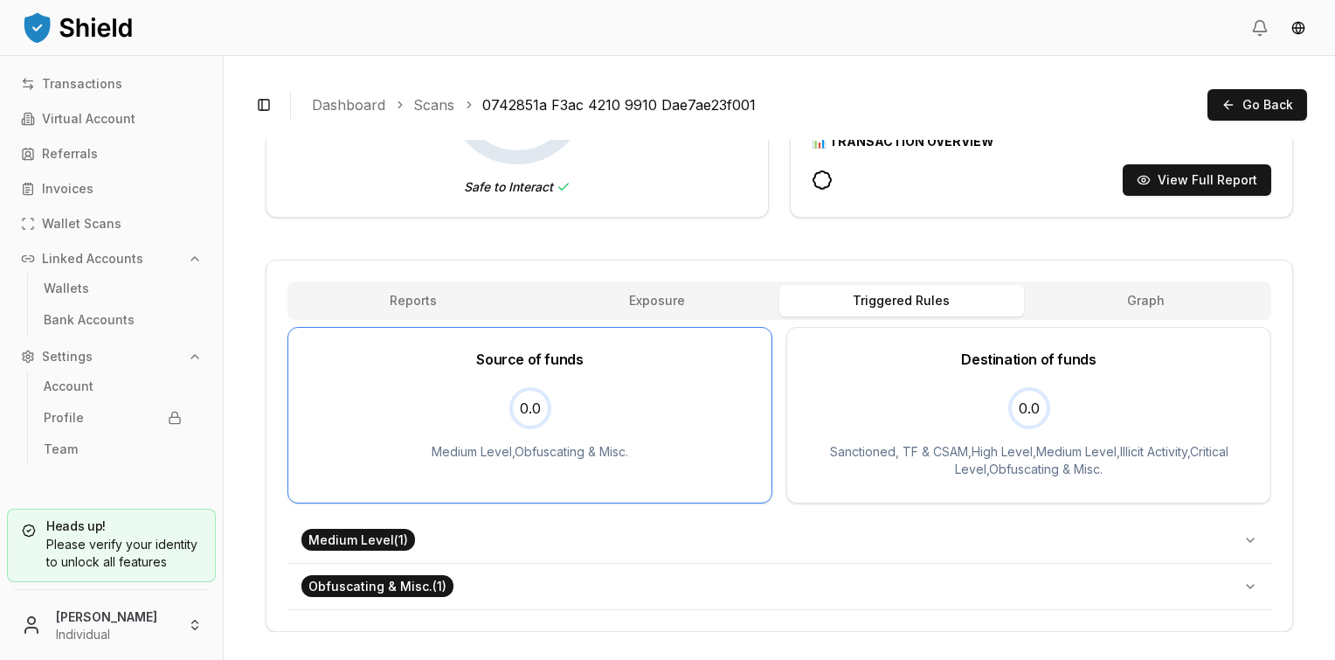
scroll to position [363, 0]
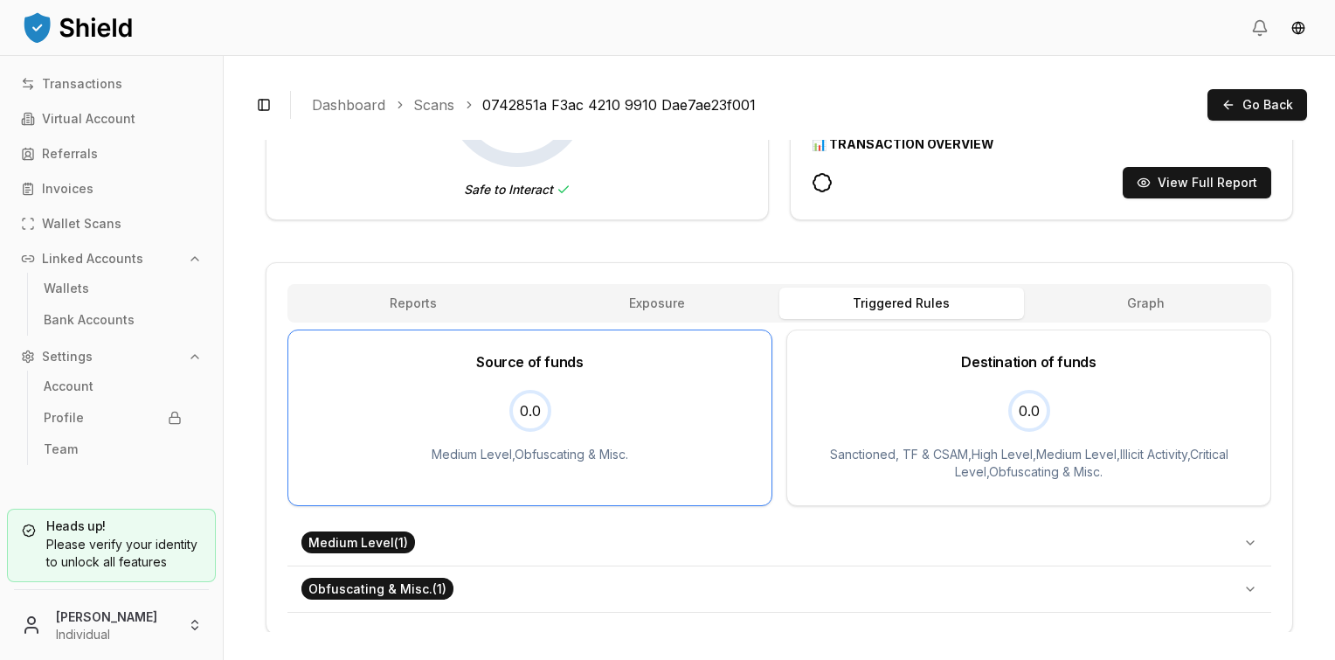
click at [380, 547] on span "Medium Level ( 1 )" at bounding box center [358, 542] width 114 height 22
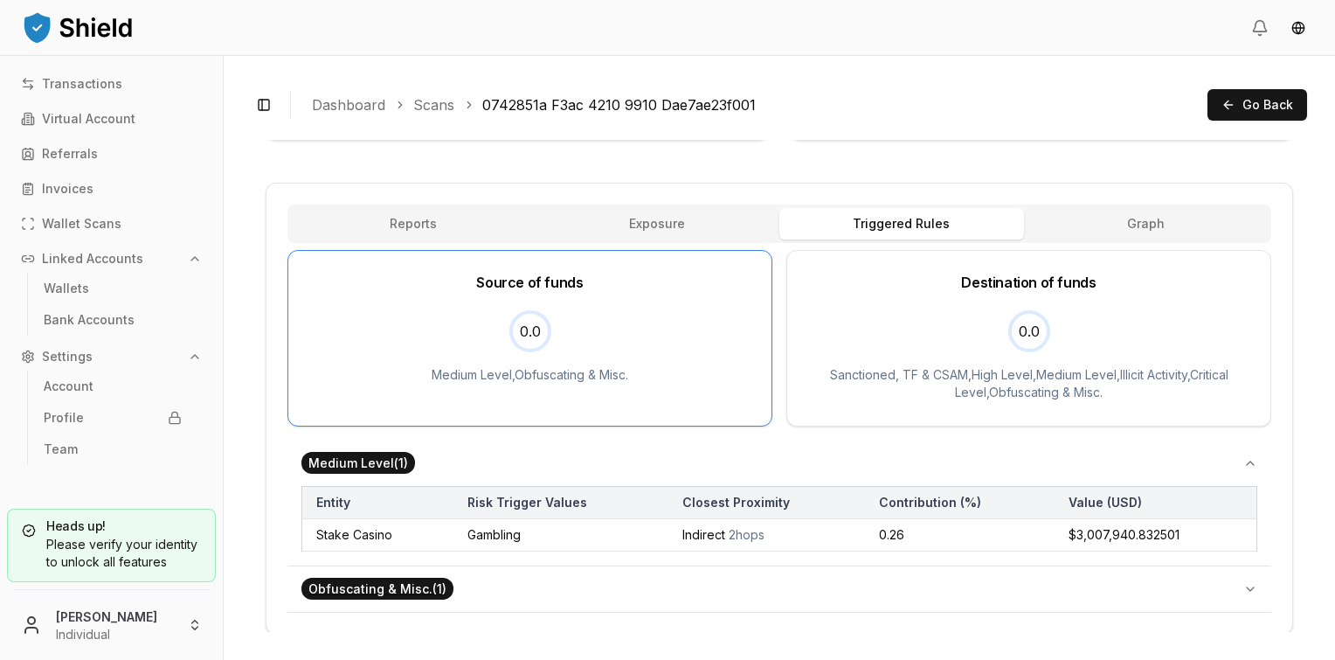
click at [393, 591] on span "Obfuscating & Misc. ( 1 )" at bounding box center [377, 589] width 152 height 22
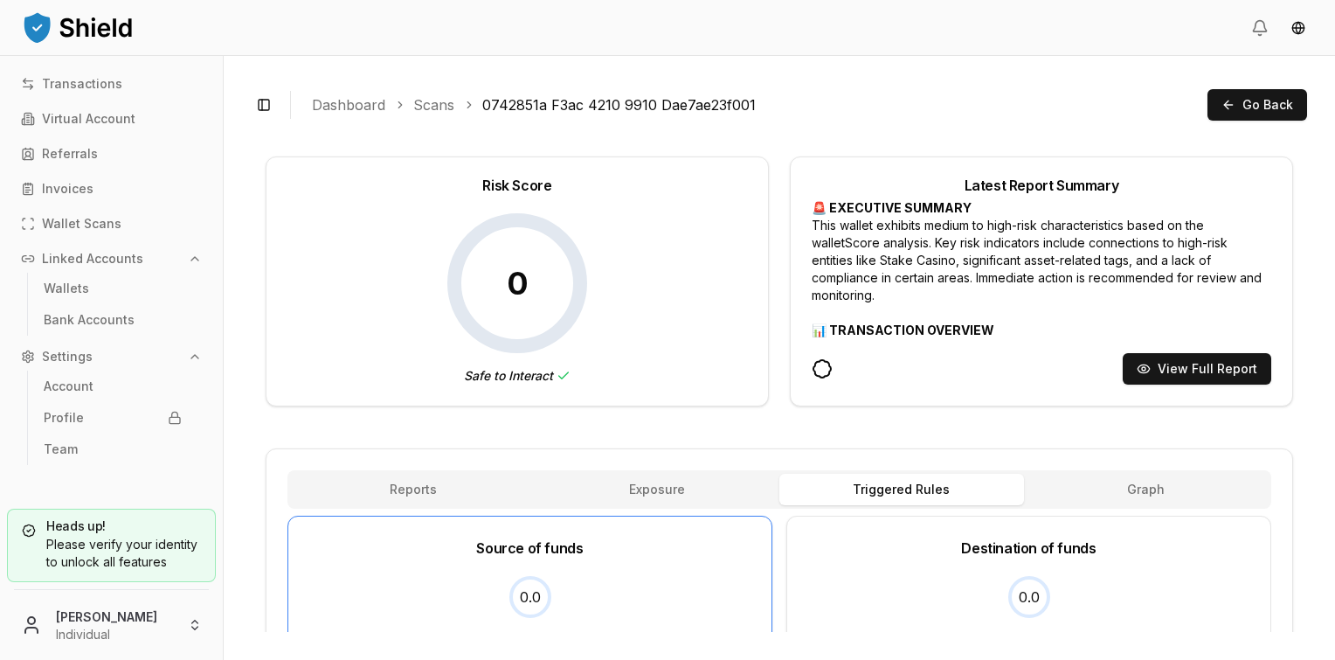
scroll to position [0, 0]
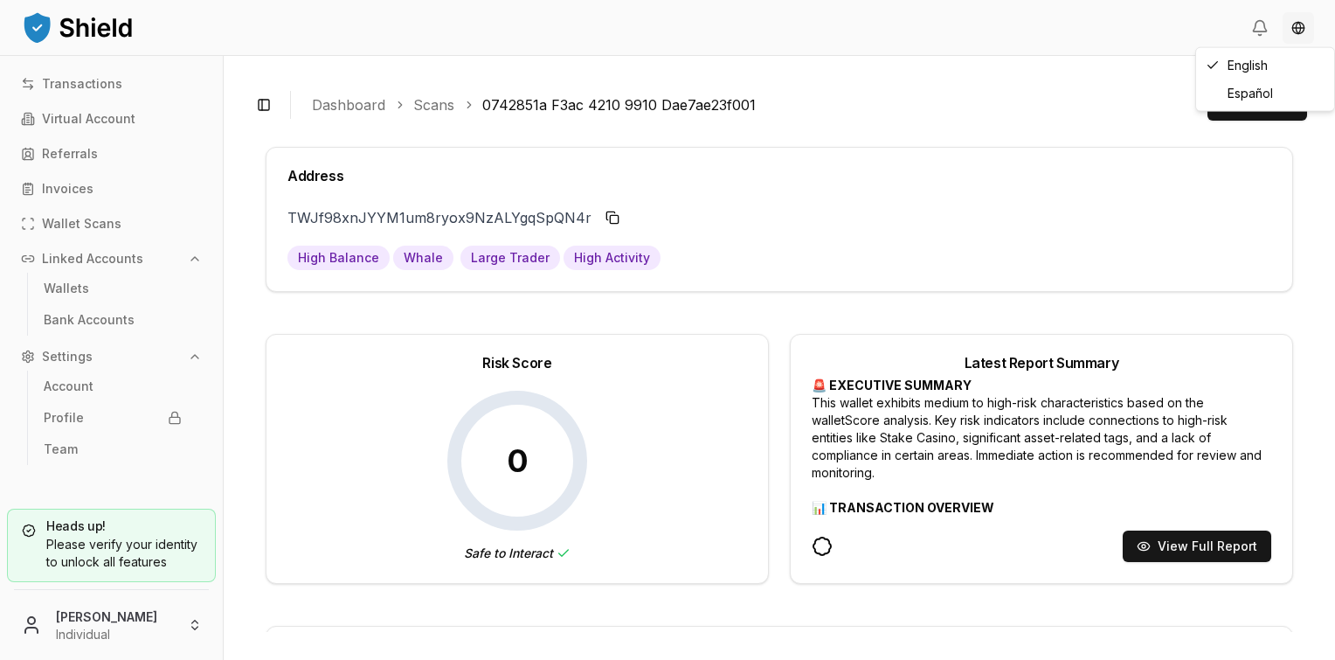
click at [1290, 24] on html "Transactions Virtual Account Referrals Invoices Wallet Scans Linked Accounts Wa…" at bounding box center [667, 330] width 1335 height 660
click at [746, 79] on html "Transactions Virtual Account Referrals Invoices Wallet Scans Linked Accounts Wa…" at bounding box center [667, 330] width 1335 height 660
click at [72, 78] on p "Transactions" at bounding box center [82, 84] width 80 height 12
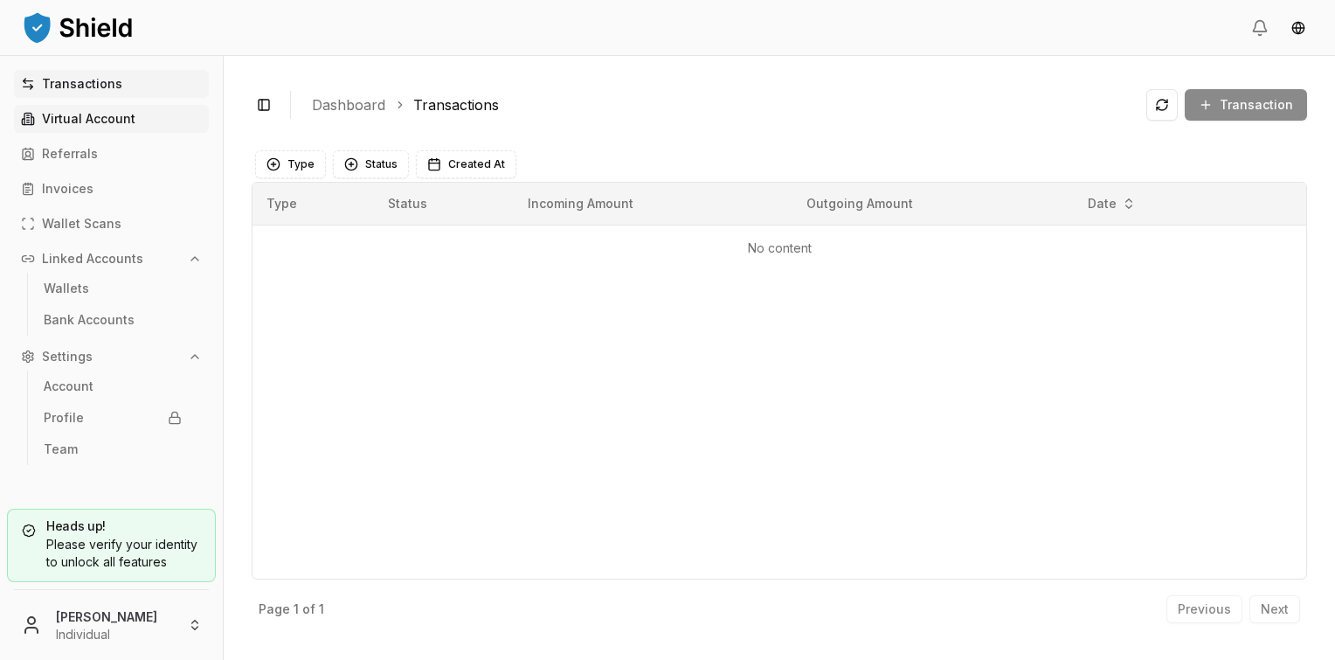
click at [87, 120] on p "Virtual Account" at bounding box center [88, 119] width 93 height 12
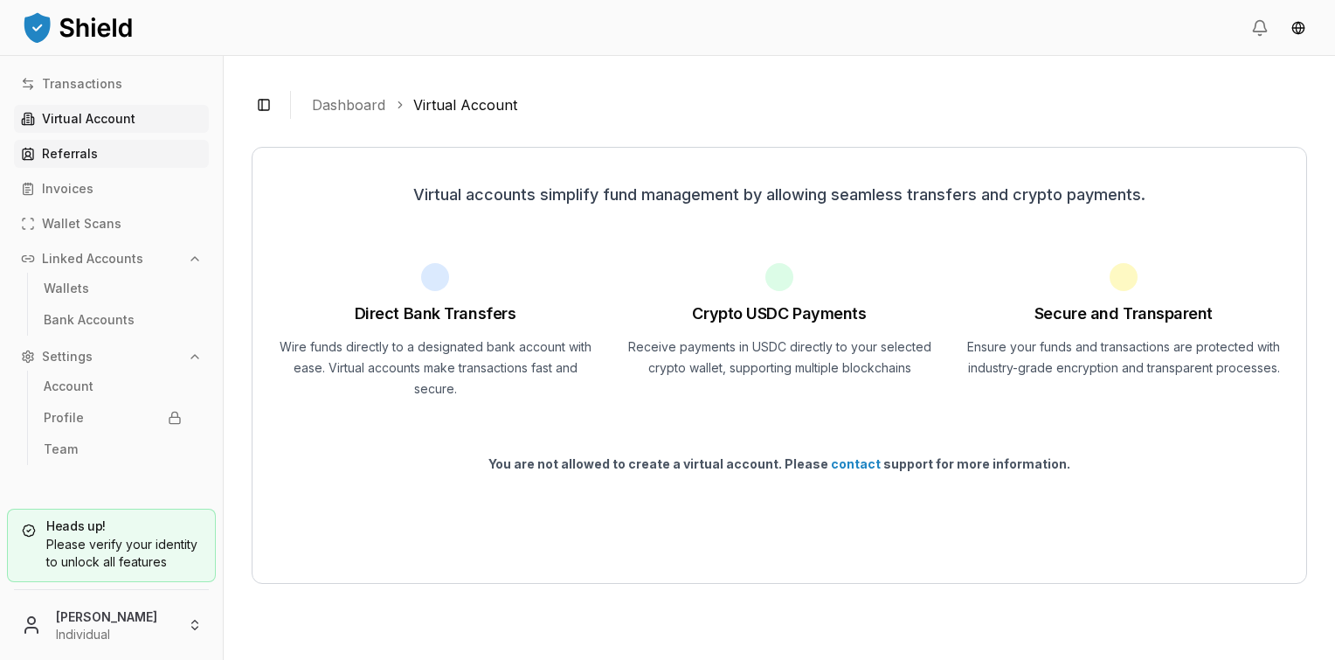
click at [86, 160] on p "Referrals" at bounding box center [70, 154] width 56 height 12
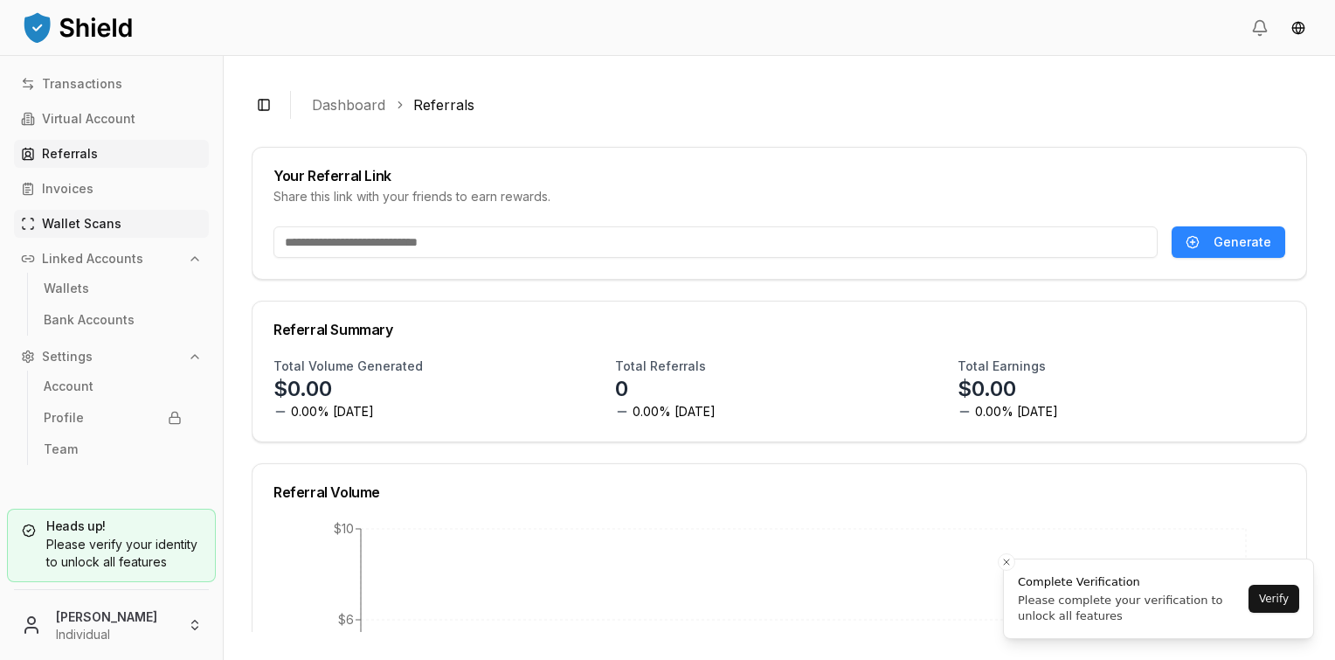
click at [76, 215] on link "Wallet Scans" at bounding box center [111, 224] width 195 height 28
